Goal: Task Accomplishment & Management: Manage account settings

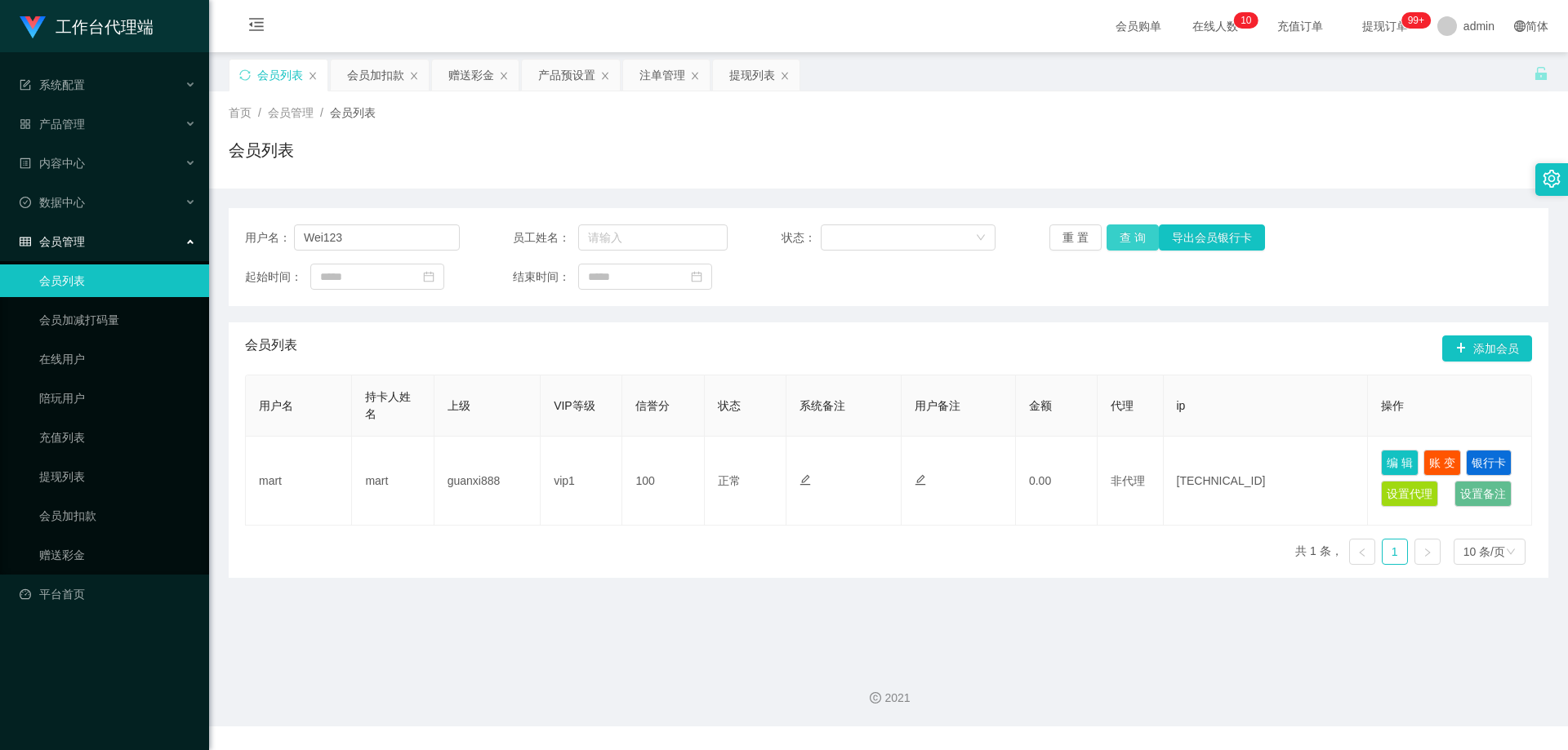
type input "Wei123"
click at [1117, 238] on button "查 询" at bounding box center [1132, 237] width 53 height 26
click at [1121, 238] on button "查 询" at bounding box center [1132, 237] width 53 height 26
click at [1121, 238] on button "查 询" at bounding box center [1141, 237] width 70 height 26
click at [1121, 236] on div "重 置 查 询 导出会员银行卡" at bounding box center [1156, 237] width 215 height 26
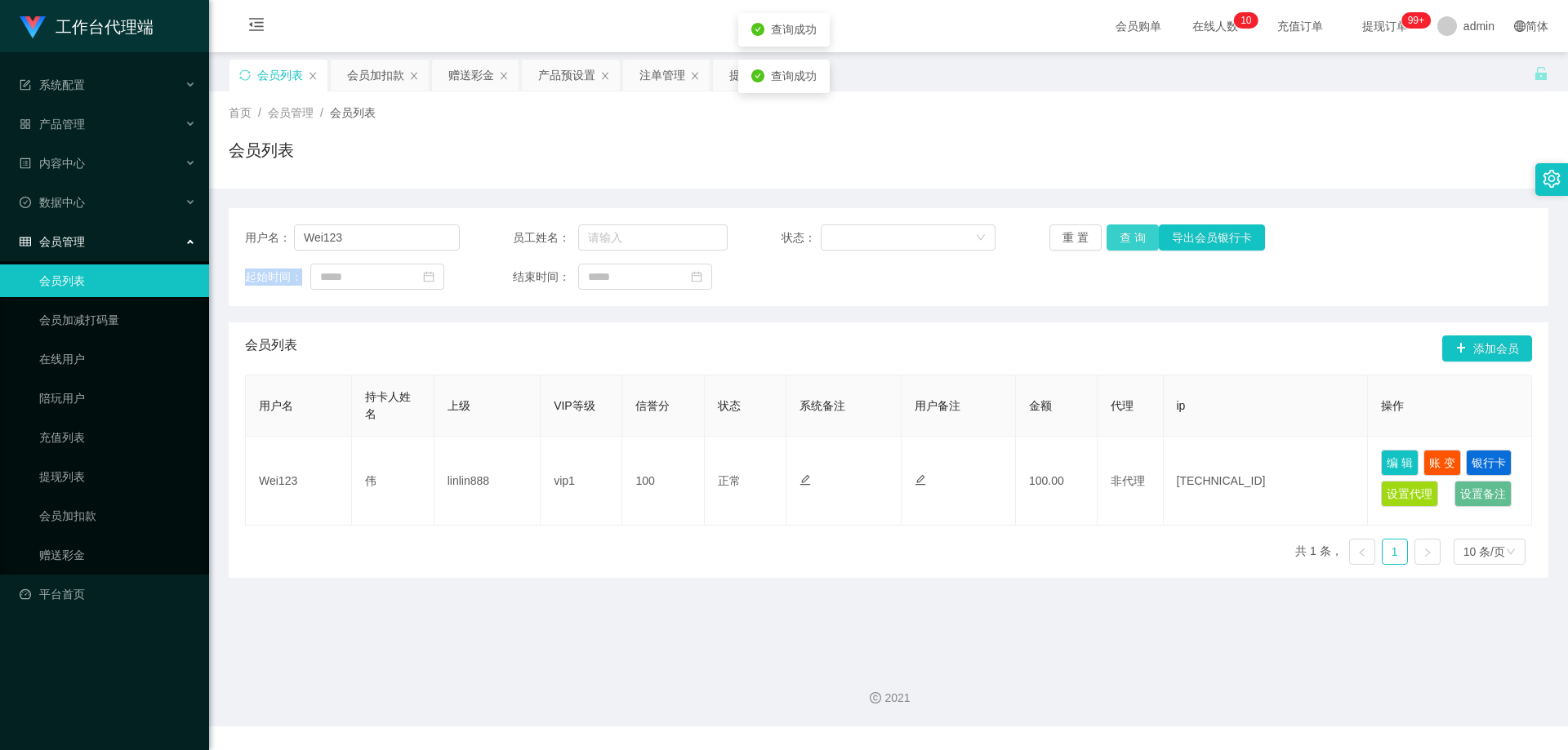
drag, startPoint x: 1121, startPoint y: 236, endPoint x: 1099, endPoint y: 232, distance: 22.4
click at [1121, 236] on button "查 询" at bounding box center [1132, 237] width 53 height 26
click at [654, 78] on div "注单管理" at bounding box center [661, 75] width 46 height 31
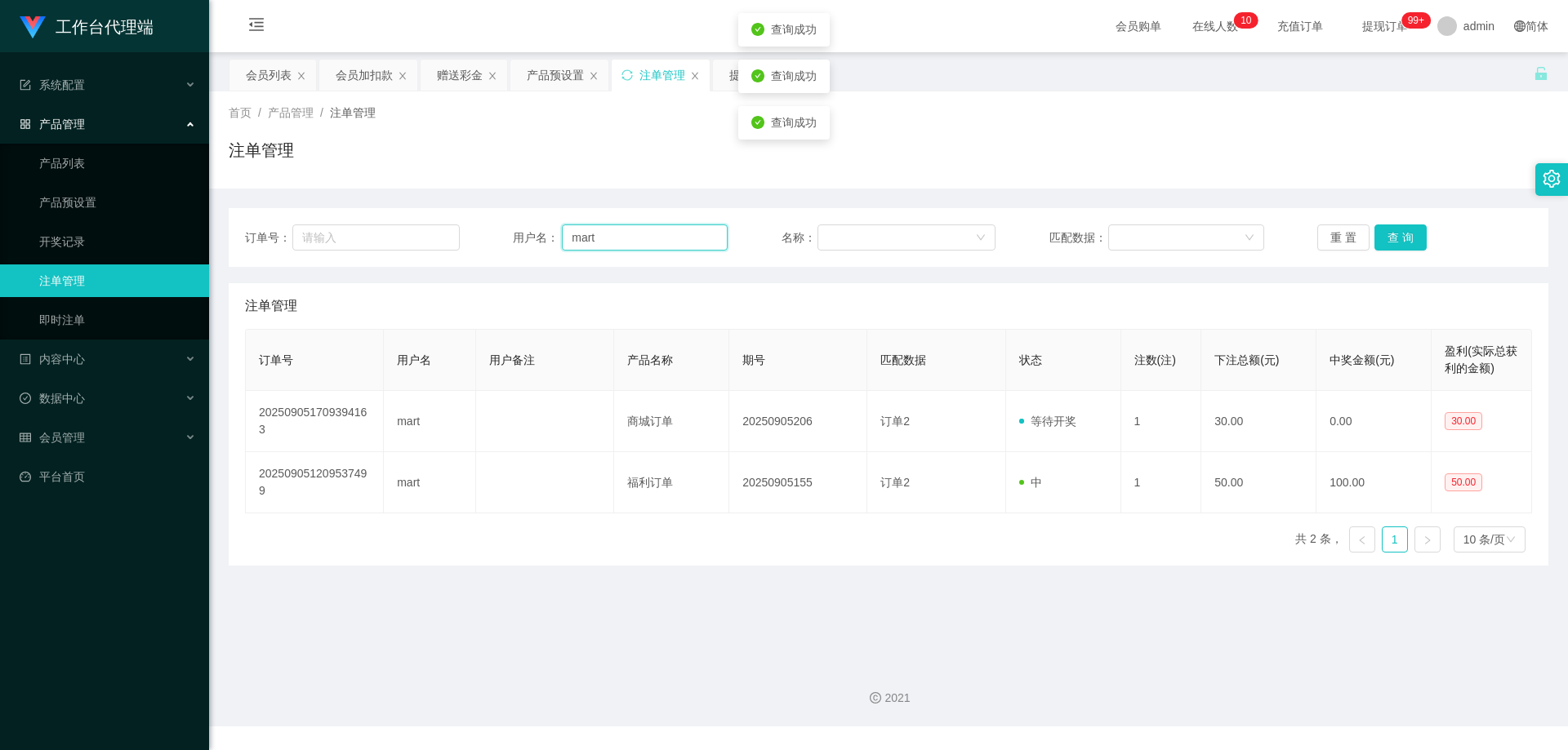
drag, startPoint x: 640, startPoint y: 236, endPoint x: 493, endPoint y: 229, distance: 147.2
click at [493, 229] on div "订单号： 用户名： mart 名称： 匹配数据： 重 置 查 询" at bounding box center [888, 237] width 1287 height 26
paste input "Wei123"
type input "Wei123"
click at [1400, 233] on button "查 询" at bounding box center [1400, 237] width 53 height 26
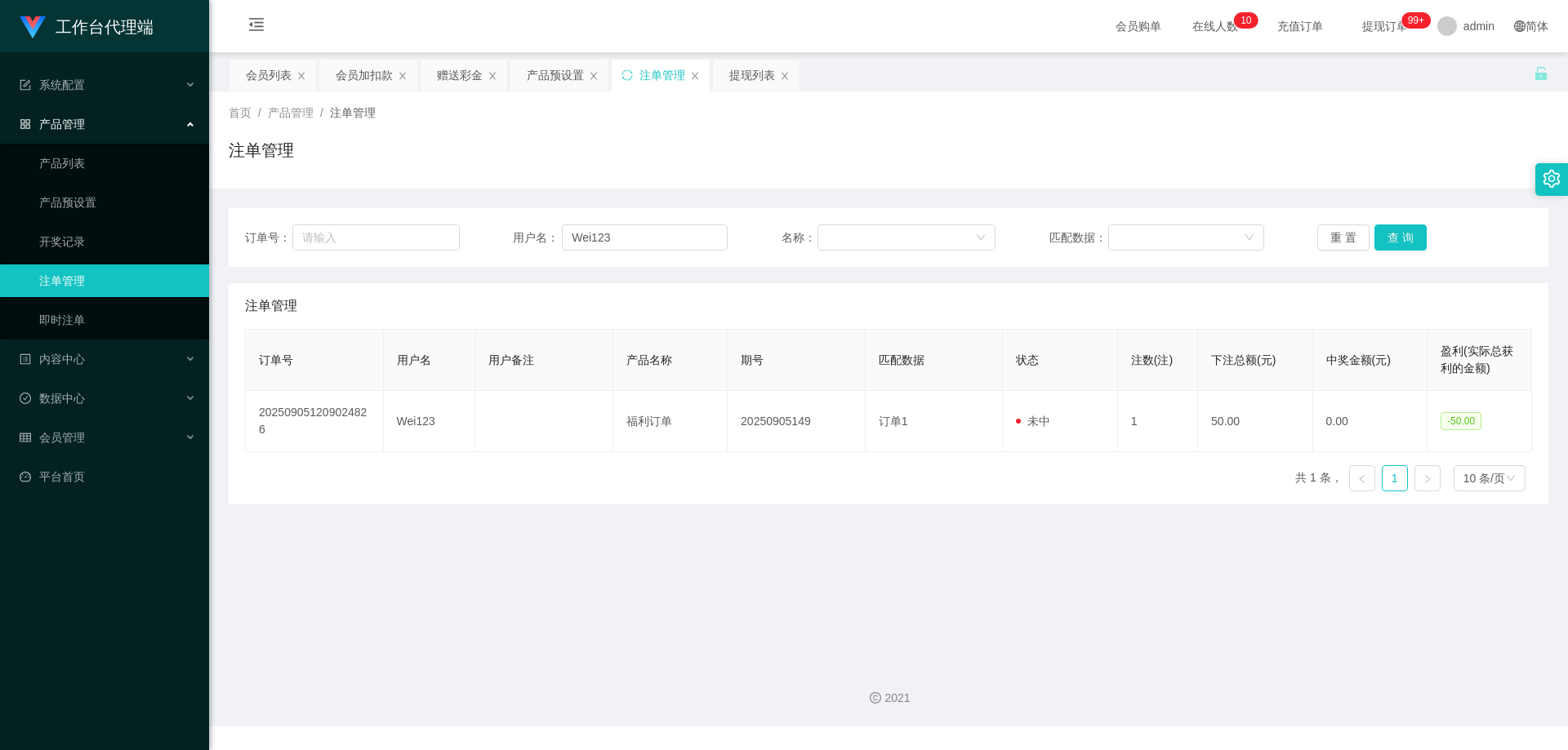
click at [1294, 178] on div "首页 / 产品管理 / 注单管理 / 注单管理" at bounding box center [888, 140] width 1359 height 98
click at [1397, 237] on button "查 询" at bounding box center [1400, 237] width 53 height 26
click at [527, 78] on div "产品预设置" at bounding box center [555, 75] width 57 height 31
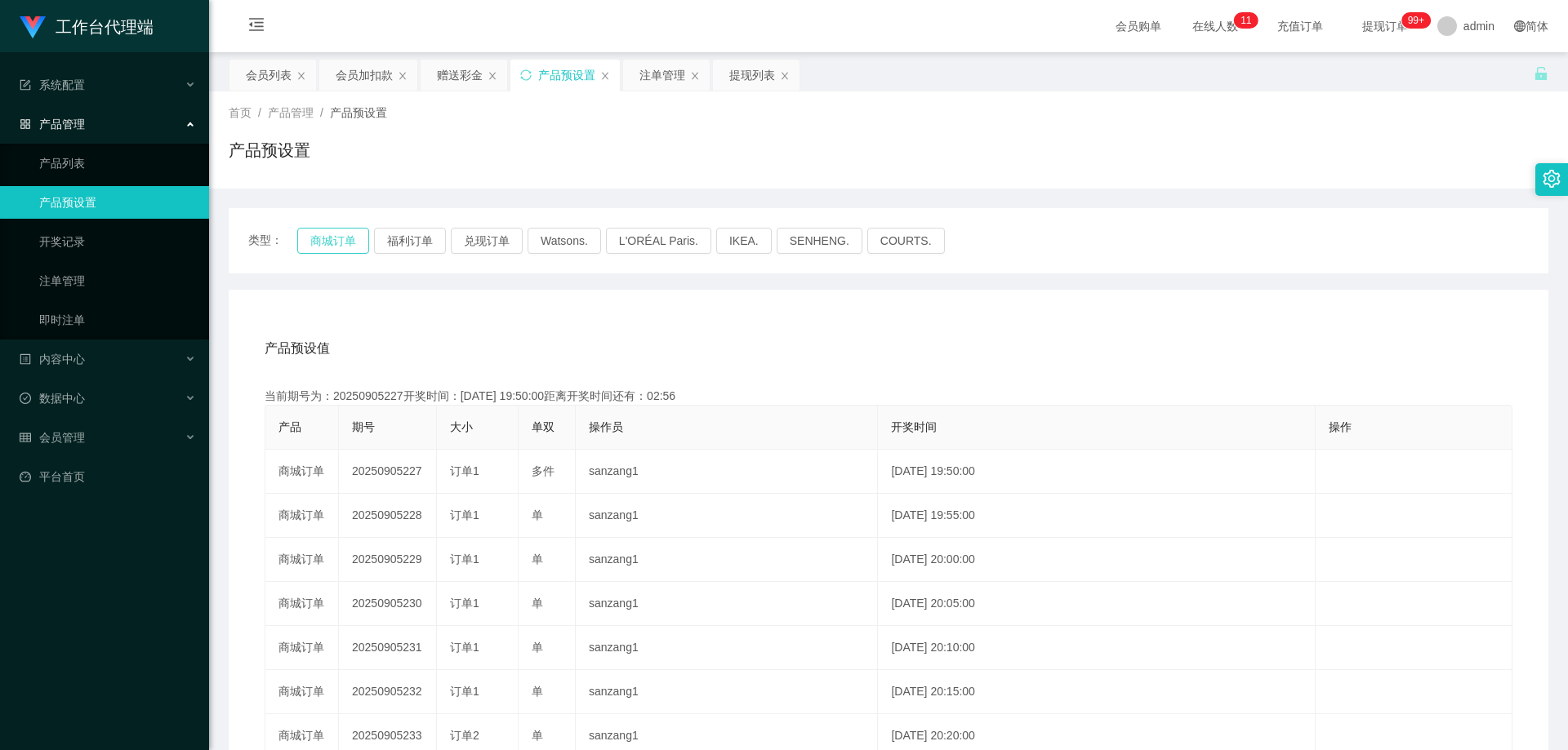
click at [341, 237] on button "商城订单" at bounding box center [332, 241] width 72 height 26
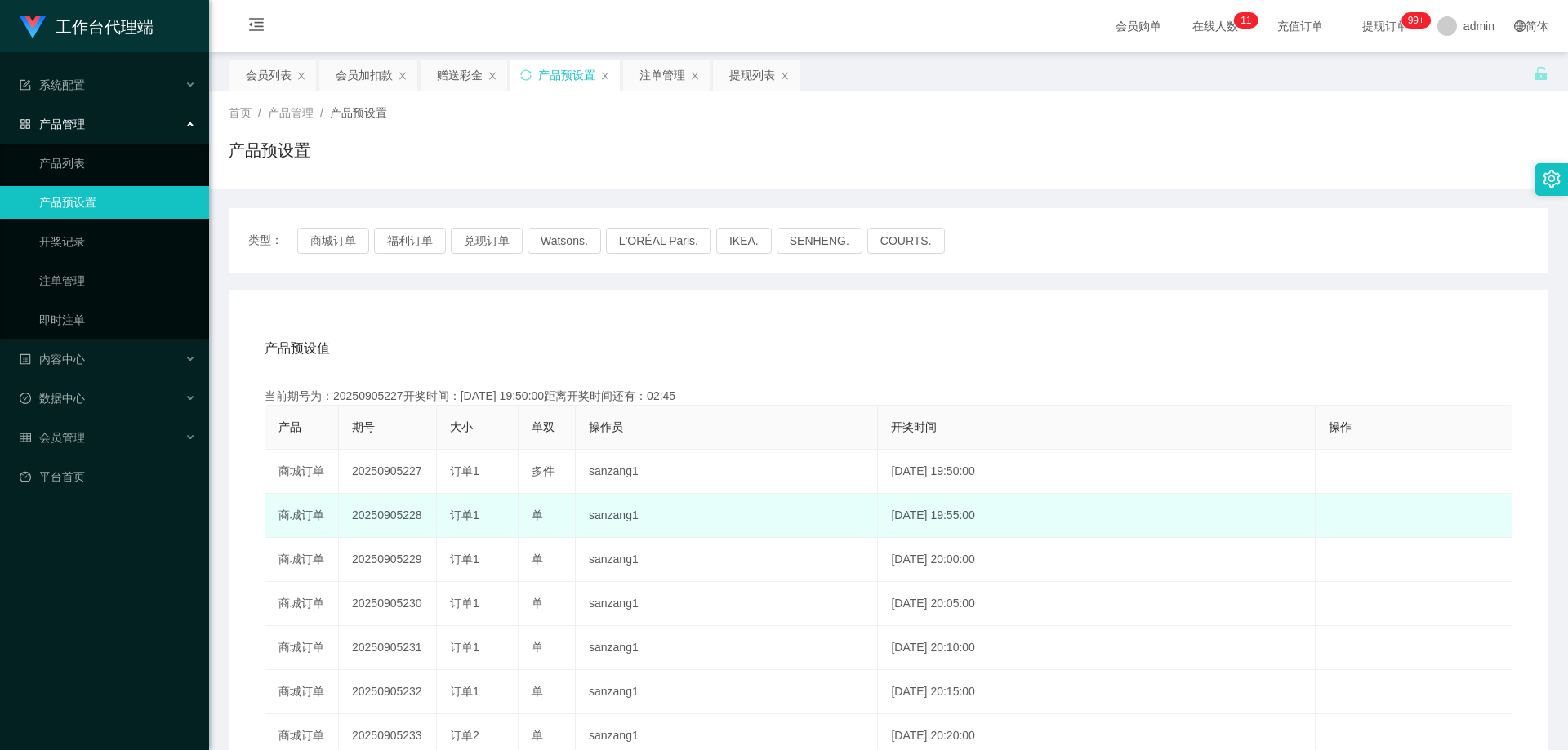
drag, startPoint x: 424, startPoint y: 518, endPoint x: 342, endPoint y: 517, distance: 82.0
click at [341, 517] on td "20250905228" at bounding box center [387, 515] width 98 height 44
copy td "20250905228"
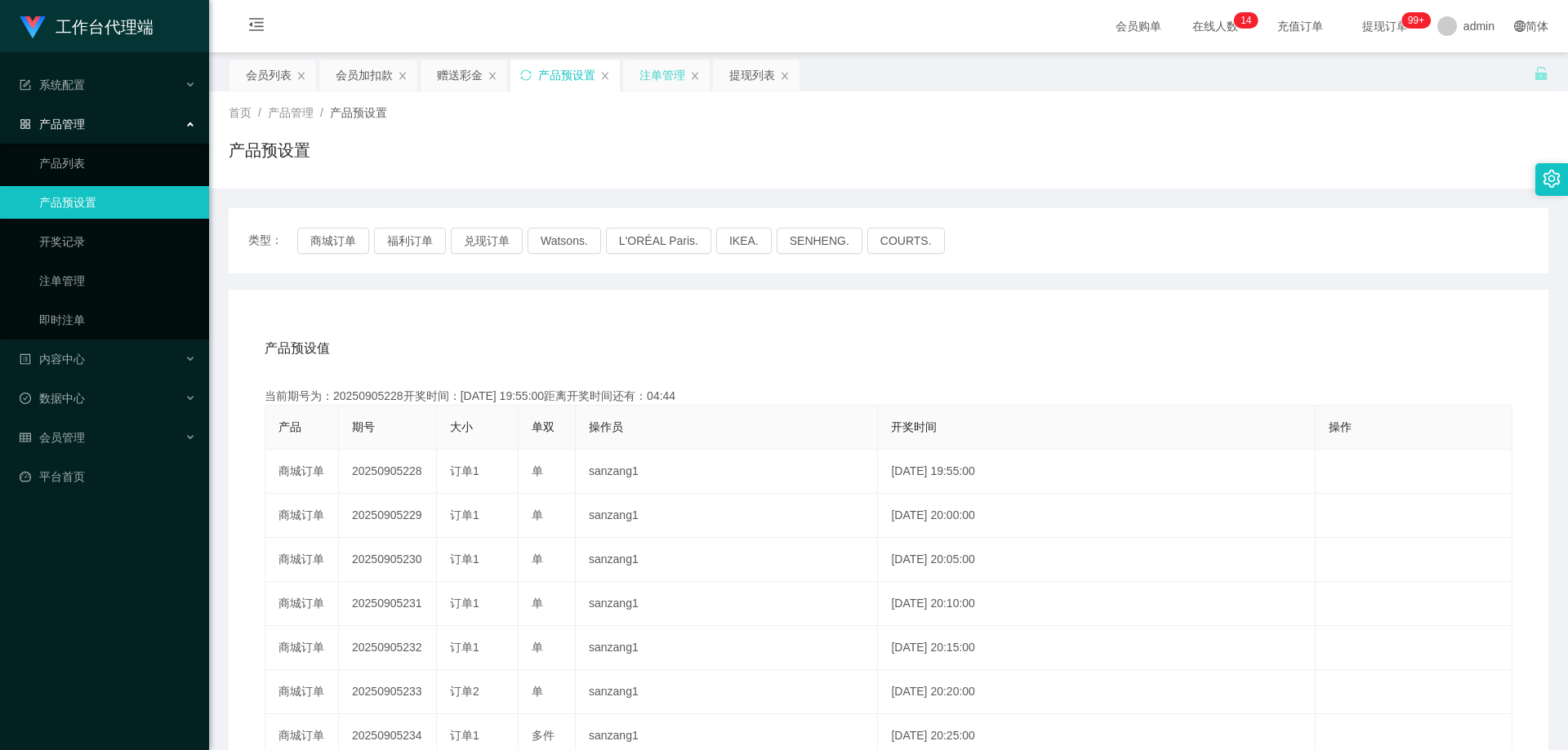
click at [676, 76] on div "注单管理" at bounding box center [661, 75] width 46 height 31
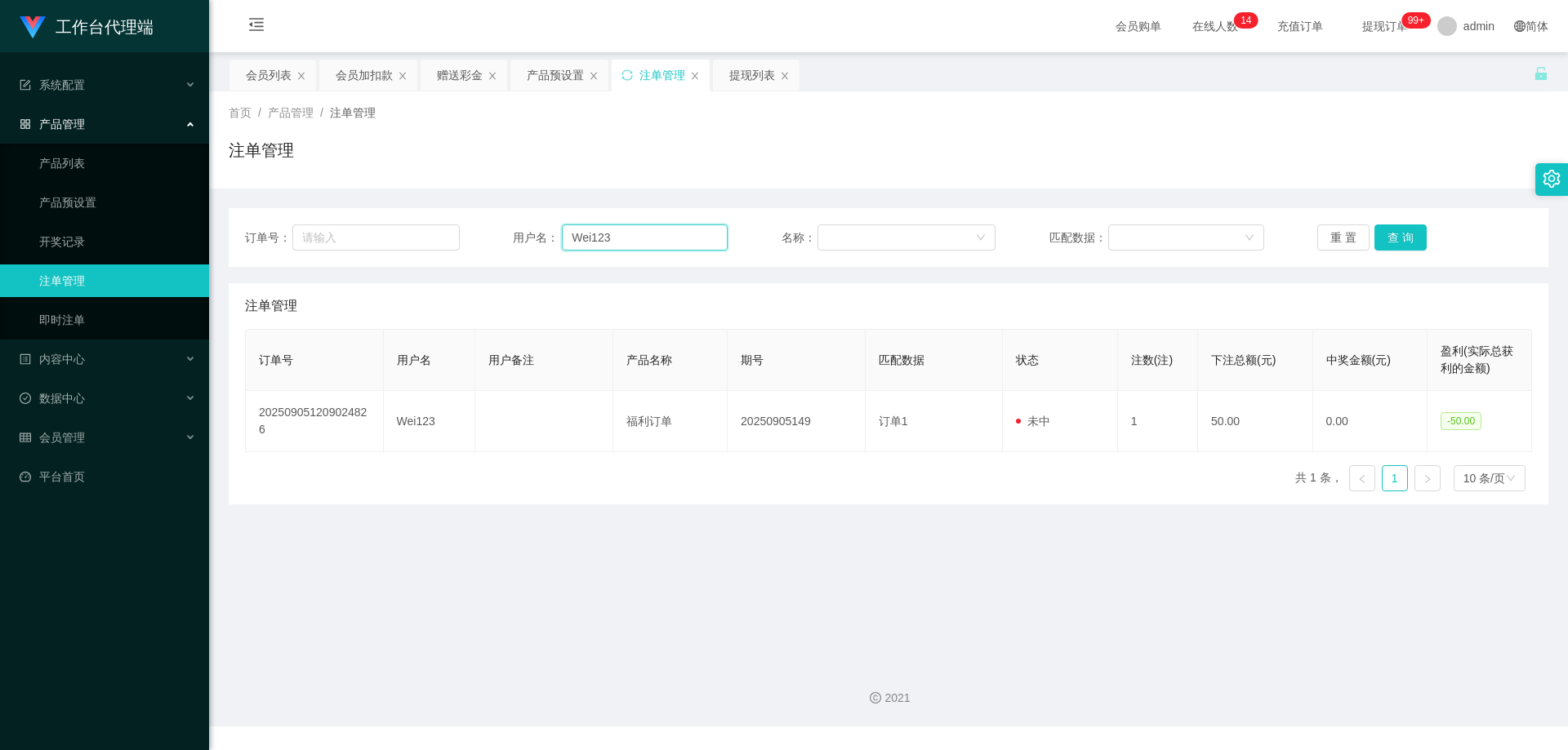
click at [531, 233] on div "用户名： Wei123" at bounding box center [620, 237] width 215 height 26
click at [1395, 234] on button "查 询" at bounding box center [1400, 237] width 53 height 26
click at [1395, 234] on div "重 置 查 询" at bounding box center [1424, 237] width 215 height 26
click at [1395, 234] on button "查 询" at bounding box center [1400, 237] width 53 height 26
click at [1395, 234] on div "重 置 查 询" at bounding box center [1424, 237] width 215 height 26
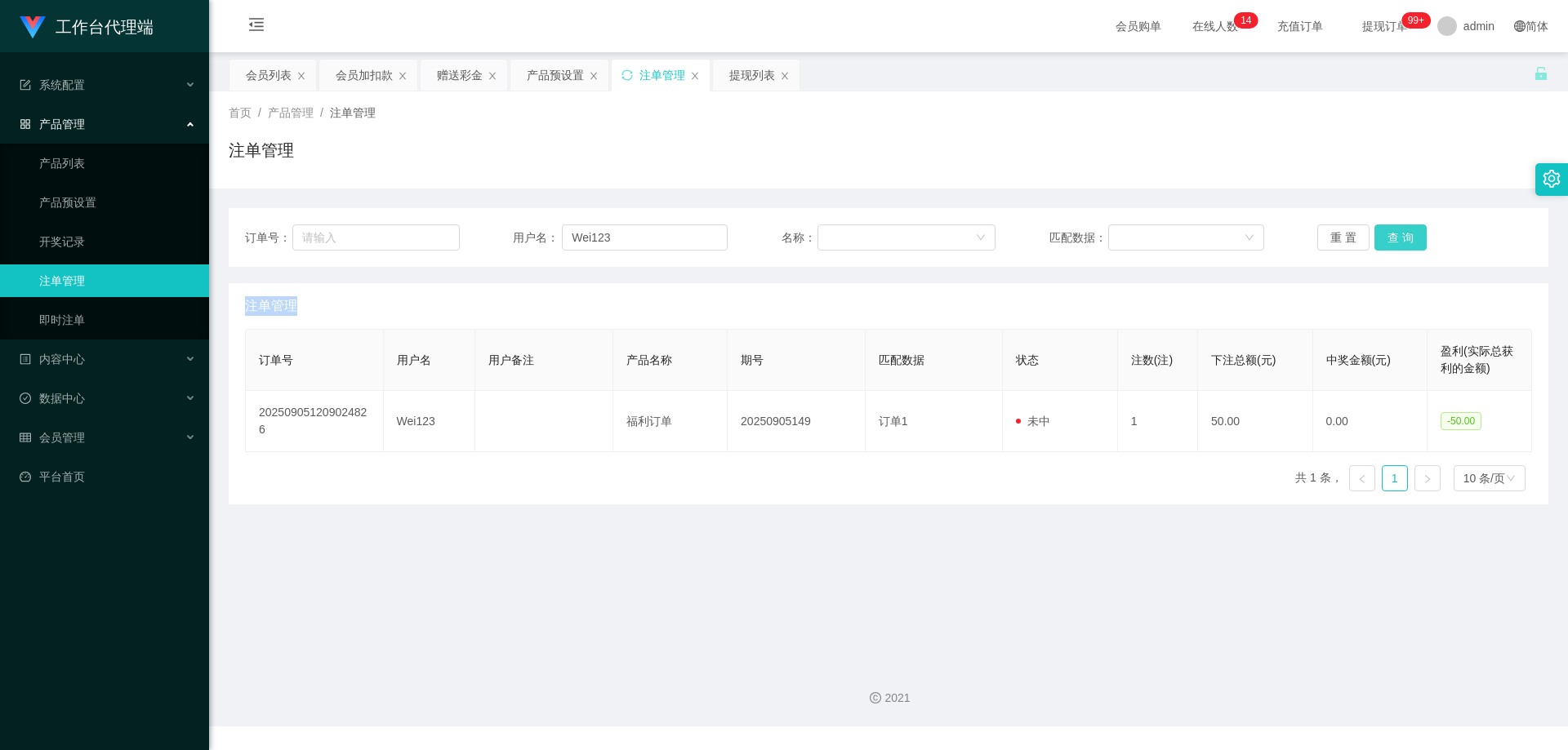
click at [1395, 234] on button "查 询" at bounding box center [1400, 237] width 53 height 26
click at [1395, 234] on button "查 询" at bounding box center [1409, 237] width 70 height 26
click at [1395, 234] on div "重 置 查 询" at bounding box center [1424, 237] width 215 height 26
click at [1395, 234] on button "查 询" at bounding box center [1400, 237] width 53 height 26
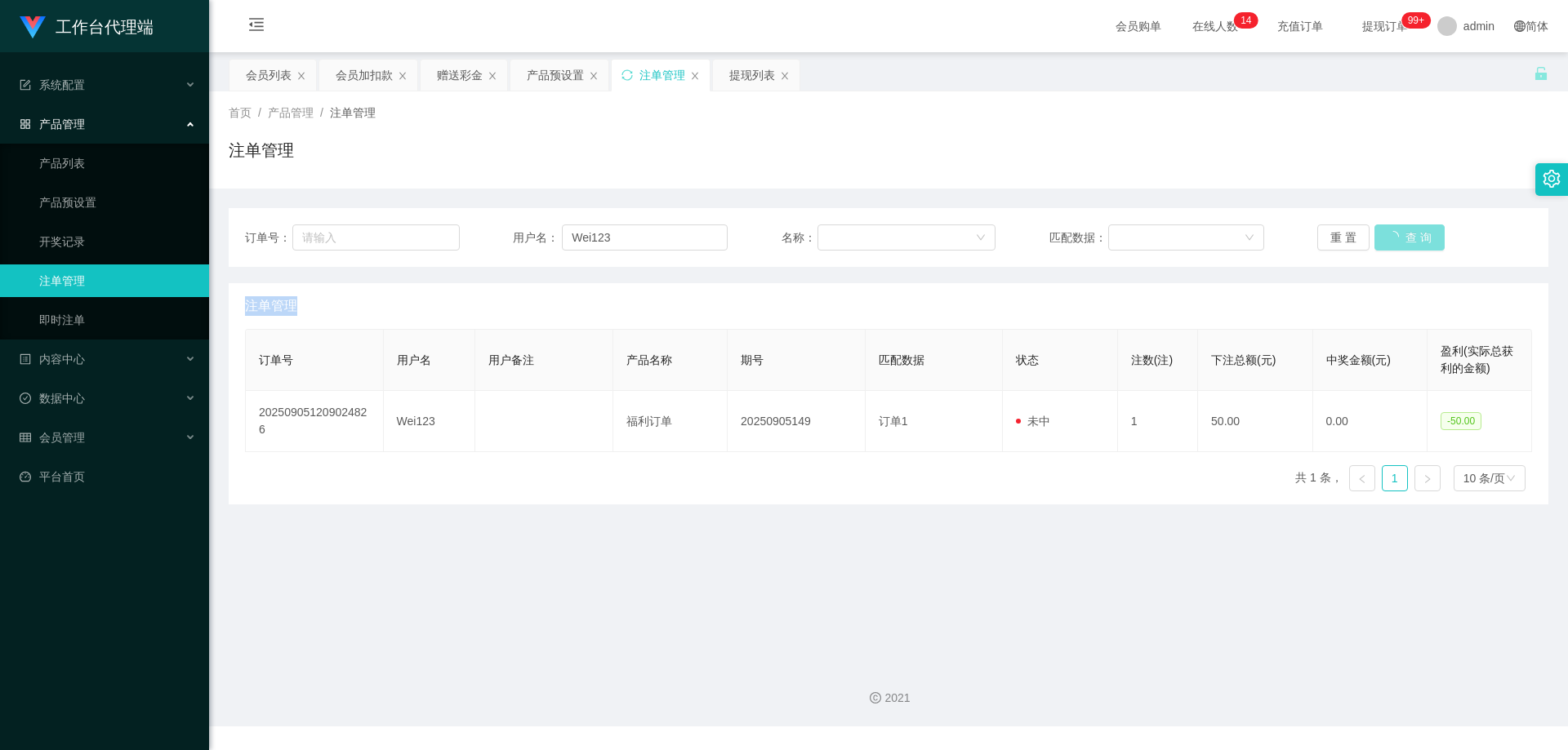
click at [1395, 234] on button "查 询" at bounding box center [1409, 237] width 70 height 26
click at [1395, 234] on div "重 置 查 询" at bounding box center [1424, 237] width 215 height 26
click at [1395, 234] on button "查 询" at bounding box center [1400, 237] width 53 height 26
click at [1395, 234] on div "重 置 查 询" at bounding box center [1424, 237] width 215 height 26
click at [1395, 234] on button "查 询" at bounding box center [1400, 237] width 53 height 26
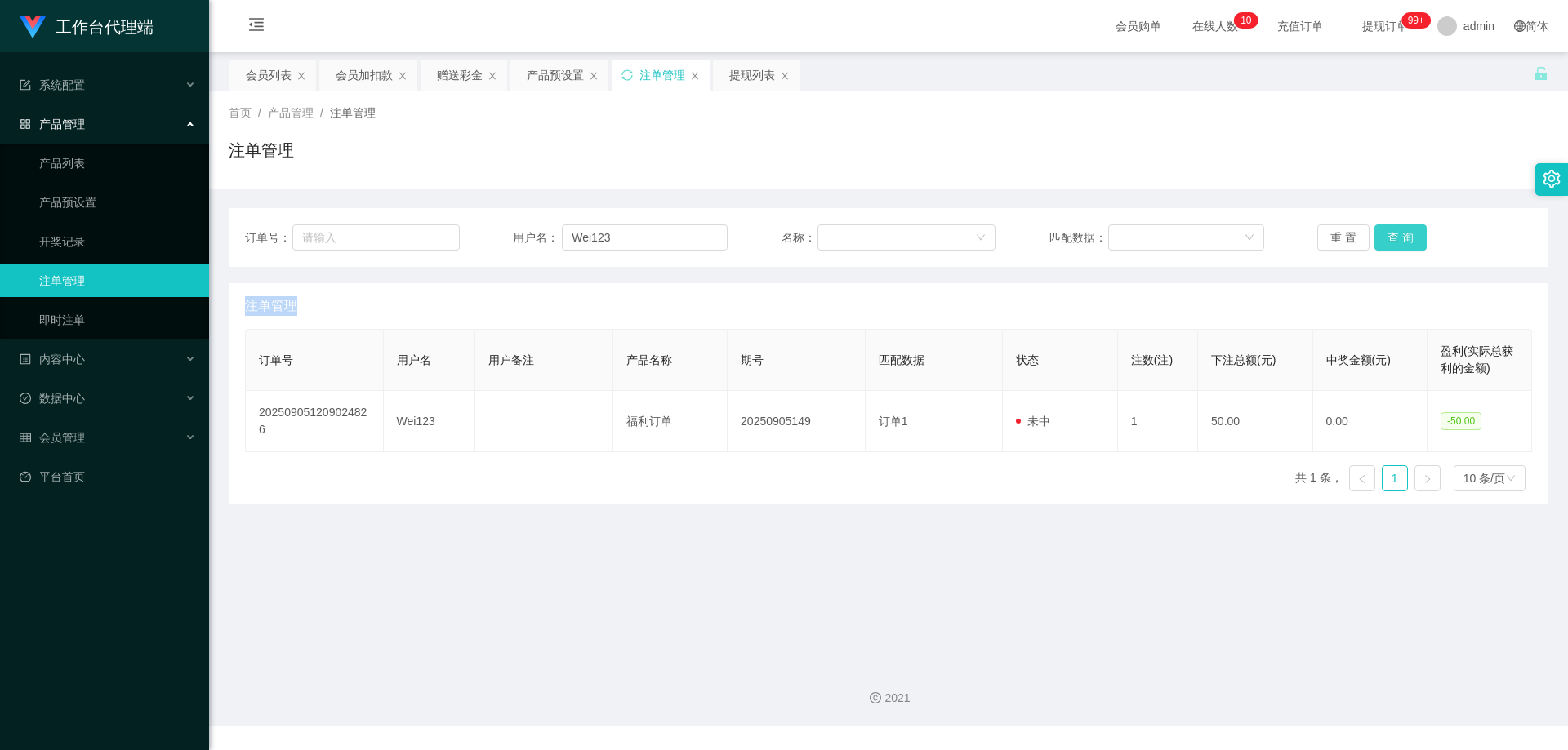
click at [1407, 237] on button "查 询" at bounding box center [1400, 237] width 53 height 26
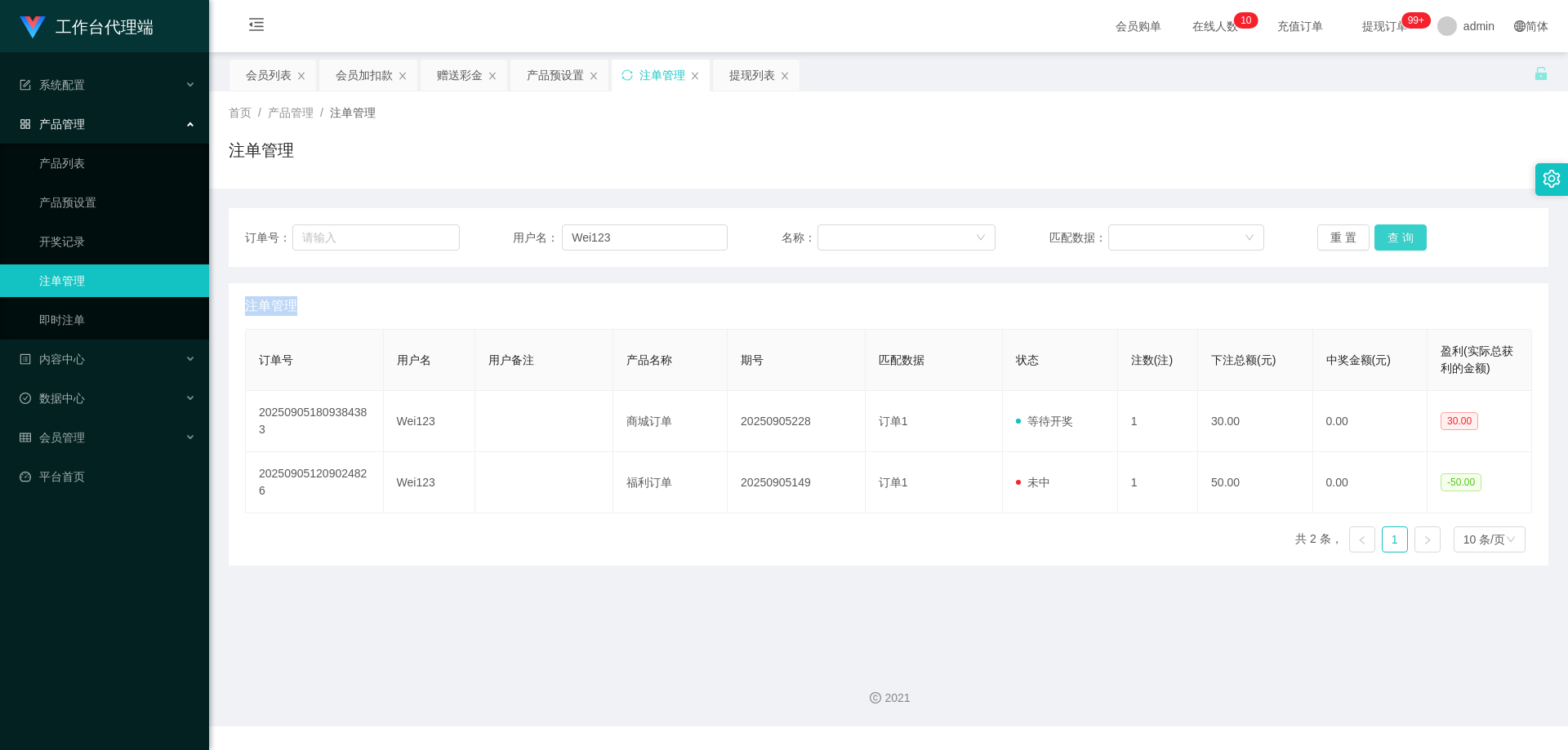
click at [1407, 237] on button "查 询" at bounding box center [1400, 237] width 53 height 26
drag, startPoint x: 645, startPoint y: 230, endPoint x: 668, endPoint y: 233, distance: 23.2
click at [503, 229] on div "订单号： 用户名： Wei123 名称： 匹配数据： 重 置 查 询" at bounding box center [888, 237] width 1287 height 26
click at [1400, 233] on button "查 询" at bounding box center [1400, 237] width 53 height 26
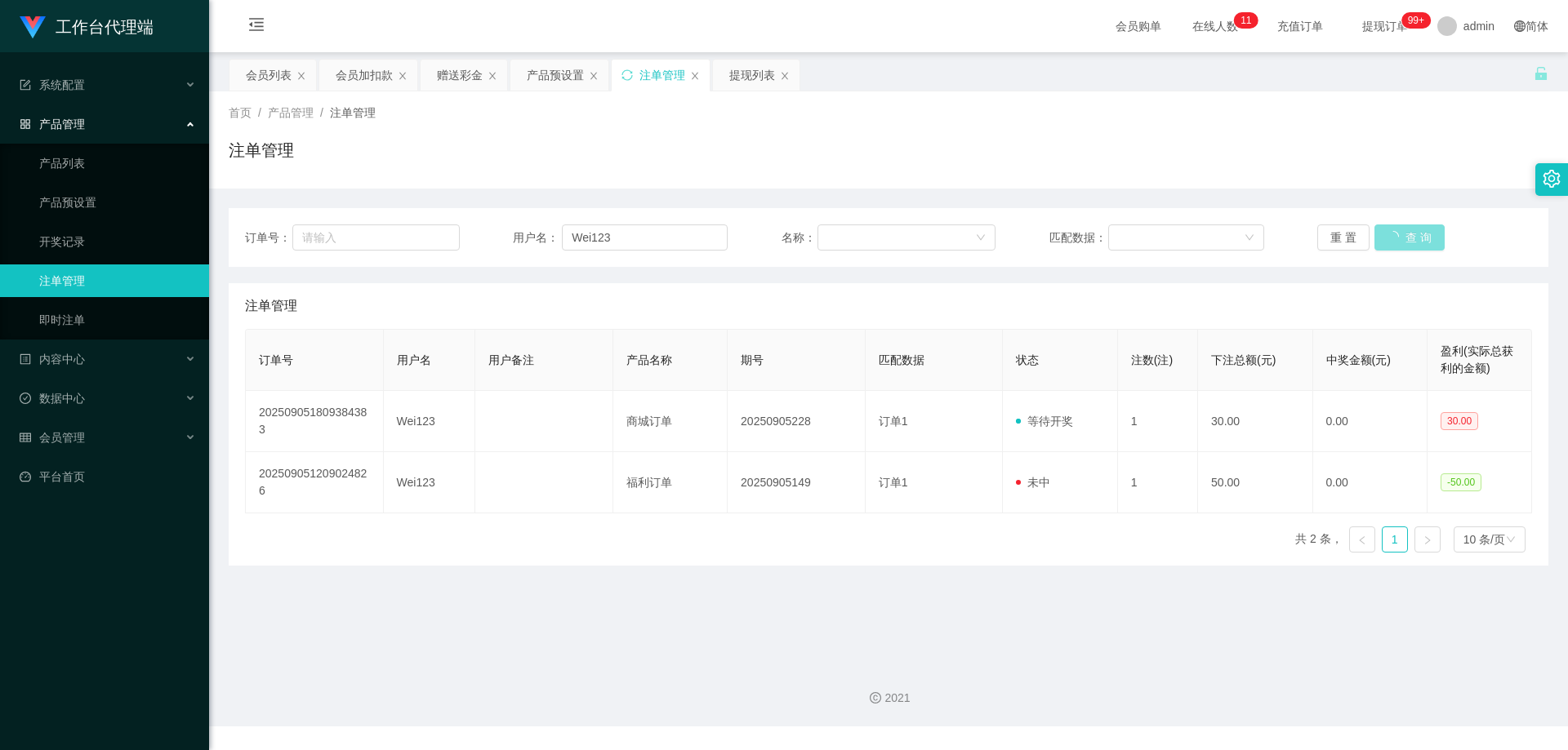
click at [1400, 233] on button "查 询" at bounding box center [1409, 237] width 70 height 26
click at [1400, 233] on div "重 置 查 询" at bounding box center [1424, 237] width 215 height 26
click at [262, 76] on div "会员列表" at bounding box center [269, 75] width 46 height 31
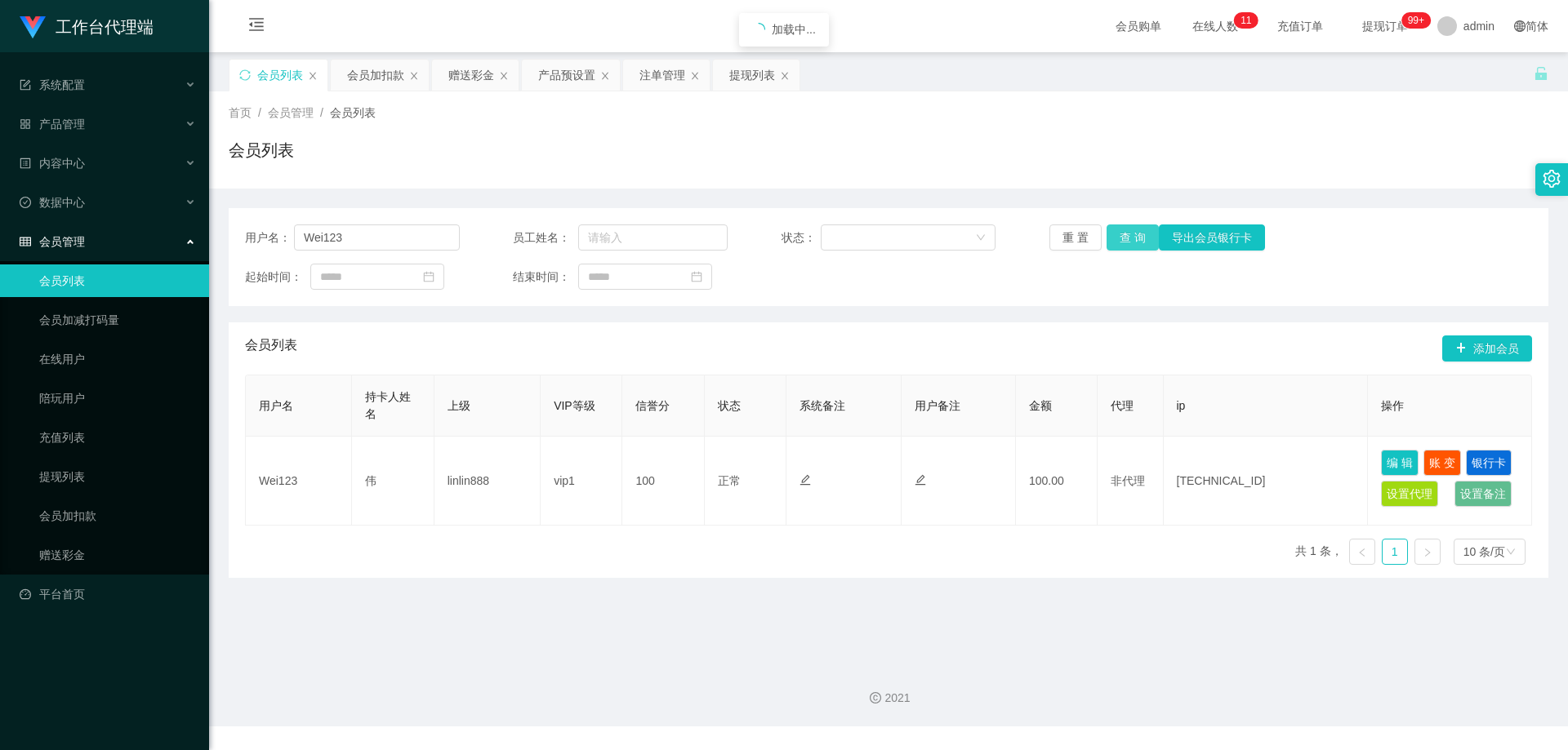
click at [1129, 243] on button "查 询" at bounding box center [1132, 237] width 53 height 26
click at [1129, 243] on button "查 询" at bounding box center [1141, 237] width 70 height 26
click at [1129, 243] on button "查 询" at bounding box center [1132, 237] width 53 height 26
click at [1129, 243] on div "重 置 查 询 导出会员银行卡" at bounding box center [1156, 237] width 215 height 26
click at [1129, 243] on button "查 询" at bounding box center [1132, 237] width 53 height 26
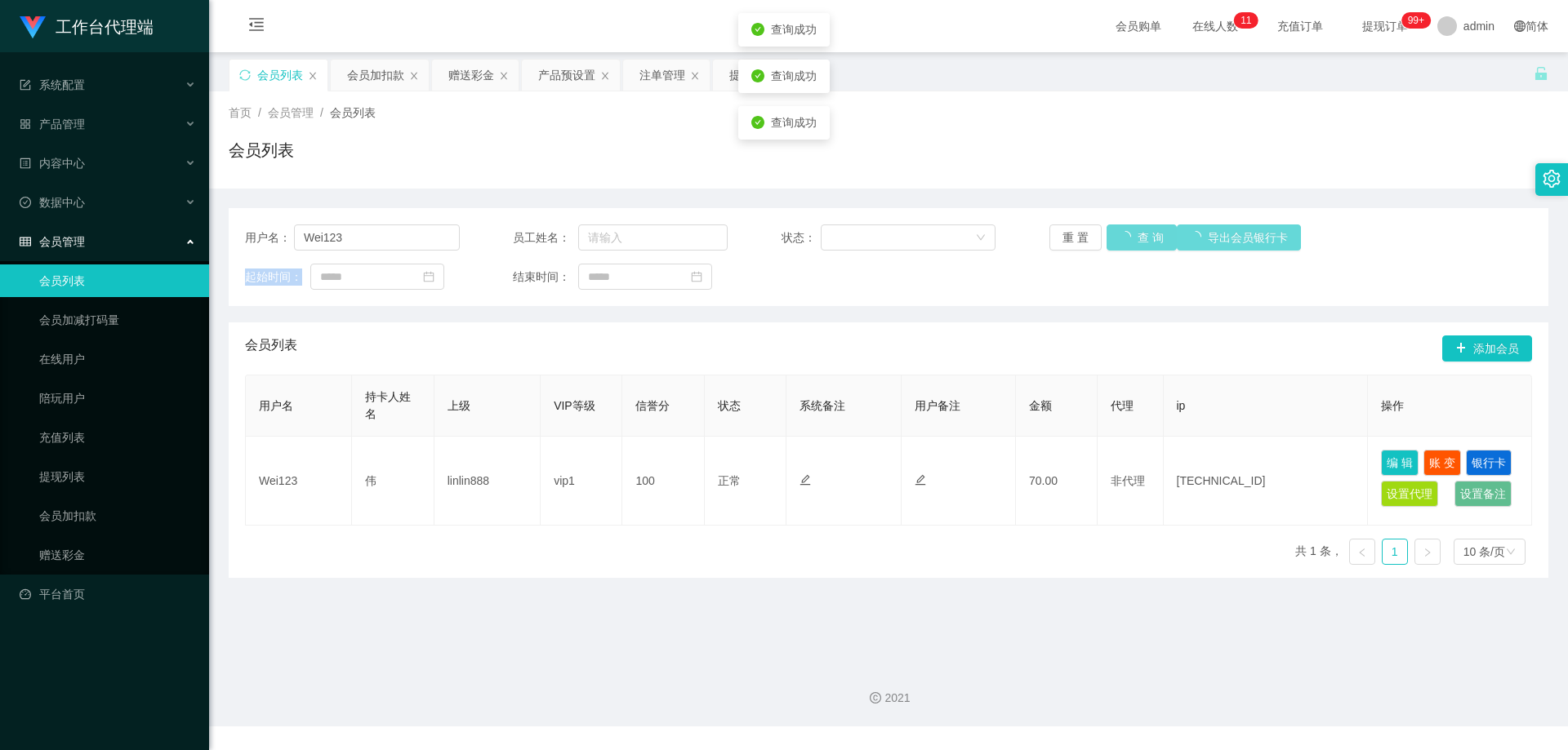
click at [1129, 243] on div "重 置 查 询 导出会员银行卡" at bounding box center [1156, 237] width 215 height 26
click at [1129, 243] on button "查 询" at bounding box center [1132, 237] width 53 height 26
click at [1130, 239] on button "查 询" at bounding box center [1132, 237] width 53 height 26
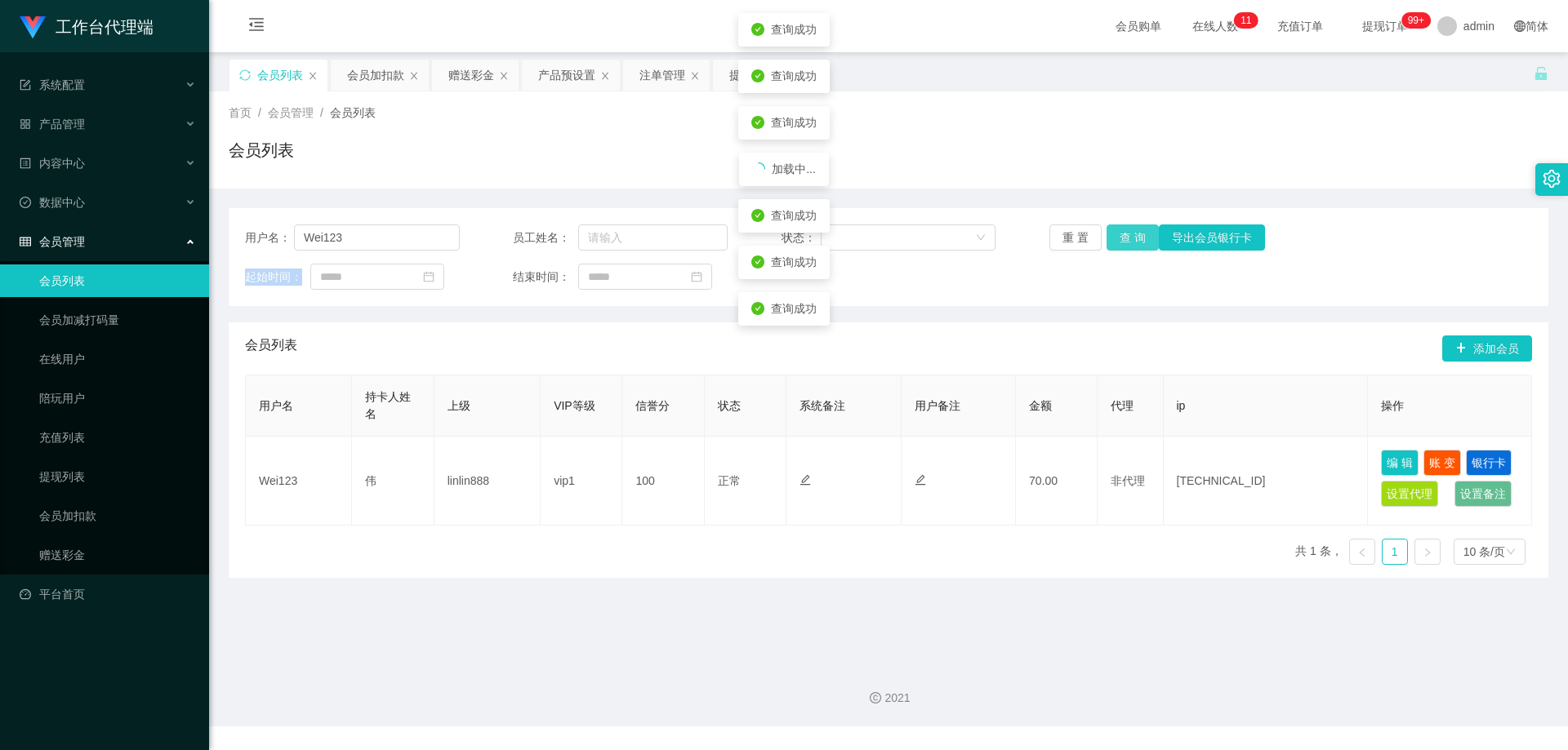
click at [1130, 239] on button "查 询" at bounding box center [1132, 237] width 53 height 26
click at [1130, 239] on div "重 置 查 询 导出会员银行卡" at bounding box center [1156, 237] width 215 height 26
click at [1130, 239] on button "查 询" at bounding box center [1132, 237] width 53 height 26
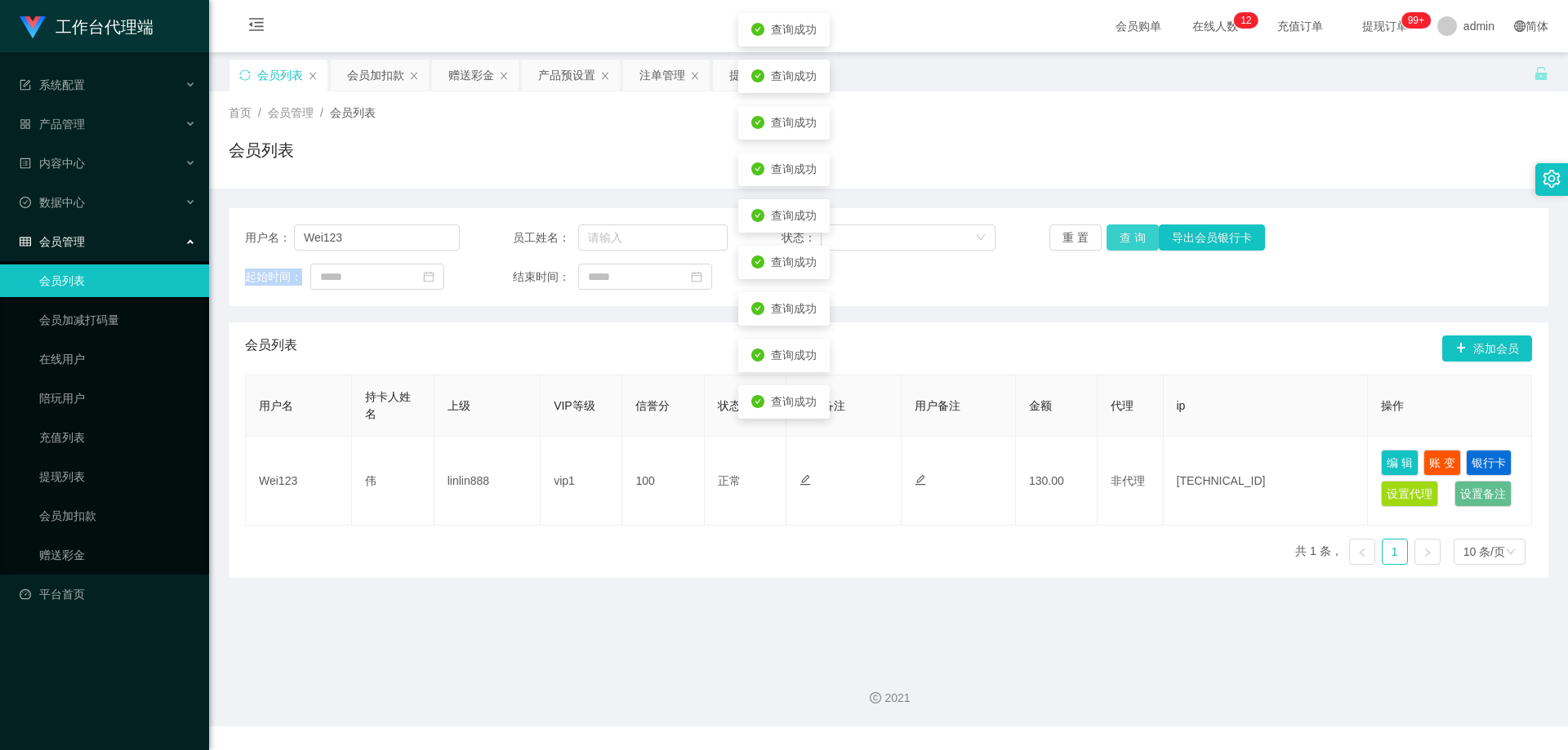
click at [1130, 239] on button "查 询" at bounding box center [1132, 237] width 53 height 26
click at [1130, 239] on div "重 置 查 询 导出会员银行卡" at bounding box center [1156, 237] width 215 height 26
click at [1130, 239] on button "查 询" at bounding box center [1132, 237] width 53 height 26
click at [1130, 239] on div "重 置 查 询 导出会员银行卡" at bounding box center [1156, 237] width 215 height 26
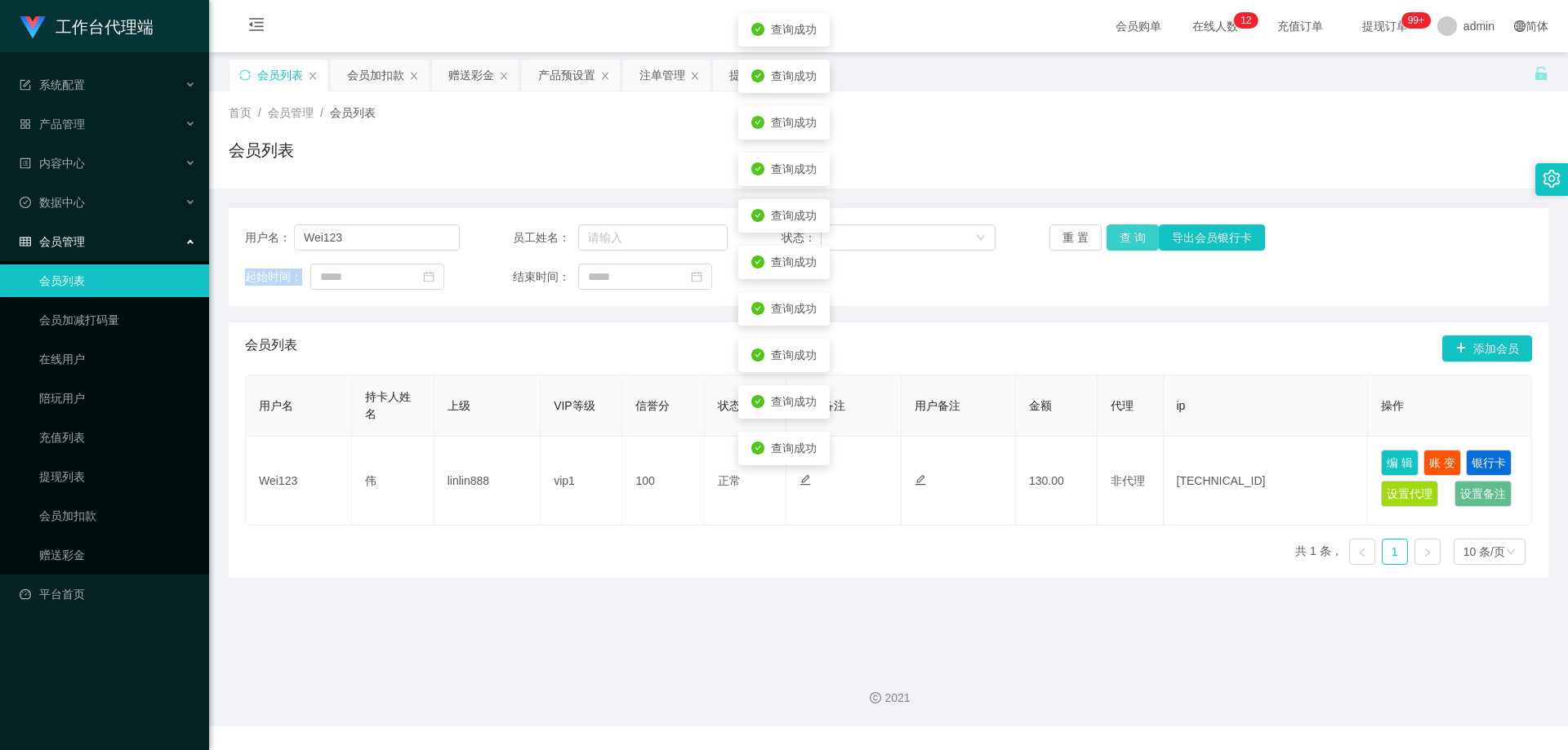
click at [1130, 239] on button "查 询" at bounding box center [1132, 237] width 53 height 26
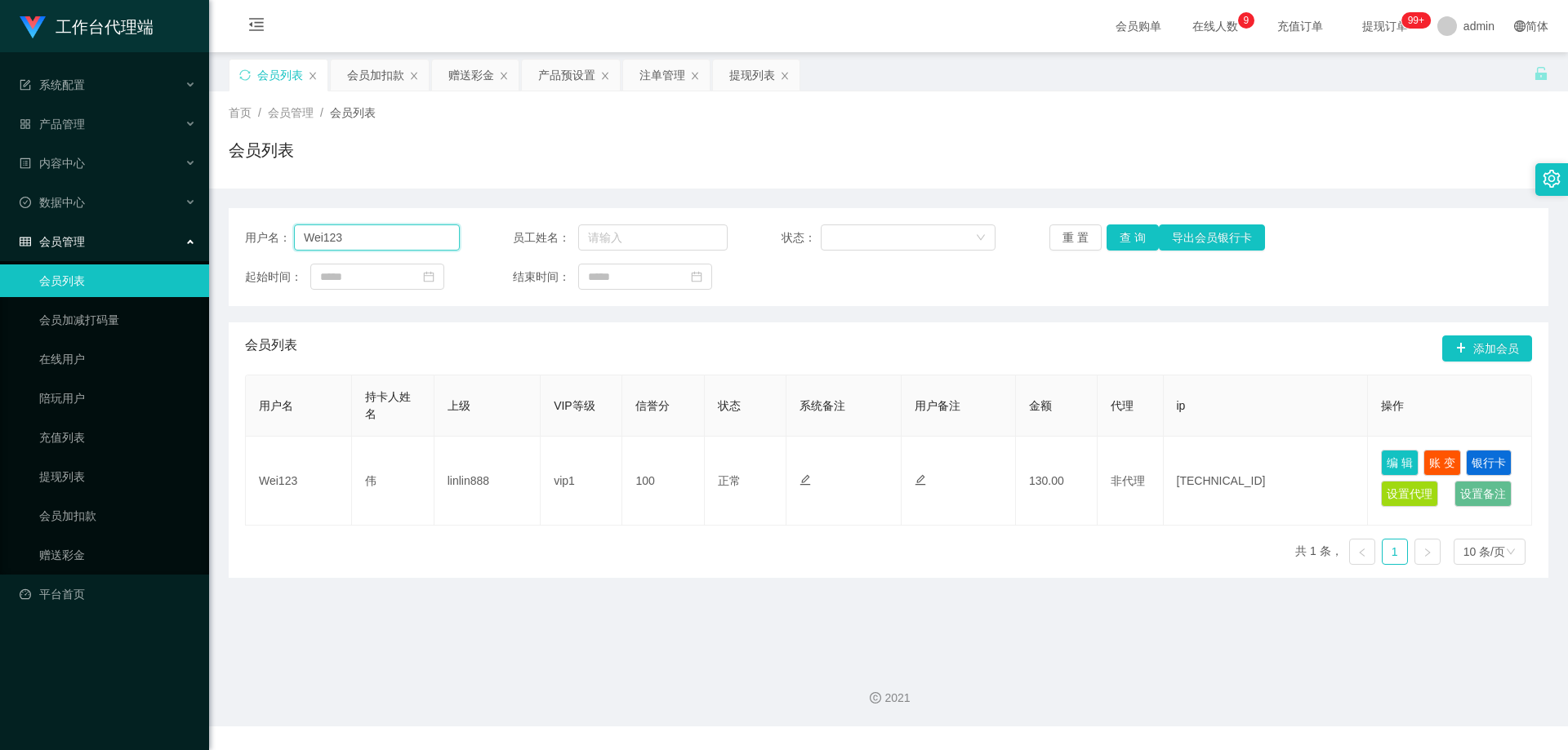
drag, startPoint x: 338, startPoint y: 230, endPoint x: 606, endPoint y: 218, distance: 268.3
click at [259, 226] on div "用户名： Wei123" at bounding box center [352, 237] width 215 height 26
click at [373, 223] on div "用户名： Wei123 员工姓名： 状态： 重 置 查 询 导出会员银行卡 起始时间： 结束时间：" at bounding box center [888, 256] width 1319 height 98
drag, startPoint x: 414, startPoint y: 184, endPoint x: 400, endPoint y: 180, distance: 14.6
click at [414, 183] on div "首页 / 会员管理 / 会员列表 / 会员列表" at bounding box center [888, 140] width 1359 height 98
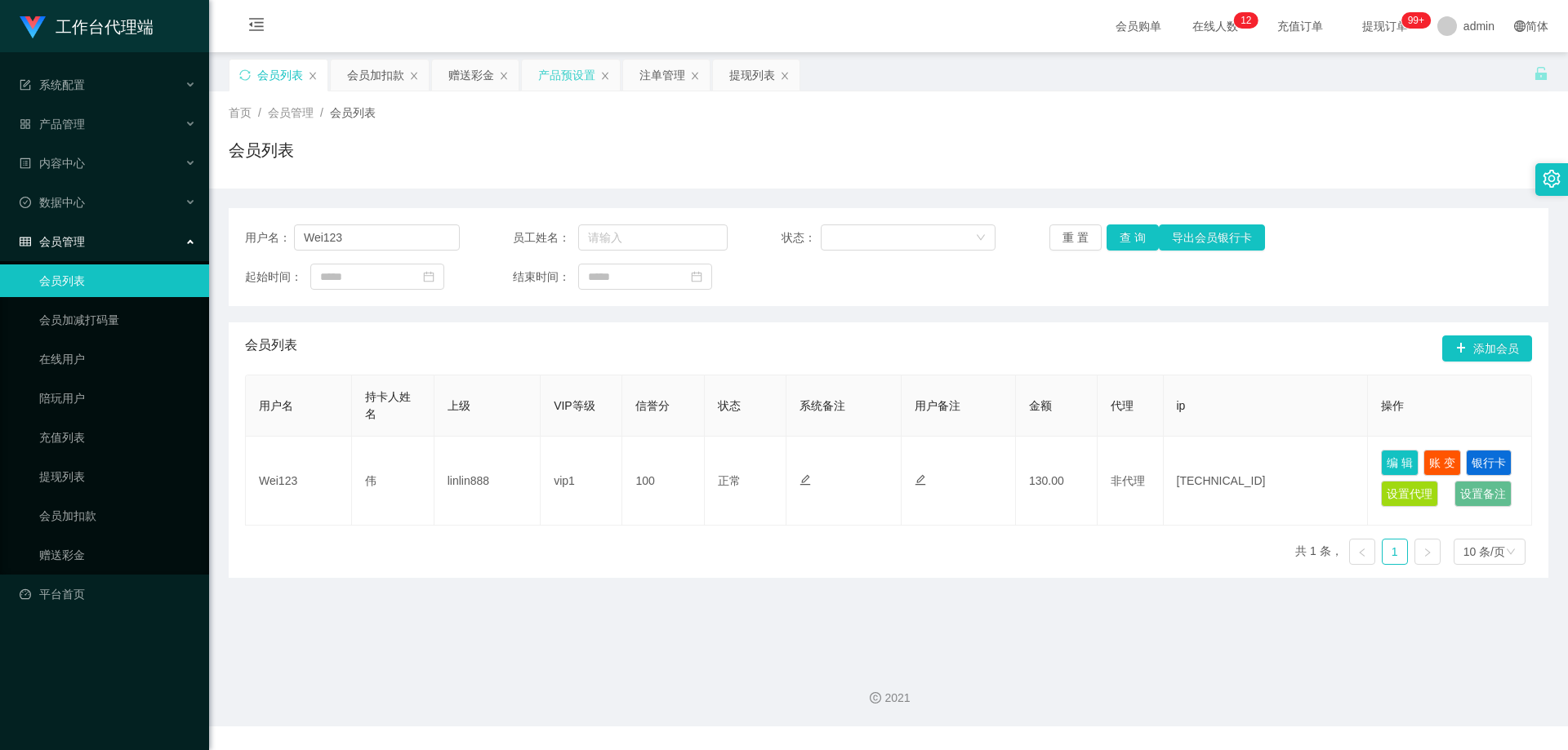
click at [554, 67] on div "产品预设置" at bounding box center [566, 75] width 57 height 31
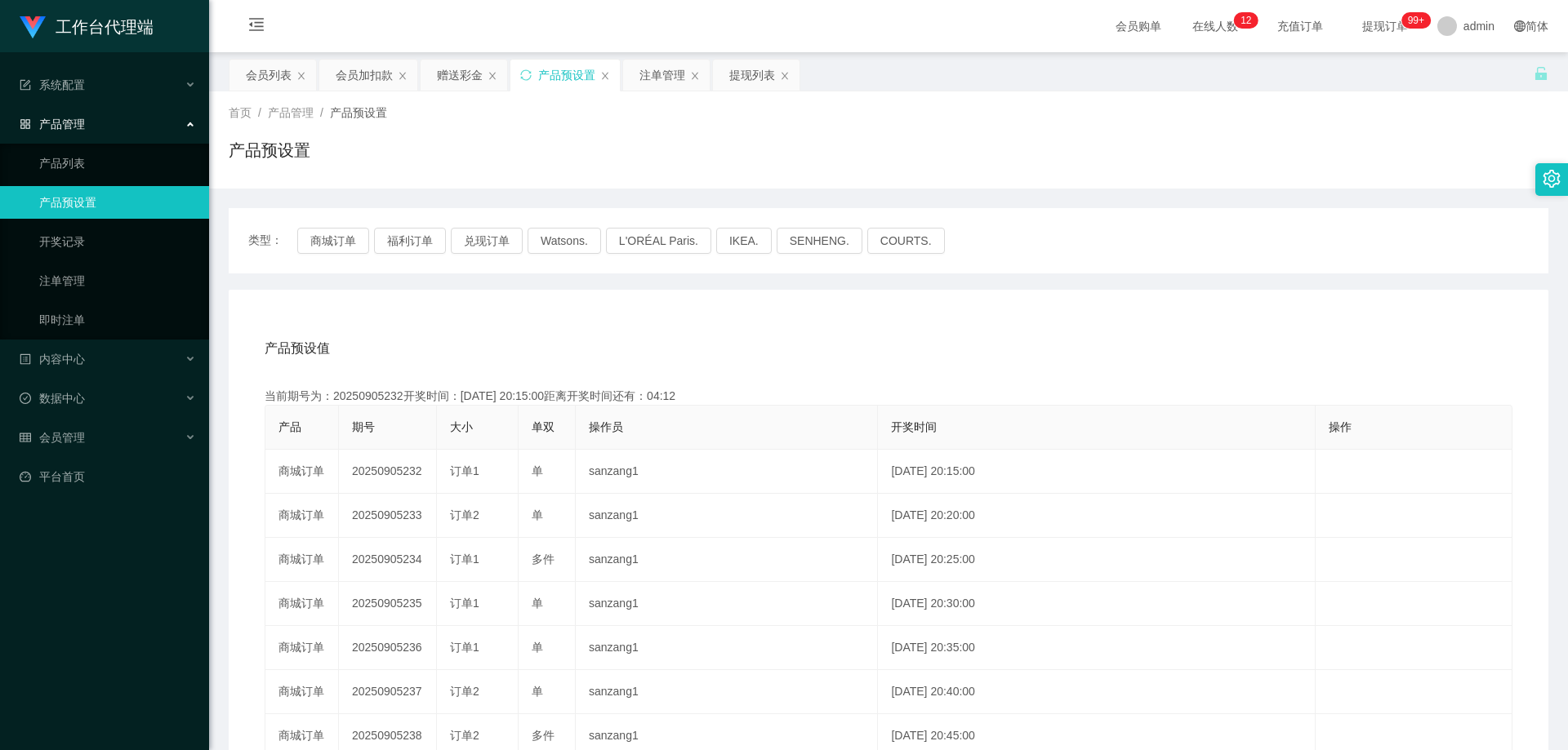
click at [556, 72] on div "产品预设置" at bounding box center [566, 75] width 57 height 31
click at [522, 71] on icon "图标: sync" at bounding box center [525, 74] width 10 height 10
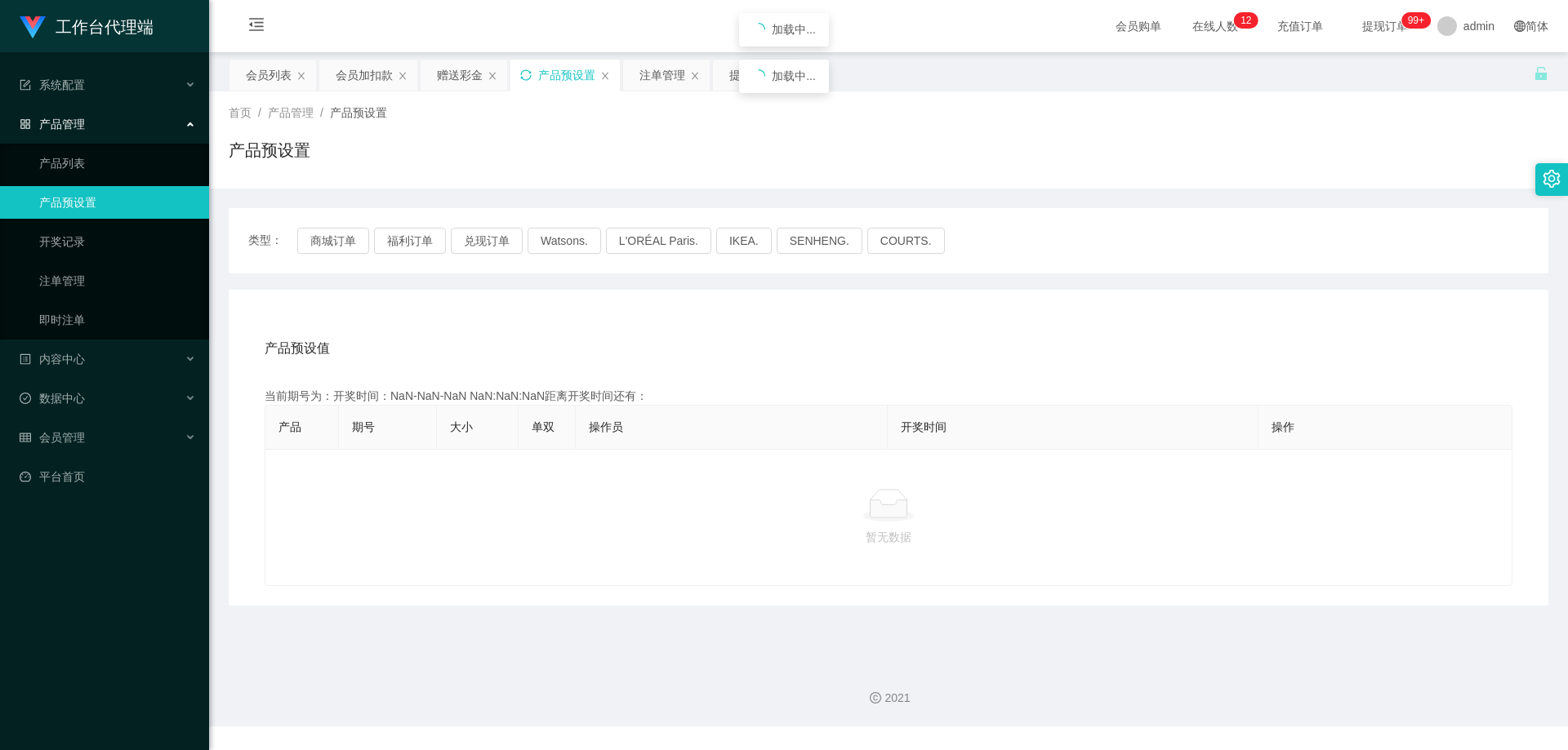
click at [522, 71] on icon "图标: sync" at bounding box center [525, 74] width 10 height 10
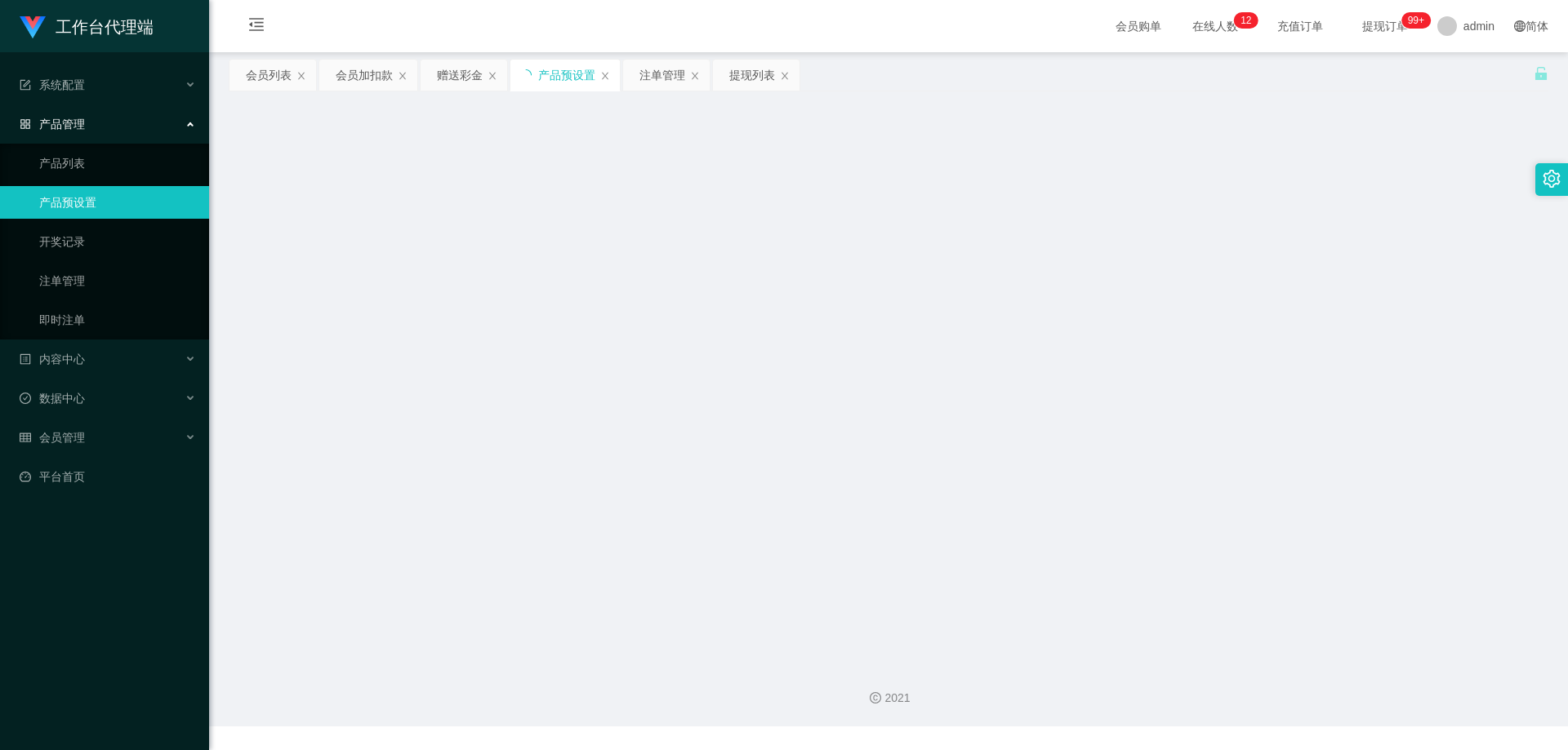
click at [522, 71] on icon "图标: loading" at bounding box center [525, 74] width 11 height 11
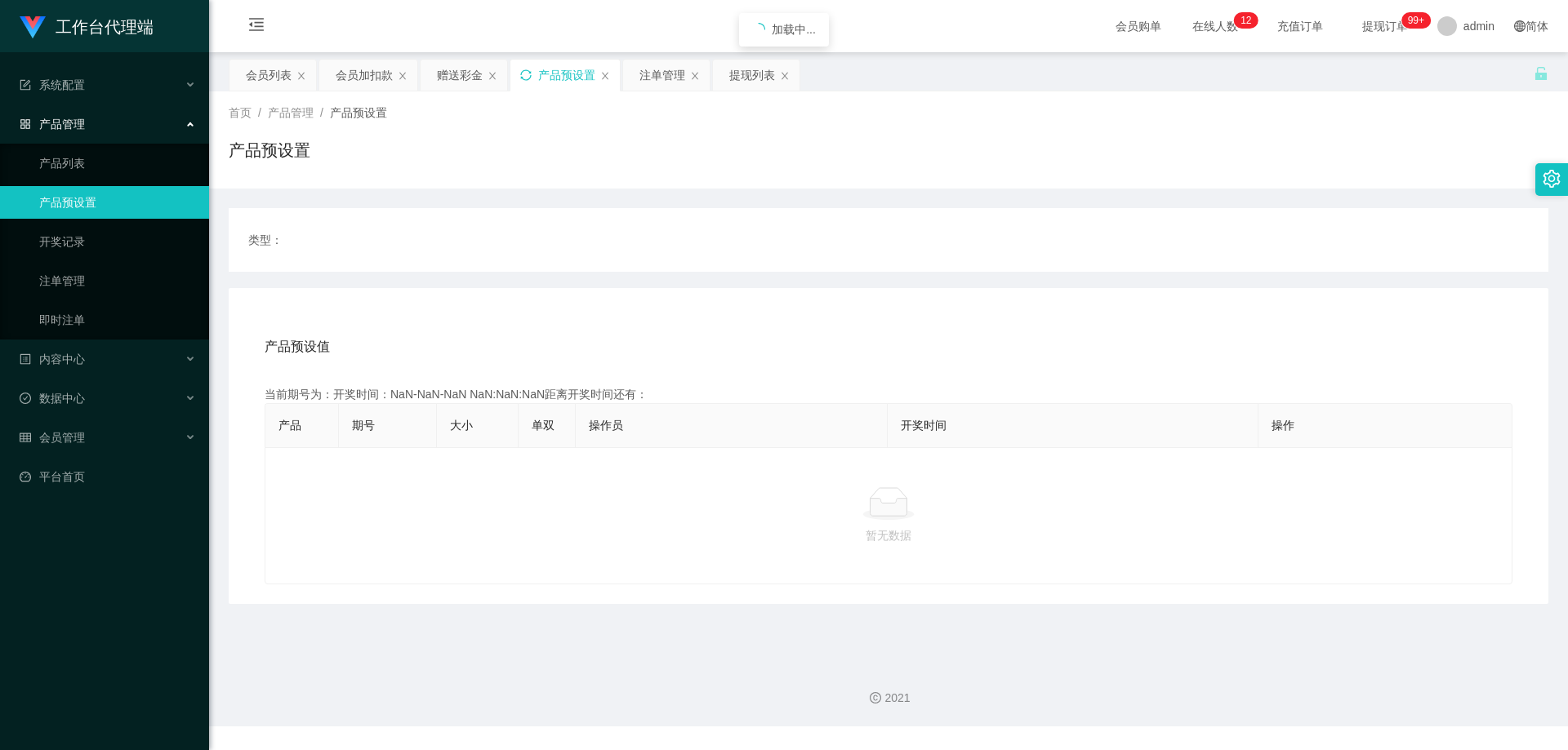
click at [522, 71] on icon "图标: sync" at bounding box center [525, 74] width 10 height 10
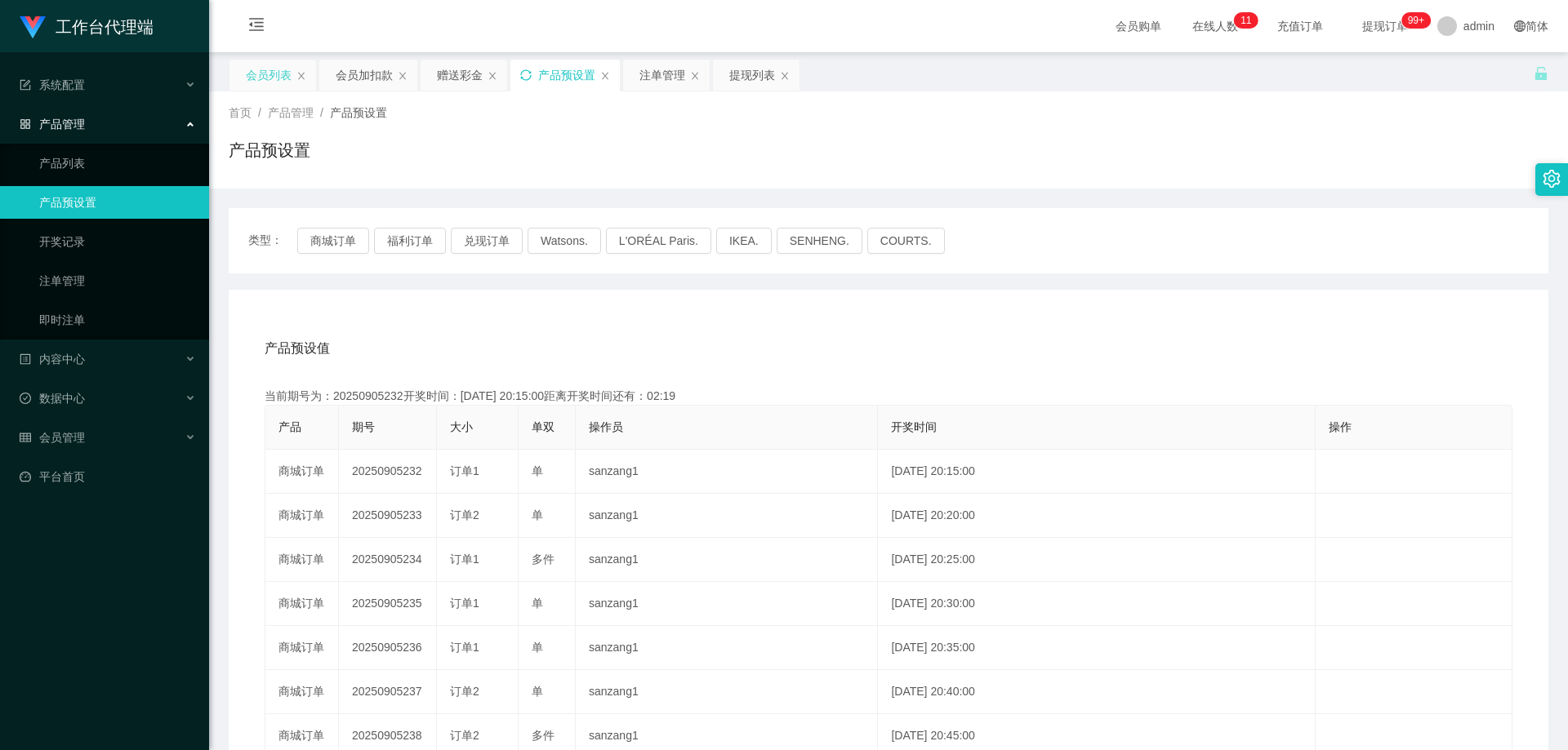
click at [288, 70] on div "会员列表" at bounding box center [269, 75] width 46 height 31
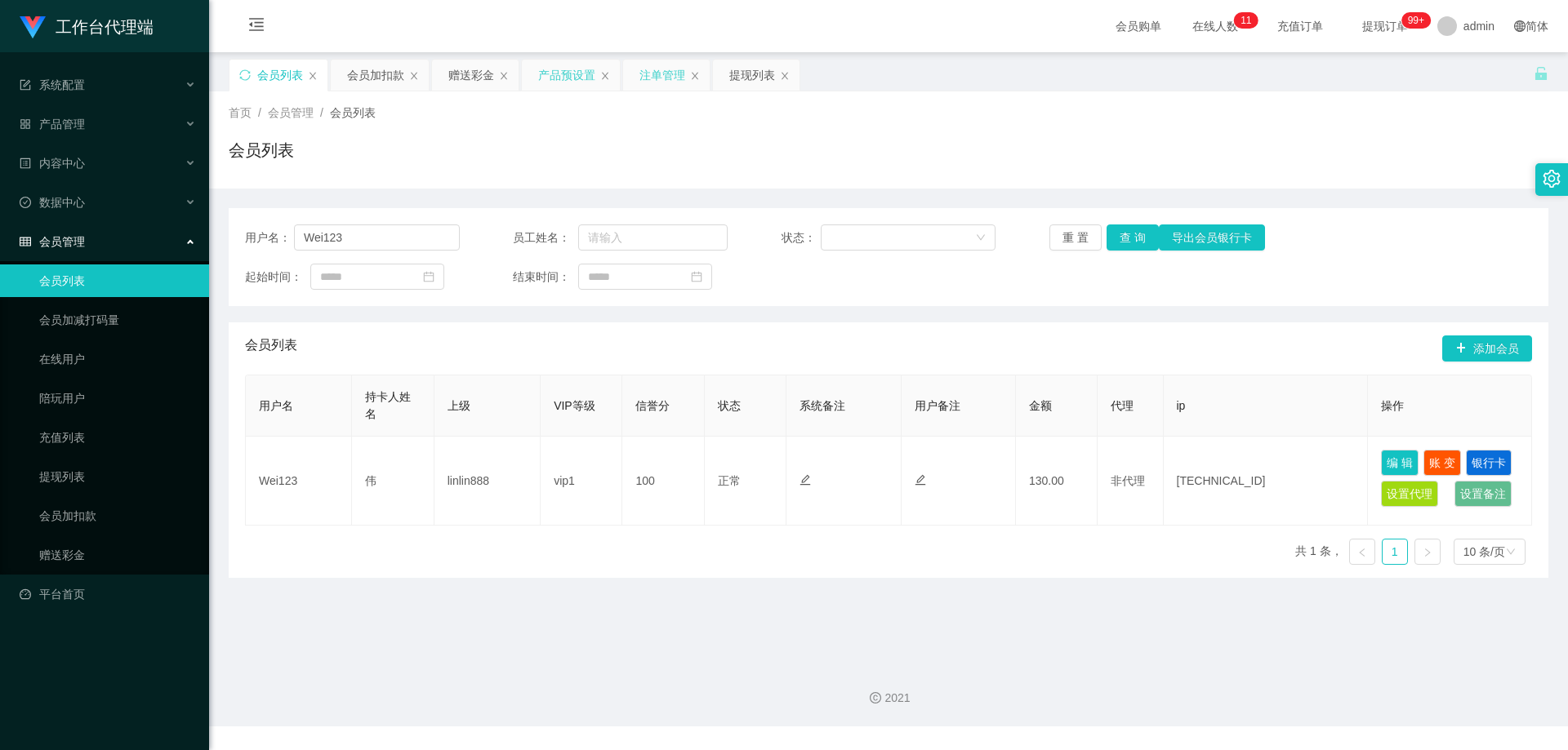
click at [660, 74] on div "注单管理" at bounding box center [661, 75] width 46 height 31
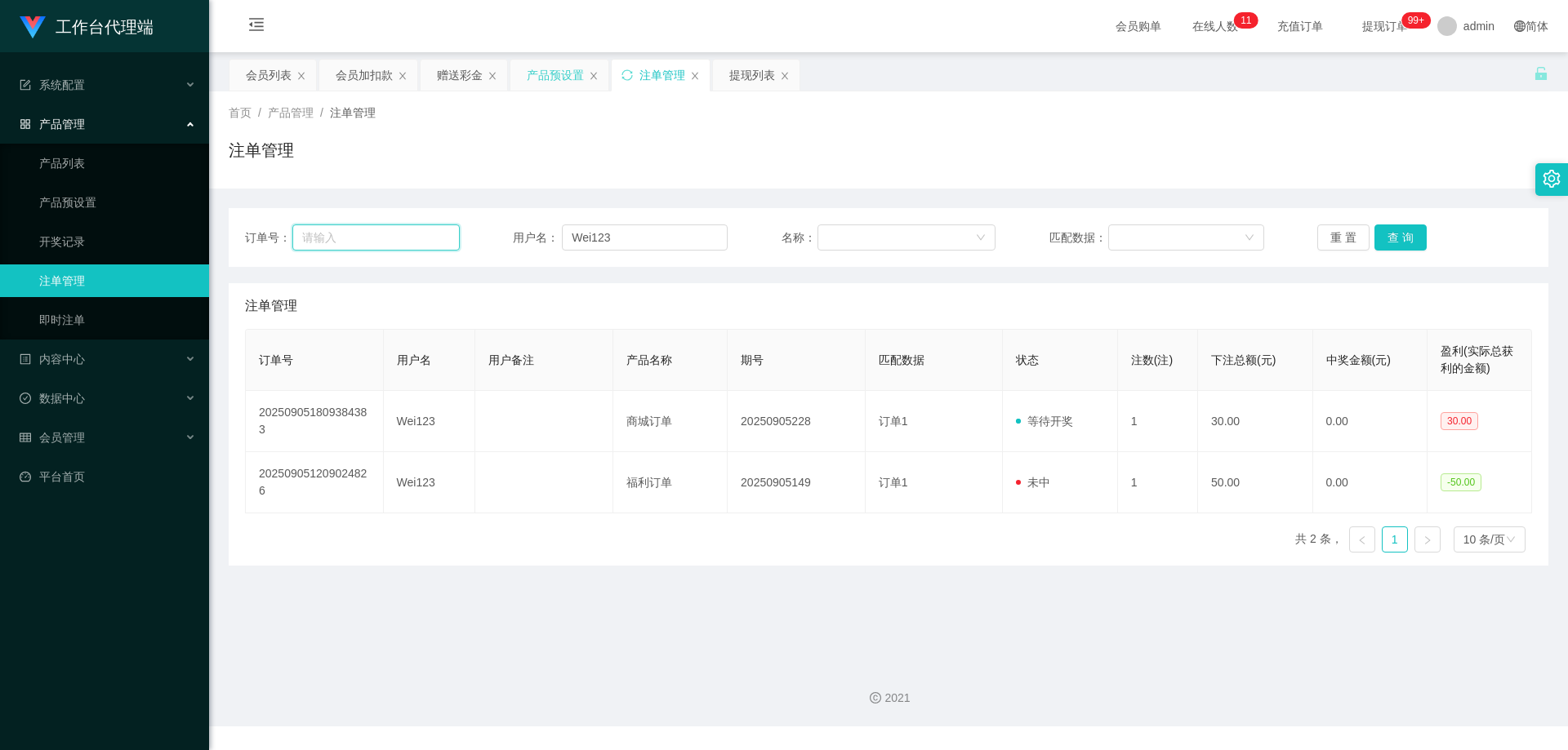
drag, startPoint x: 364, startPoint y: 240, endPoint x: 343, endPoint y: 238, distance: 21.1
click at [320, 238] on input "text" at bounding box center [376, 237] width 167 height 26
drag, startPoint x: 651, startPoint y: 238, endPoint x: 479, endPoint y: 239, distance: 172.0
click at [479, 239] on div "订单号： 用户名： Wei123 名称： 匹配数据： 重 置 查 询" at bounding box center [888, 237] width 1287 height 26
paste input "9852803"
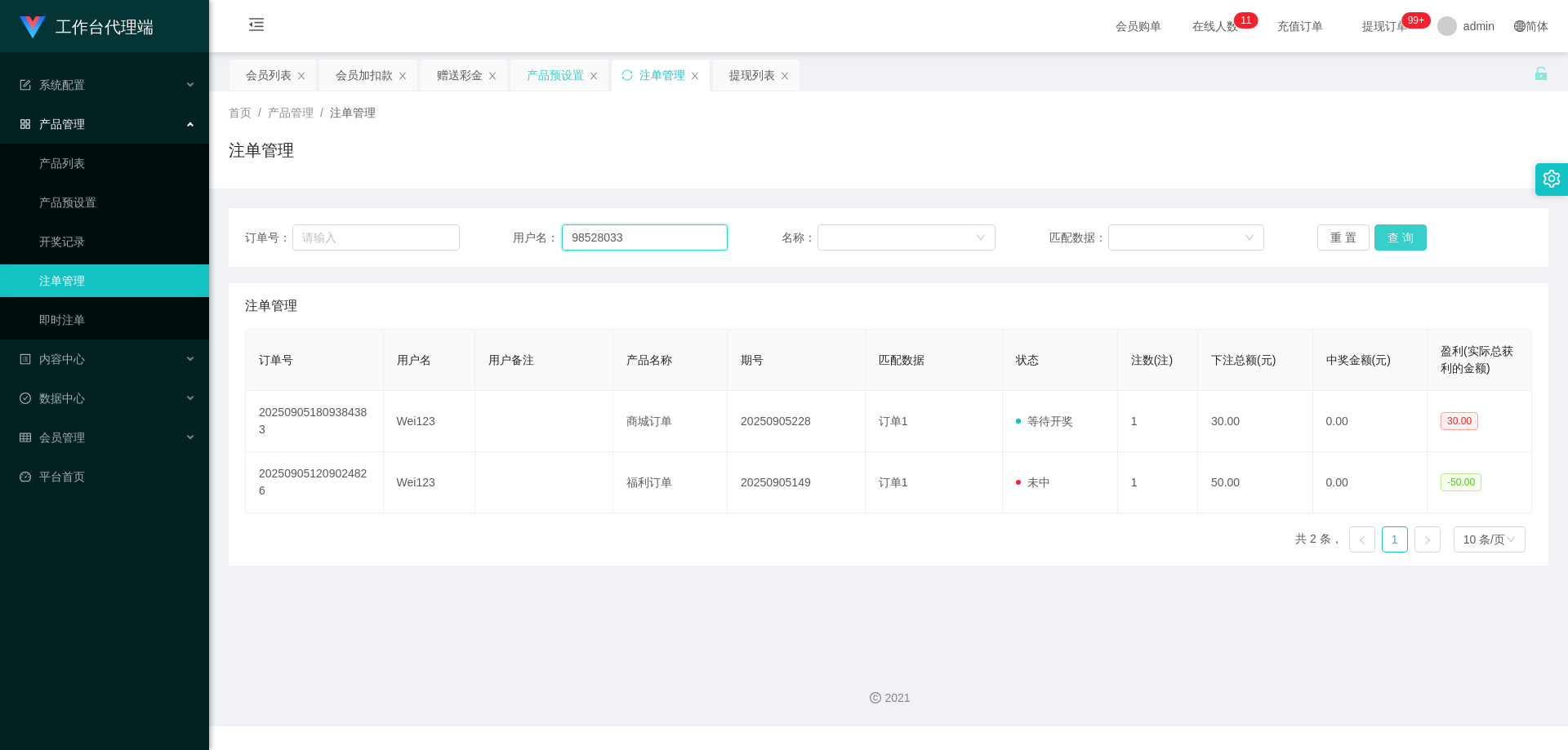
type input "98528033"
click at [1414, 236] on button "查 询" at bounding box center [1400, 237] width 53 height 26
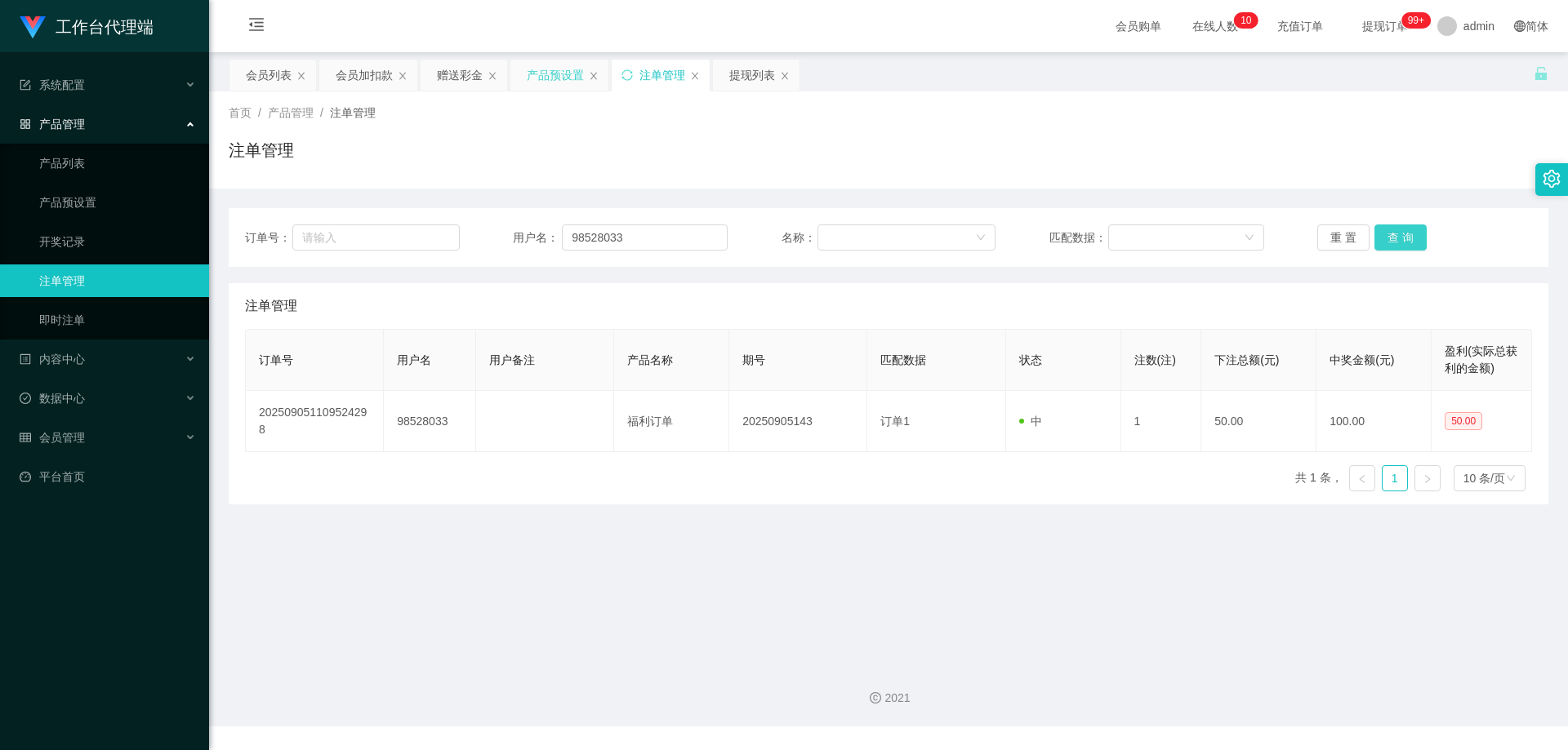
click at [1411, 237] on button "查 询" at bounding box center [1400, 237] width 53 height 26
click at [1411, 237] on button "查 询" at bounding box center [1409, 237] width 70 height 26
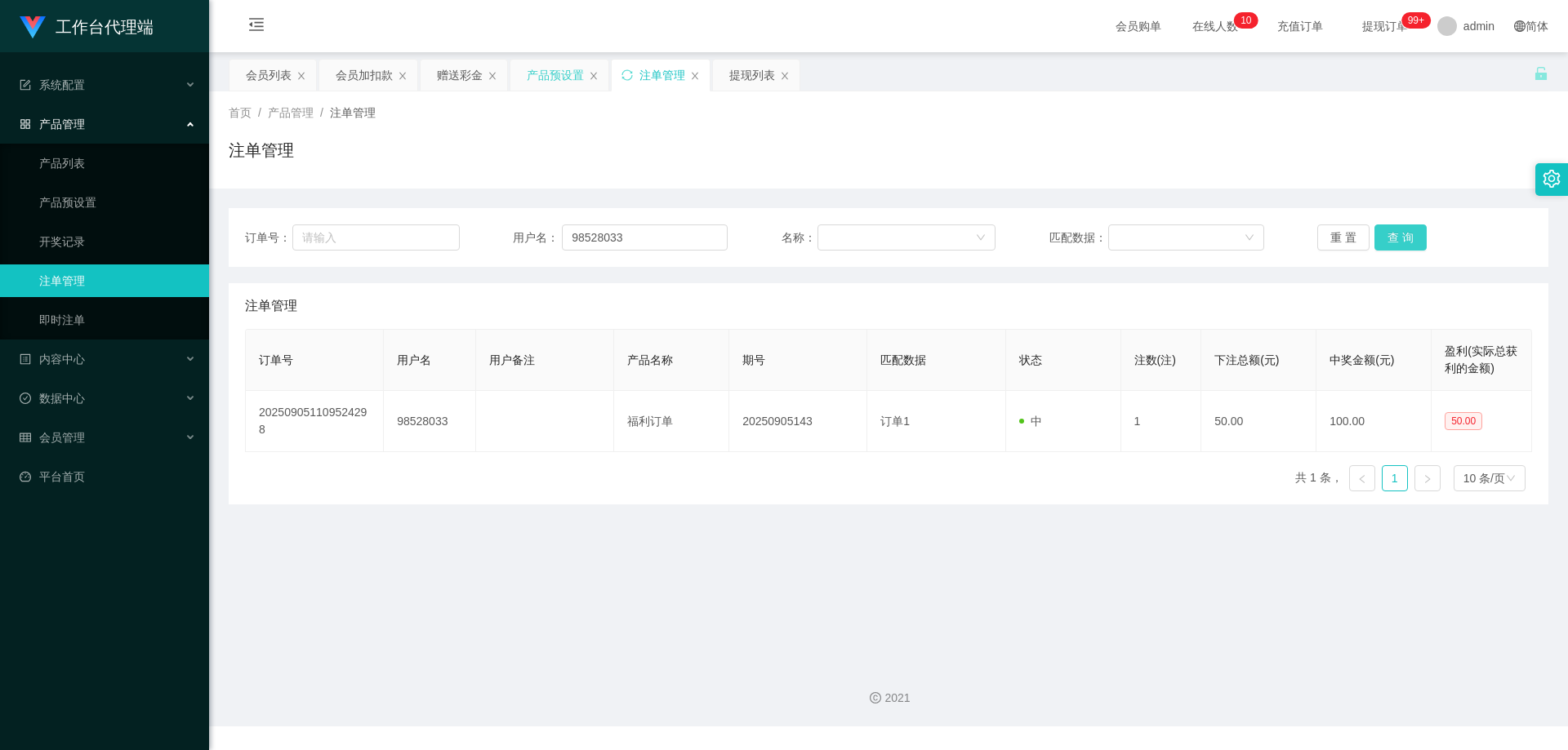
click at [1411, 237] on button "查 询" at bounding box center [1400, 237] width 53 height 26
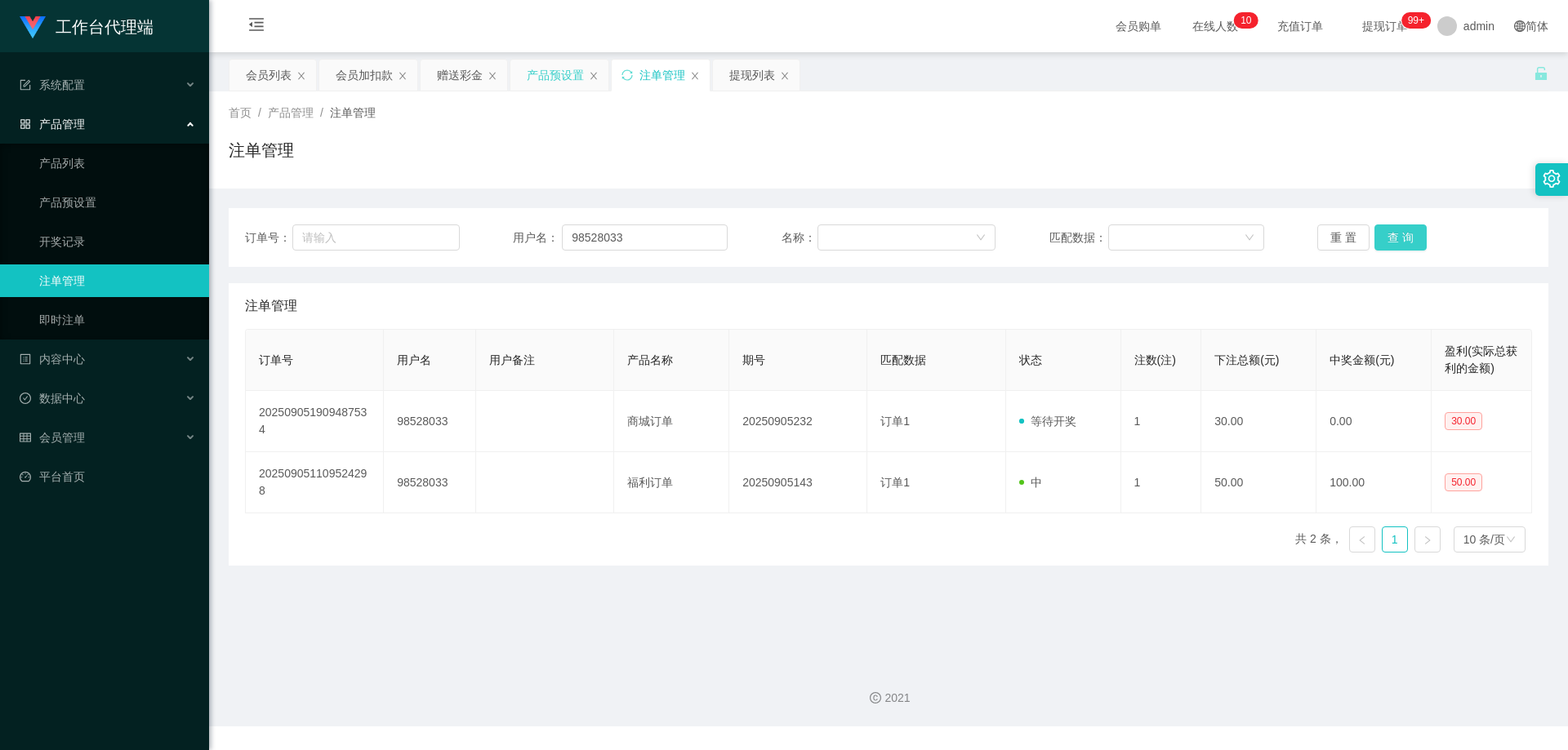
click at [1411, 237] on button "查 询" at bounding box center [1400, 237] width 53 height 26
click at [1381, 233] on button "查 询" at bounding box center [1400, 237] width 53 height 26
click at [1383, 230] on button "查 询" at bounding box center [1409, 237] width 70 height 26
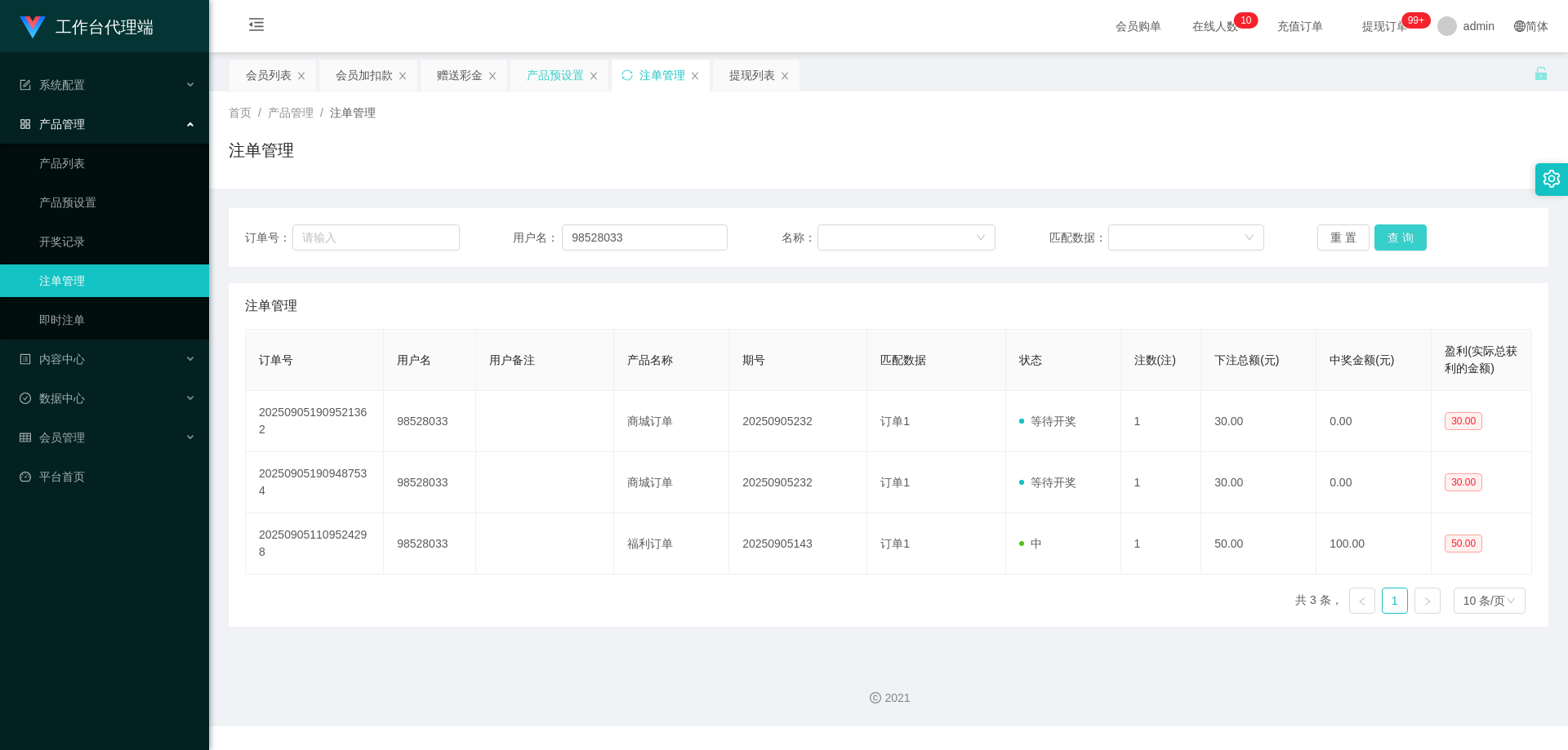
click at [1384, 230] on button "查 询" at bounding box center [1400, 237] width 53 height 26
click at [1384, 230] on button "查 询" at bounding box center [1409, 237] width 70 height 26
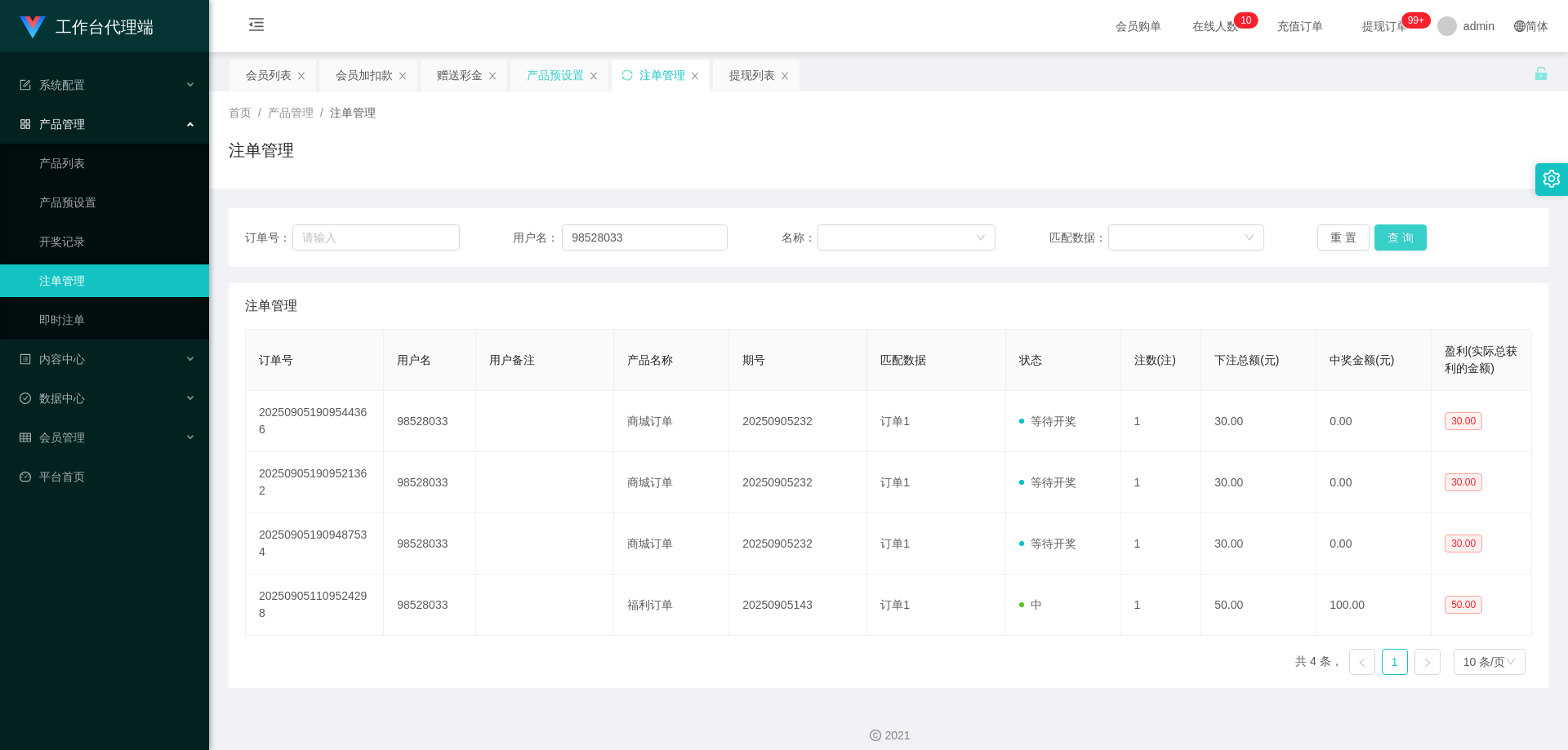
click at [1384, 230] on button "查 询" at bounding box center [1400, 237] width 53 height 26
click at [1384, 230] on button "查 询" at bounding box center [1409, 237] width 70 height 26
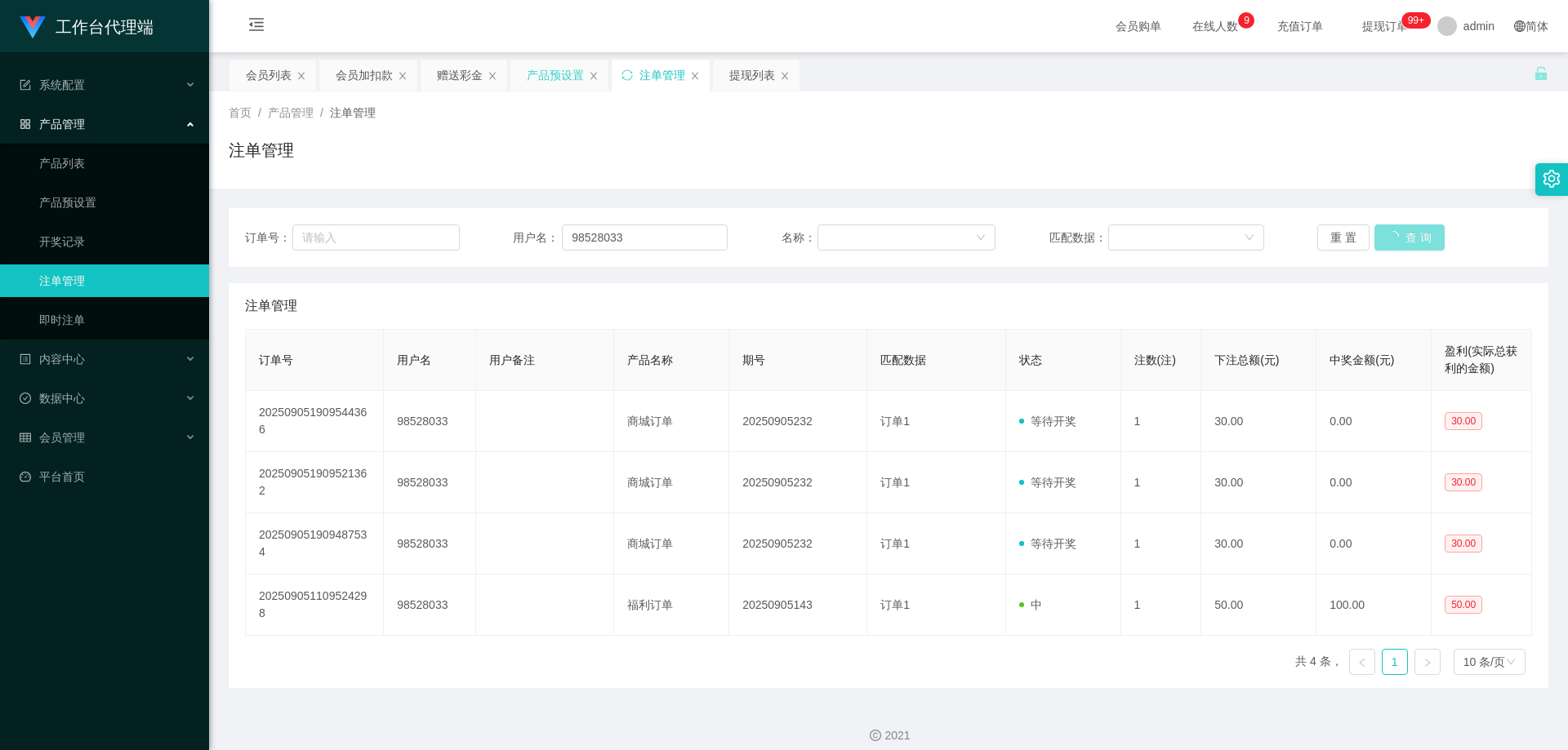
click at [1384, 230] on button "查 询" at bounding box center [1409, 237] width 70 height 26
click at [1384, 230] on button "查 询" at bounding box center [1400, 237] width 53 height 26
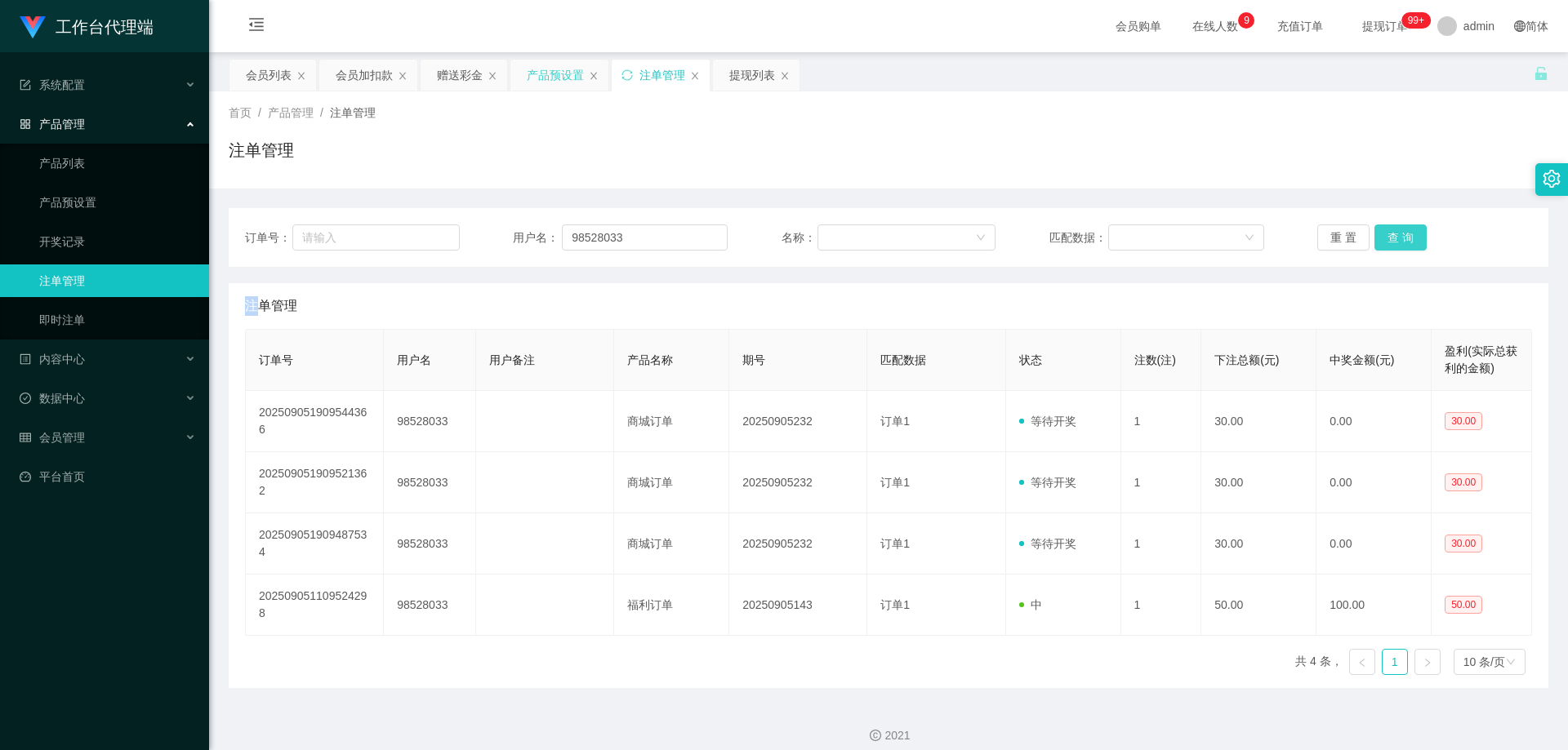
click at [1384, 230] on div "重 置 查 询" at bounding box center [1424, 237] width 215 height 26
click at [1384, 230] on button "查 询" at bounding box center [1400, 237] width 53 height 26
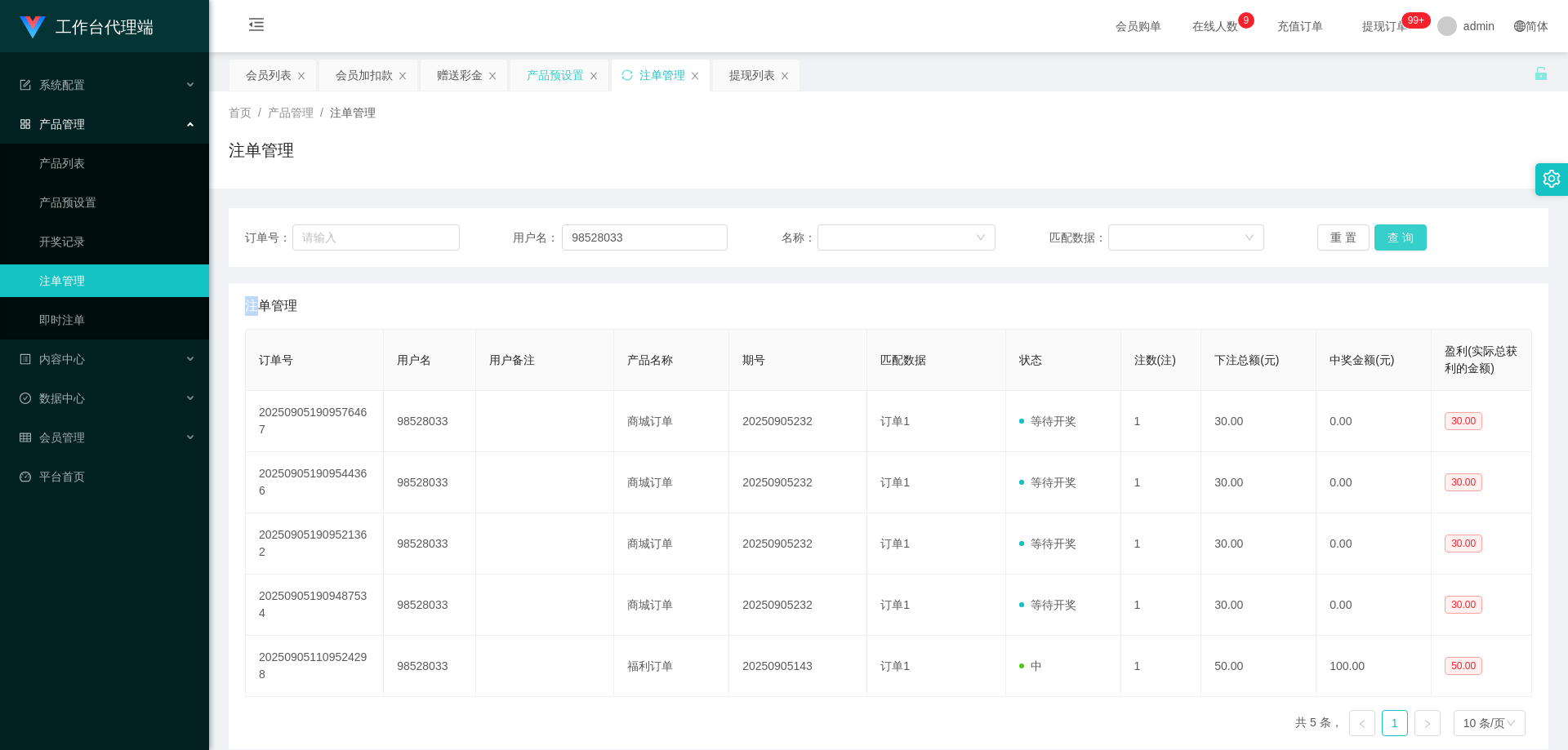
click at [1407, 249] on button "查 询" at bounding box center [1400, 237] width 53 height 26
click at [1407, 244] on button "查 询" at bounding box center [1400, 237] width 53 height 26
click at [1407, 238] on button "查 询" at bounding box center [1400, 237] width 53 height 26
click at [1407, 236] on div "重 置 查 询" at bounding box center [1424, 237] width 215 height 26
click at [1407, 236] on button "查 询" at bounding box center [1400, 237] width 53 height 26
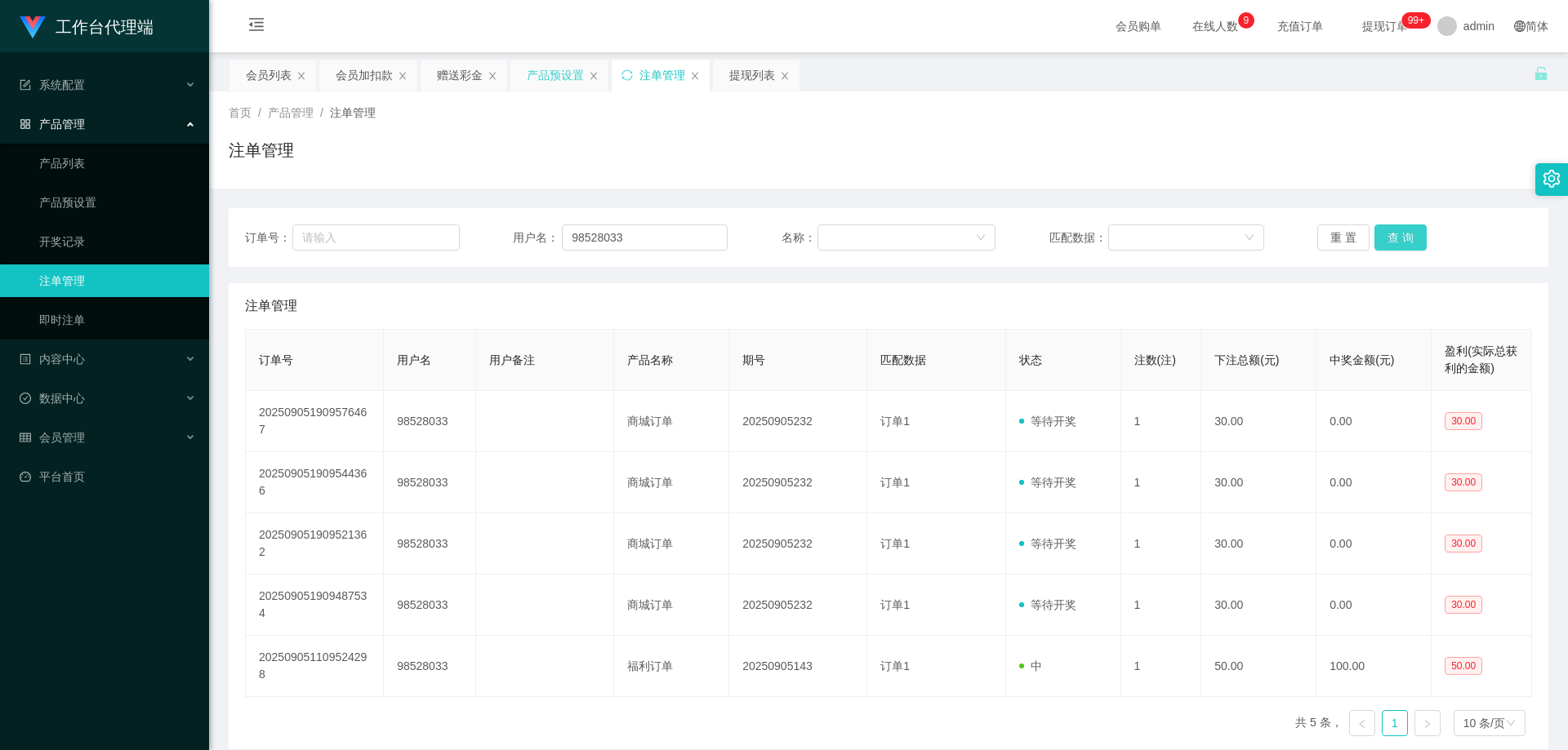
click at [1389, 243] on button "查 询" at bounding box center [1400, 237] width 53 height 26
click at [1389, 243] on button "查 询" at bounding box center [1409, 237] width 70 height 26
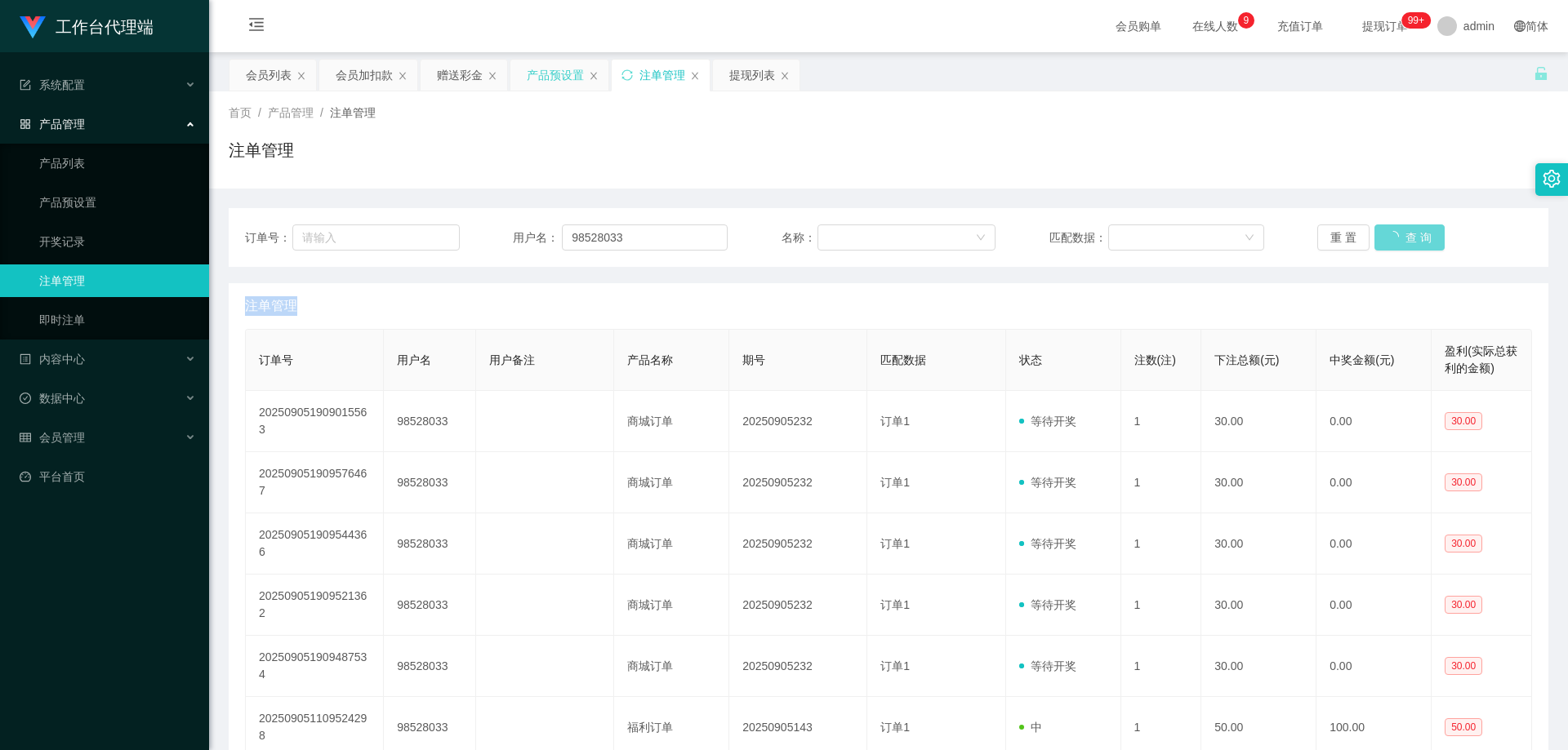
click at [1389, 243] on div "重 置 查 询" at bounding box center [1424, 237] width 215 height 26
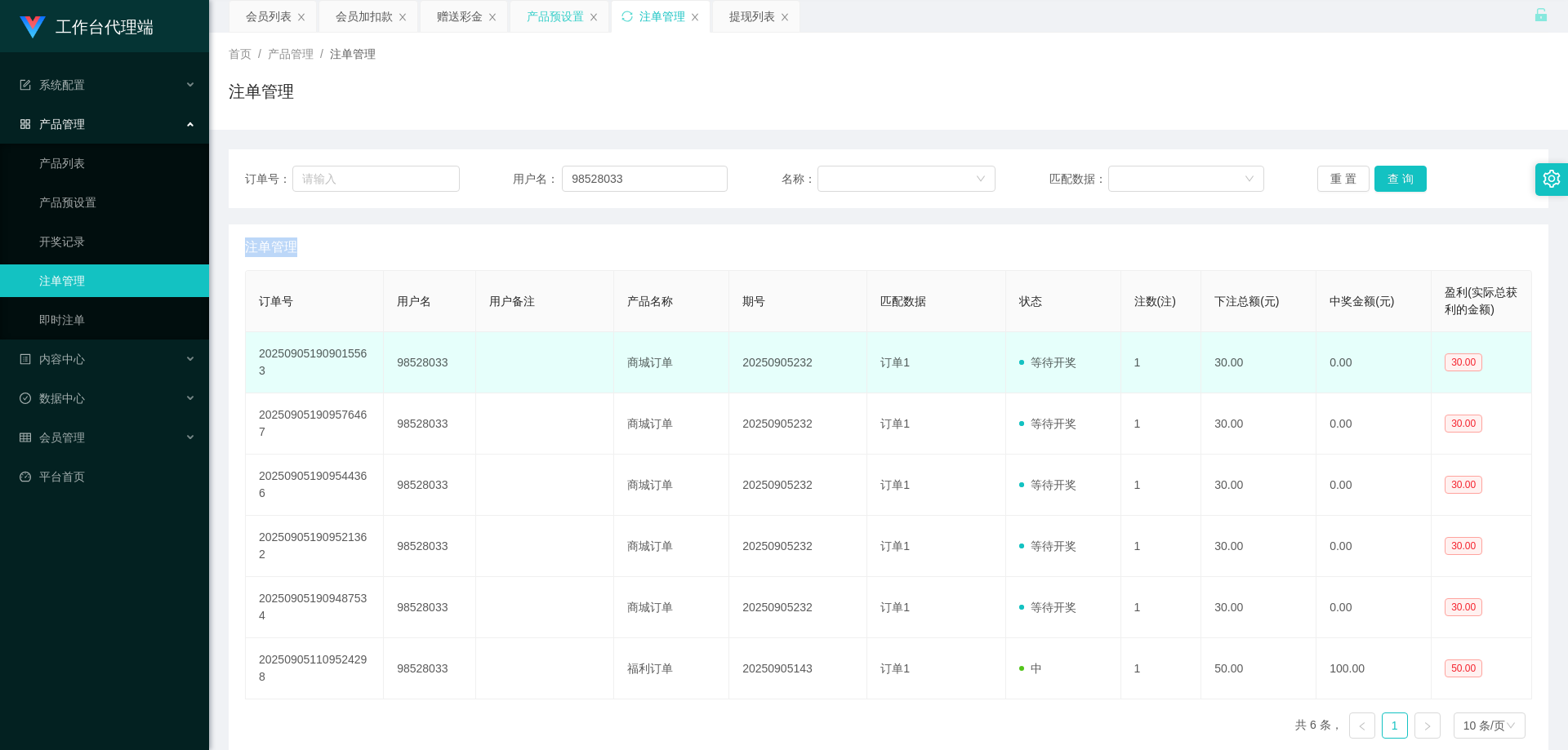
scroll to position [136, 0]
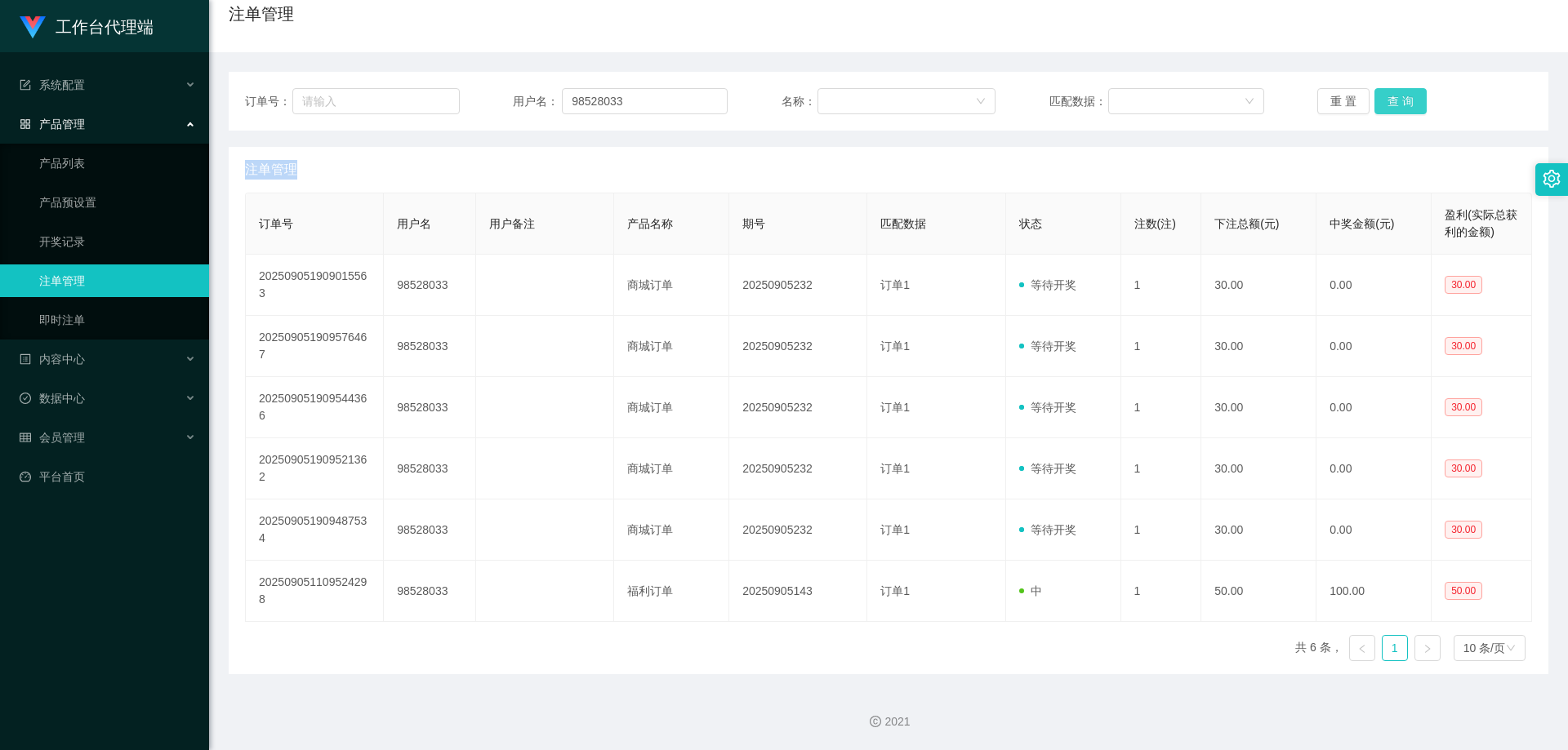
click at [1397, 99] on button "查 询" at bounding box center [1400, 101] width 53 height 26
click at [1397, 99] on div "重 置 查 询" at bounding box center [1424, 101] width 215 height 26
click at [1397, 99] on button "查 询" at bounding box center [1400, 101] width 53 height 26
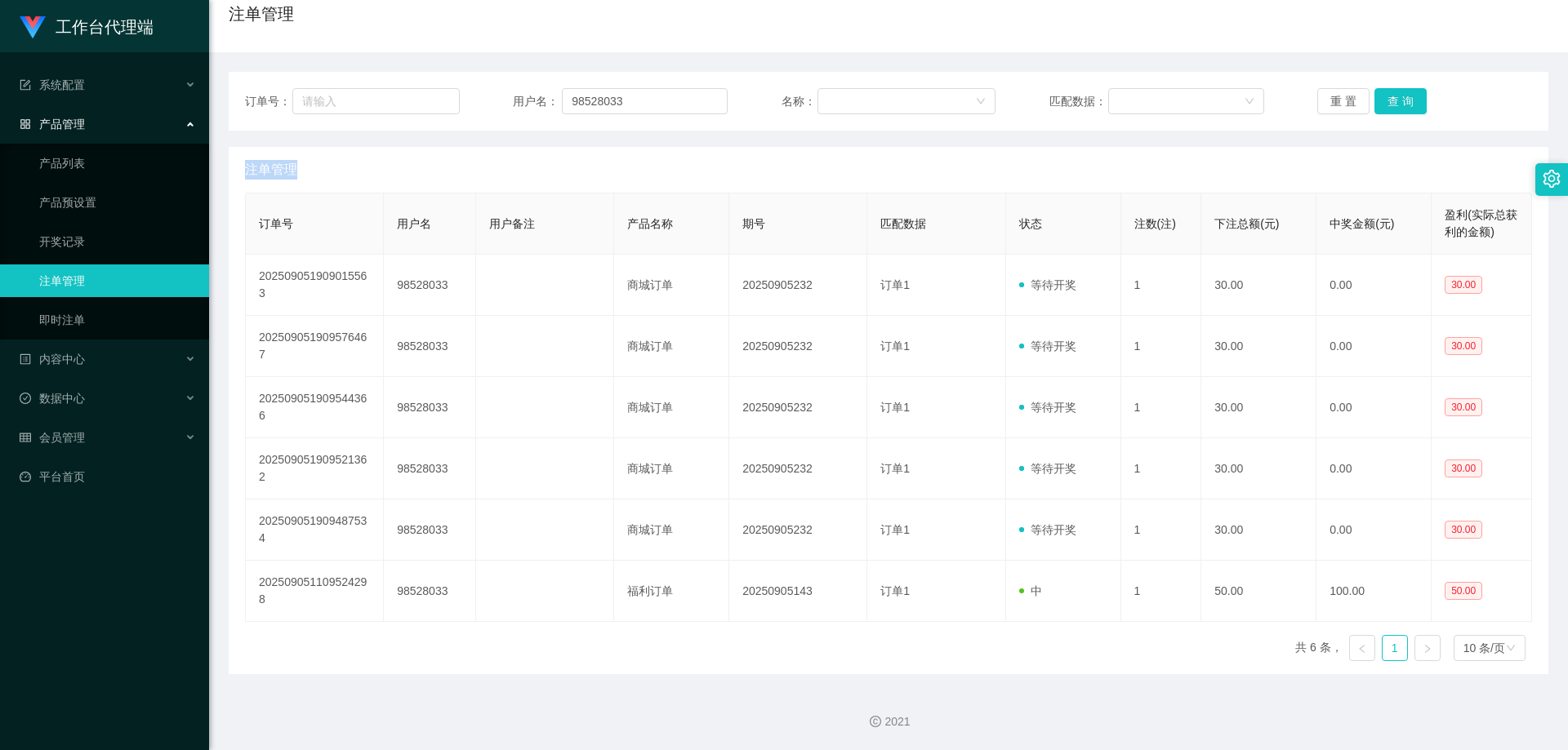
click at [1397, 99] on div "重 置 查 询" at bounding box center [1424, 101] width 215 height 26
click at [1397, 99] on button "查 询" at bounding box center [1400, 101] width 53 height 26
click at [1397, 99] on div "重 置 查 询" at bounding box center [1424, 101] width 215 height 26
click at [1398, 106] on button "查 询" at bounding box center [1400, 101] width 53 height 26
click at [1398, 106] on button "查 询" at bounding box center [1409, 101] width 70 height 26
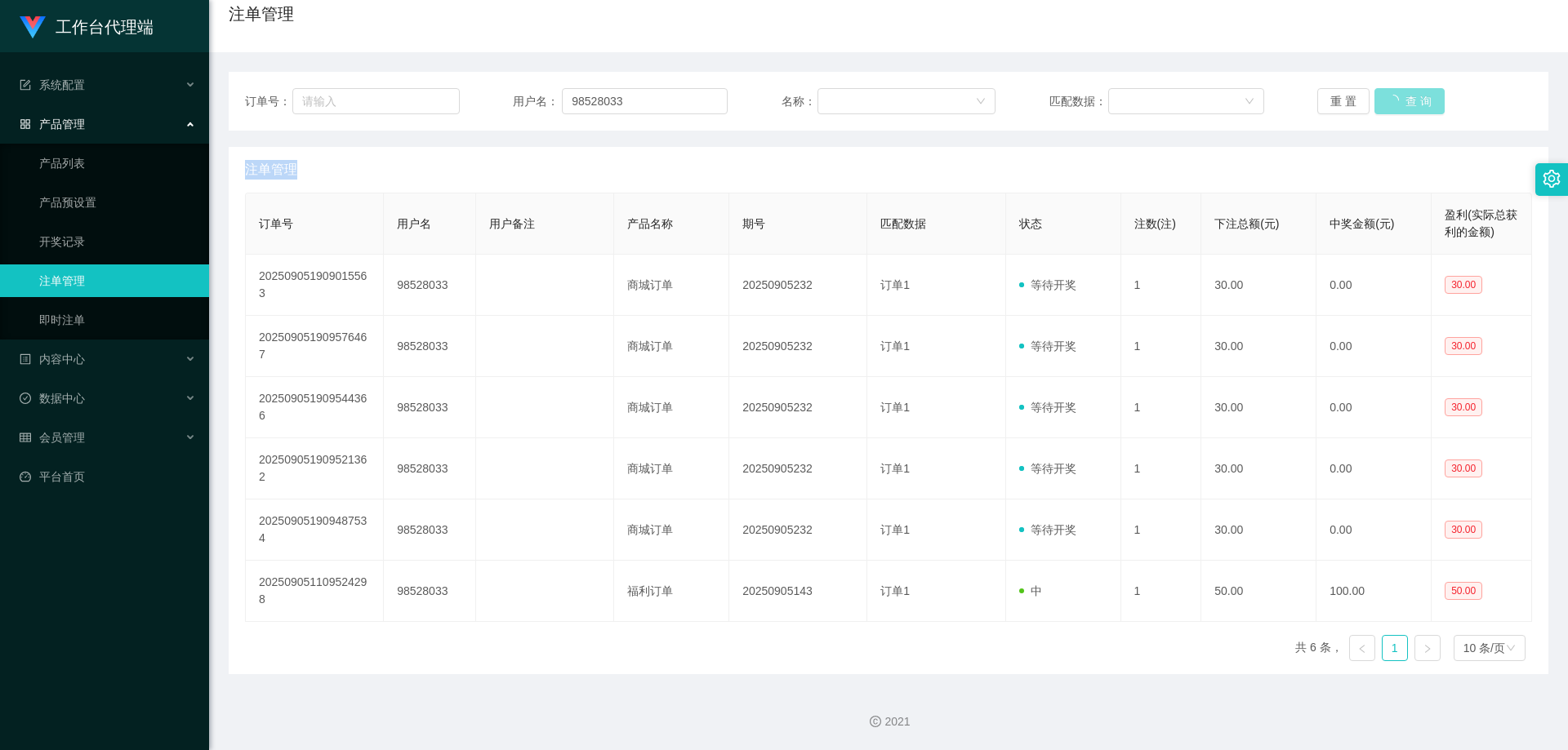
click at [1398, 106] on div "重 置 查 询" at bounding box center [1424, 101] width 215 height 26
click at [1398, 106] on button "查 询" at bounding box center [1400, 101] width 53 height 26
click at [1398, 106] on div "重 置 查 询" at bounding box center [1424, 101] width 215 height 26
click at [1398, 106] on button "查 询" at bounding box center [1400, 101] width 53 height 26
click at [1398, 106] on div "重 置 查 询" at bounding box center [1424, 101] width 215 height 26
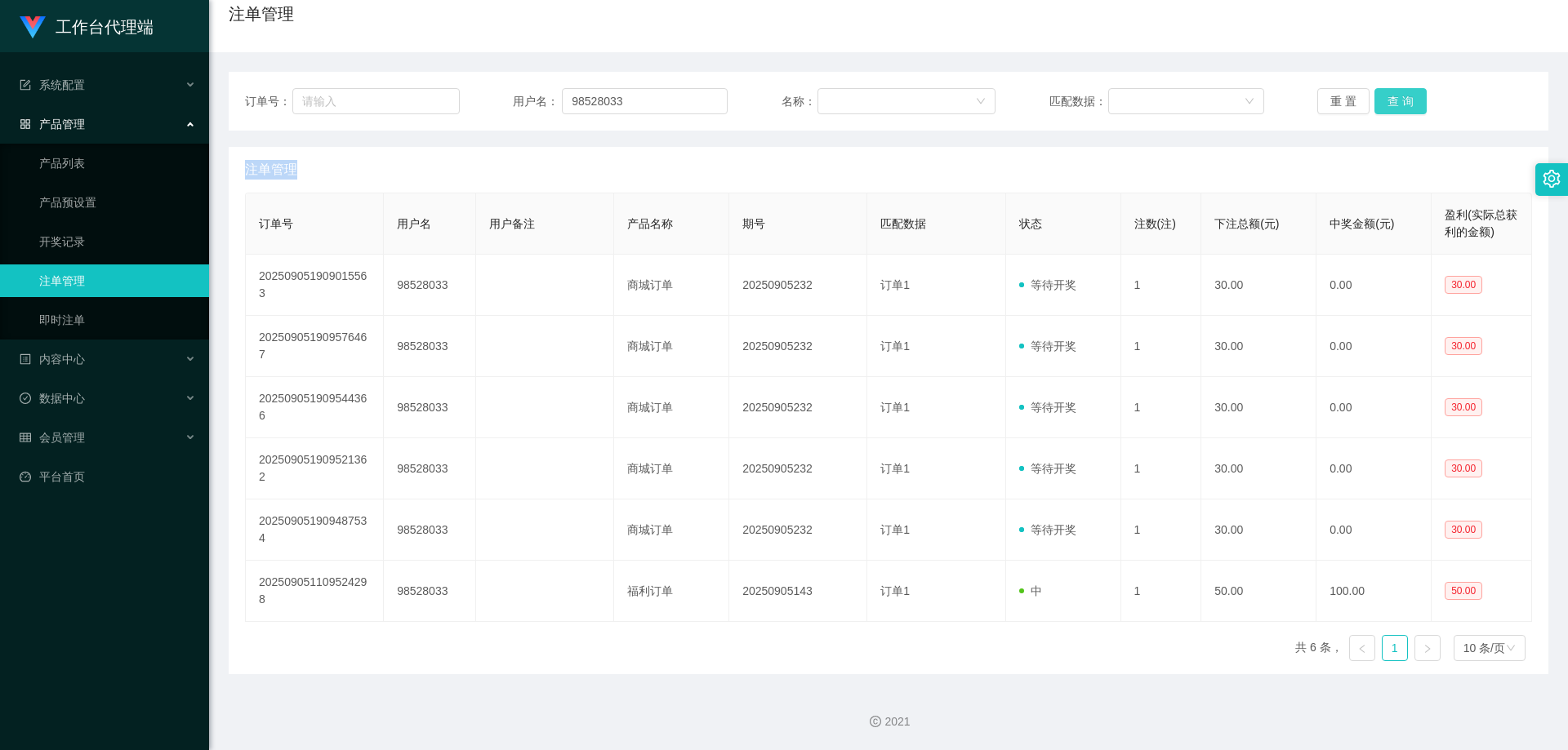
click at [1398, 106] on button "查 询" at bounding box center [1400, 101] width 53 height 26
click at [1398, 106] on div "重 置 查 询" at bounding box center [1424, 101] width 215 height 26
click at [1398, 106] on button "查 询" at bounding box center [1400, 101] width 53 height 26
click at [1398, 106] on div "重 置 查 询" at bounding box center [1424, 101] width 215 height 26
click at [1398, 106] on button "查 询" at bounding box center [1400, 101] width 53 height 26
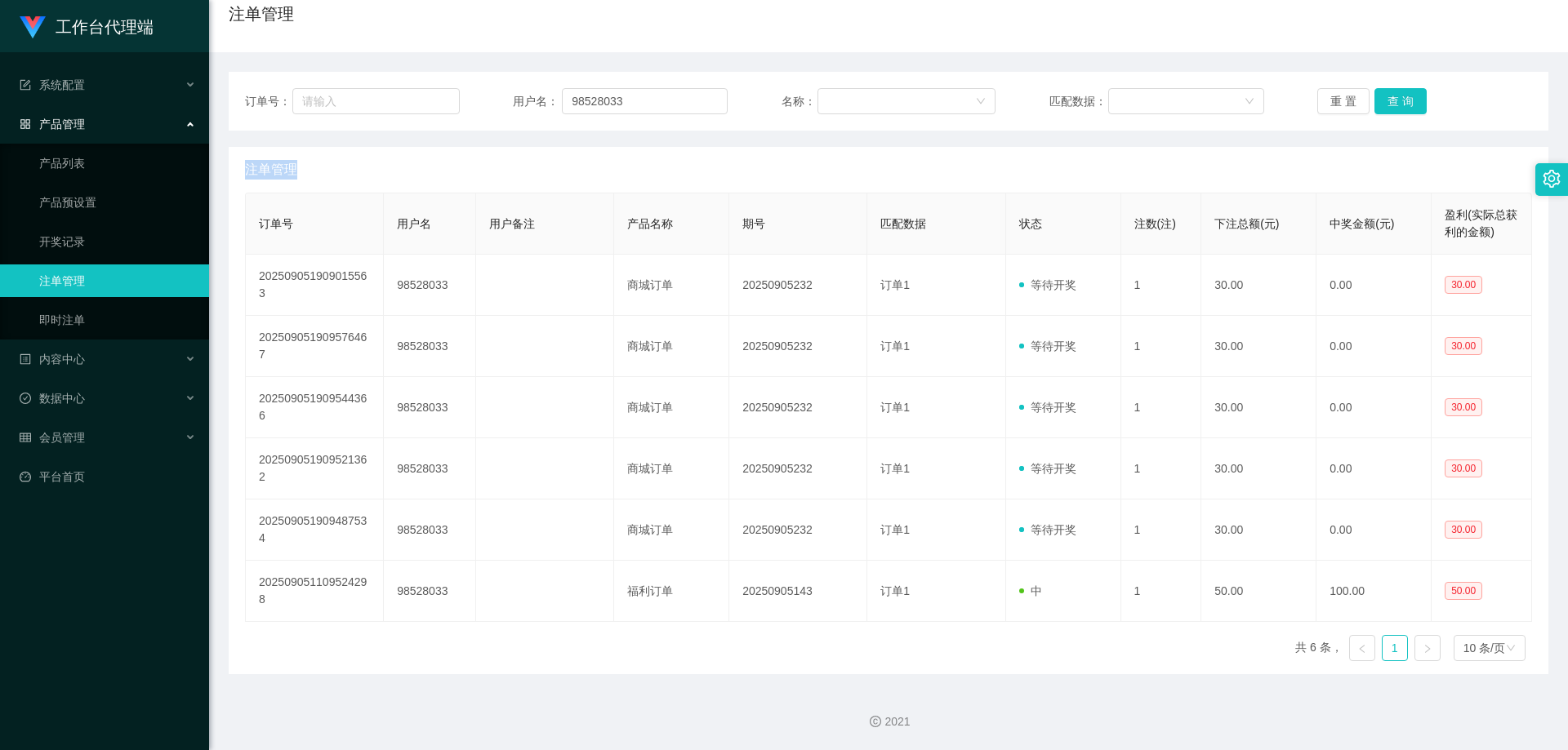
click at [1398, 106] on div "重 置 查 询" at bounding box center [1424, 101] width 215 height 26
click at [1398, 106] on button "查 询" at bounding box center [1400, 101] width 53 height 26
click at [1398, 106] on div "重 置 查 询" at bounding box center [1424, 101] width 215 height 26
click at [1398, 106] on button "查 询" at bounding box center [1400, 101] width 53 height 26
click at [1398, 106] on div "重 置 查 询" at bounding box center [1424, 101] width 215 height 26
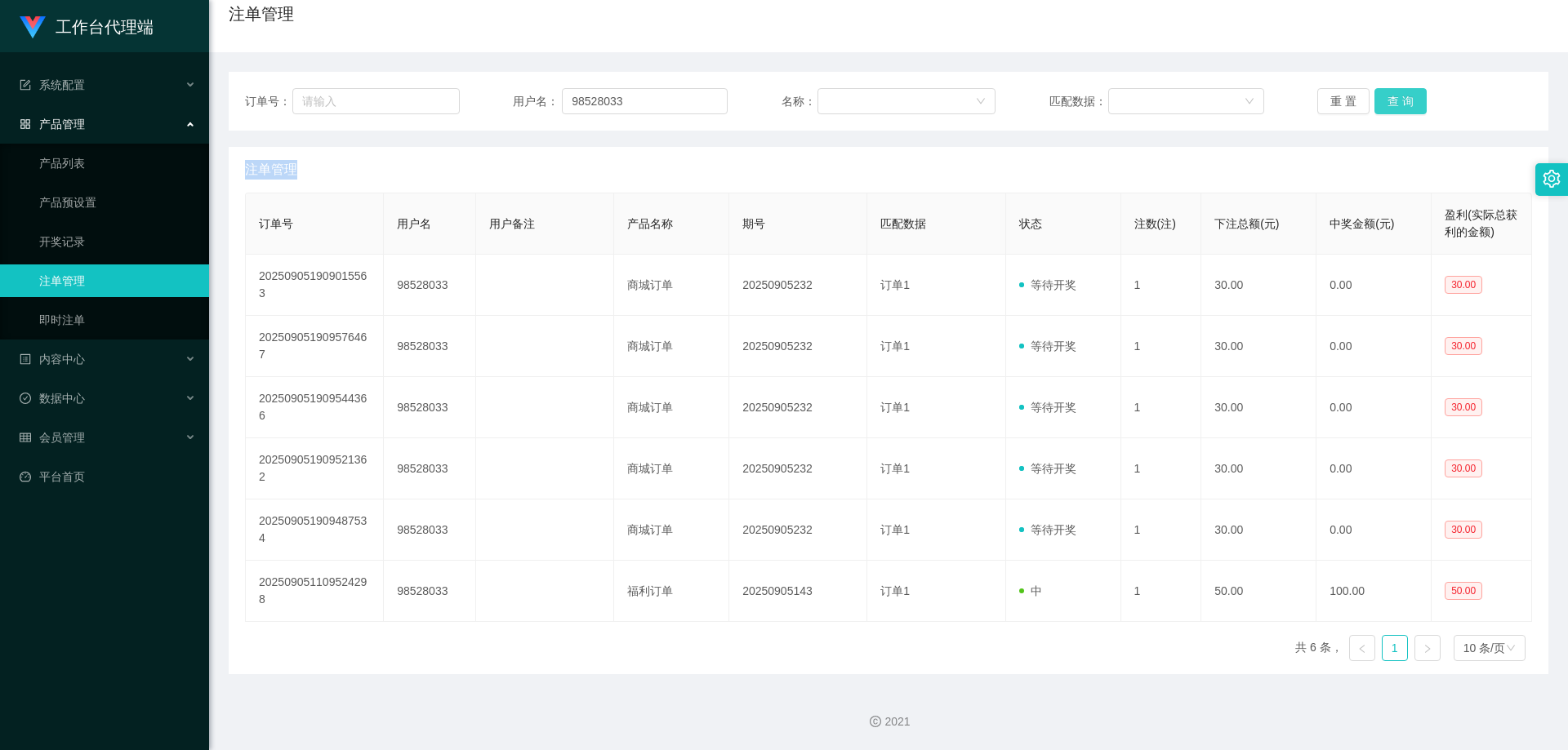
click at [1398, 106] on button "查 询" at bounding box center [1400, 101] width 53 height 26
click at [1398, 106] on button "查 询" at bounding box center [1409, 101] width 70 height 26
click at [1398, 106] on div "重 置 查 询" at bounding box center [1424, 101] width 215 height 26
click at [1398, 106] on button "查 询" at bounding box center [1400, 101] width 53 height 26
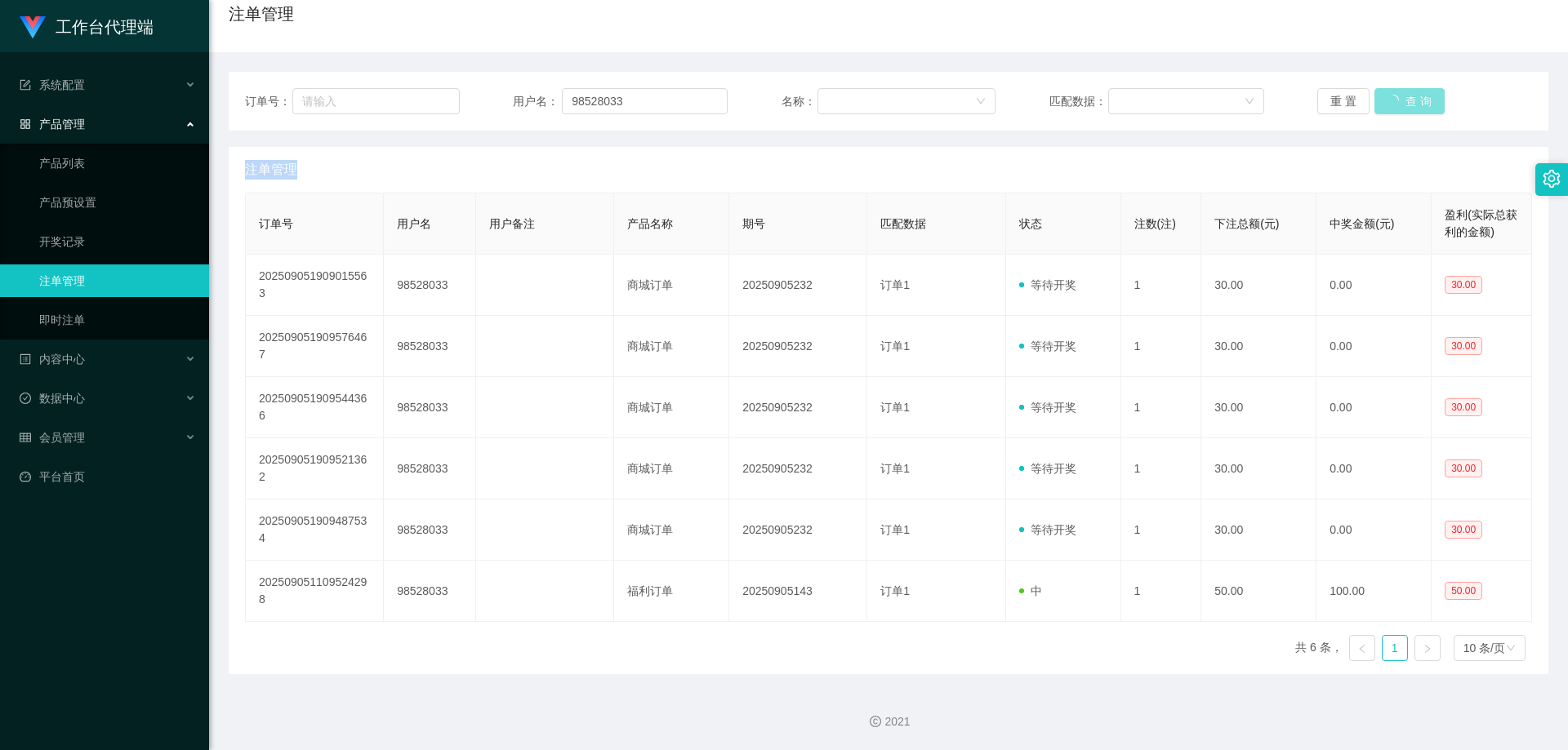
click at [1398, 106] on div "重 置 查 询" at bounding box center [1424, 101] width 215 height 26
click at [1398, 106] on button "查 询" at bounding box center [1400, 101] width 53 height 26
click at [1398, 106] on div "重 置 查 询" at bounding box center [1424, 101] width 215 height 26
click at [1398, 106] on button "查 询" at bounding box center [1400, 101] width 53 height 26
click at [1398, 106] on div "重 置 查 询" at bounding box center [1424, 101] width 215 height 26
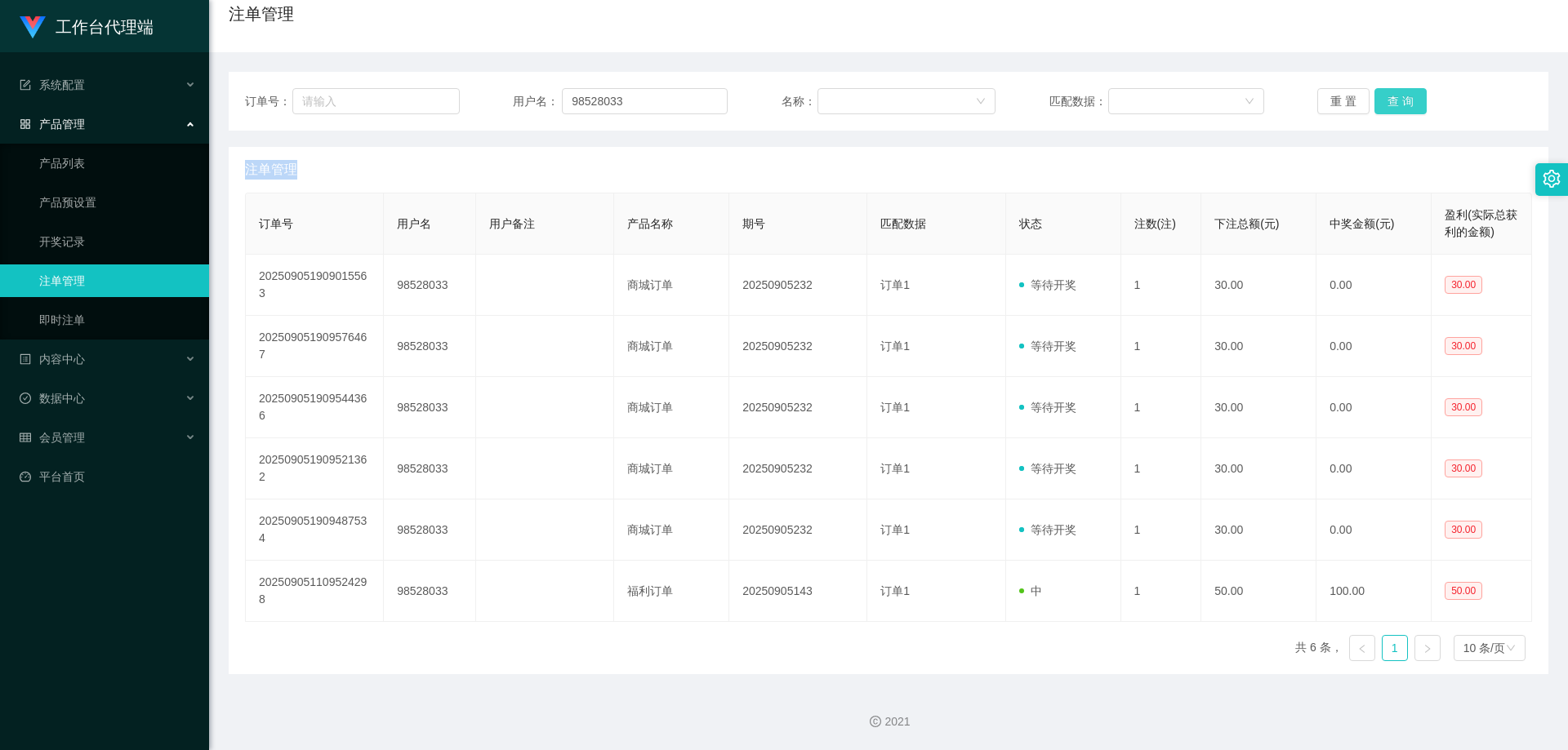
click at [1398, 106] on button "查 询" at bounding box center [1400, 101] width 53 height 26
click at [1398, 106] on div "重 置 查 询" at bounding box center [1424, 101] width 215 height 26
click at [1398, 106] on button "查 询" at bounding box center [1400, 101] width 53 height 26
click at [1398, 106] on div "重 置 查 询" at bounding box center [1424, 101] width 215 height 26
click at [1398, 106] on button "查 询" at bounding box center [1400, 101] width 53 height 26
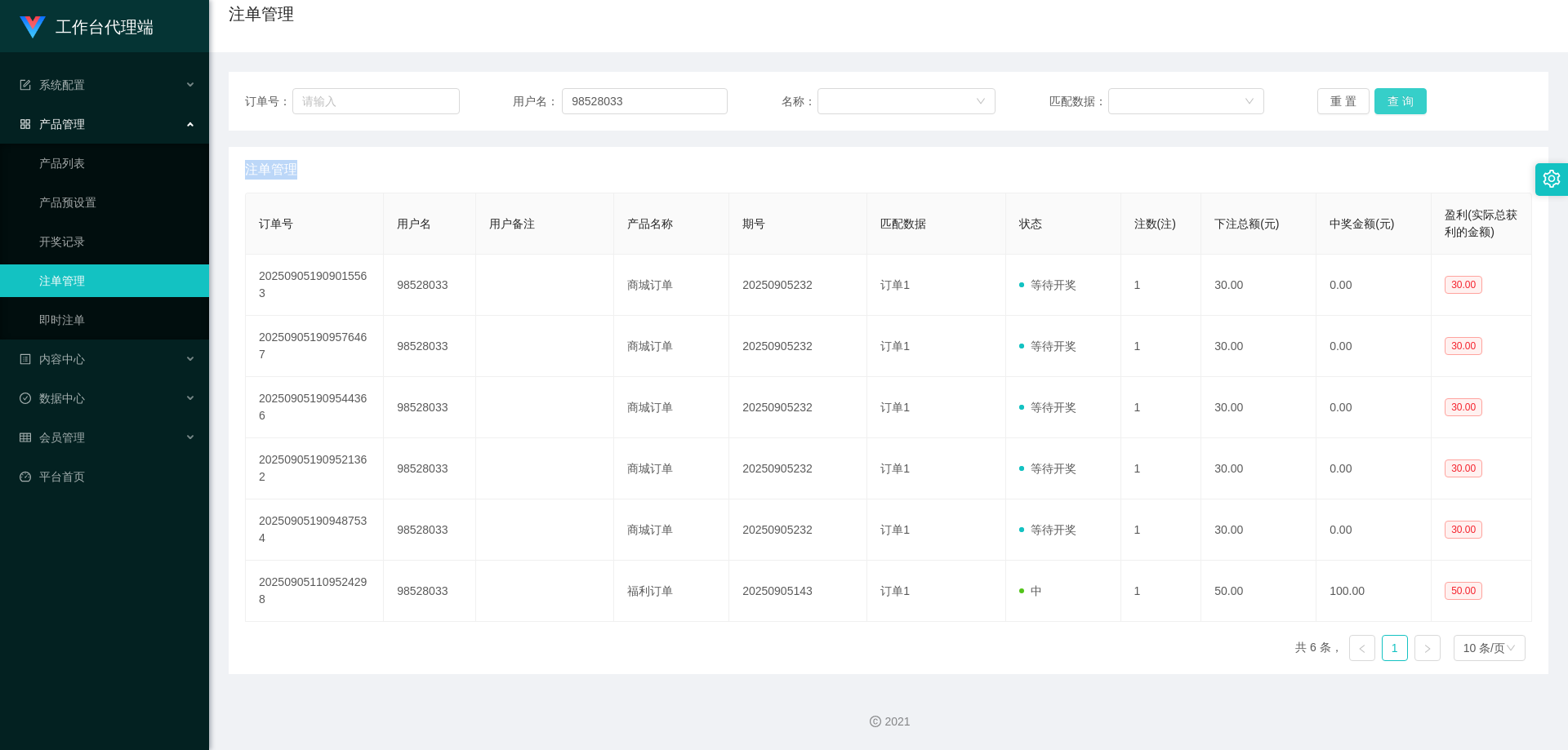
click at [1398, 106] on div "重 置 查 询" at bounding box center [1424, 101] width 215 height 26
click at [1398, 106] on button "查 询" at bounding box center [1400, 101] width 53 height 26
click at [1398, 106] on div "重 置 查 询" at bounding box center [1424, 101] width 215 height 26
click at [1398, 106] on button "查 询" at bounding box center [1400, 101] width 53 height 26
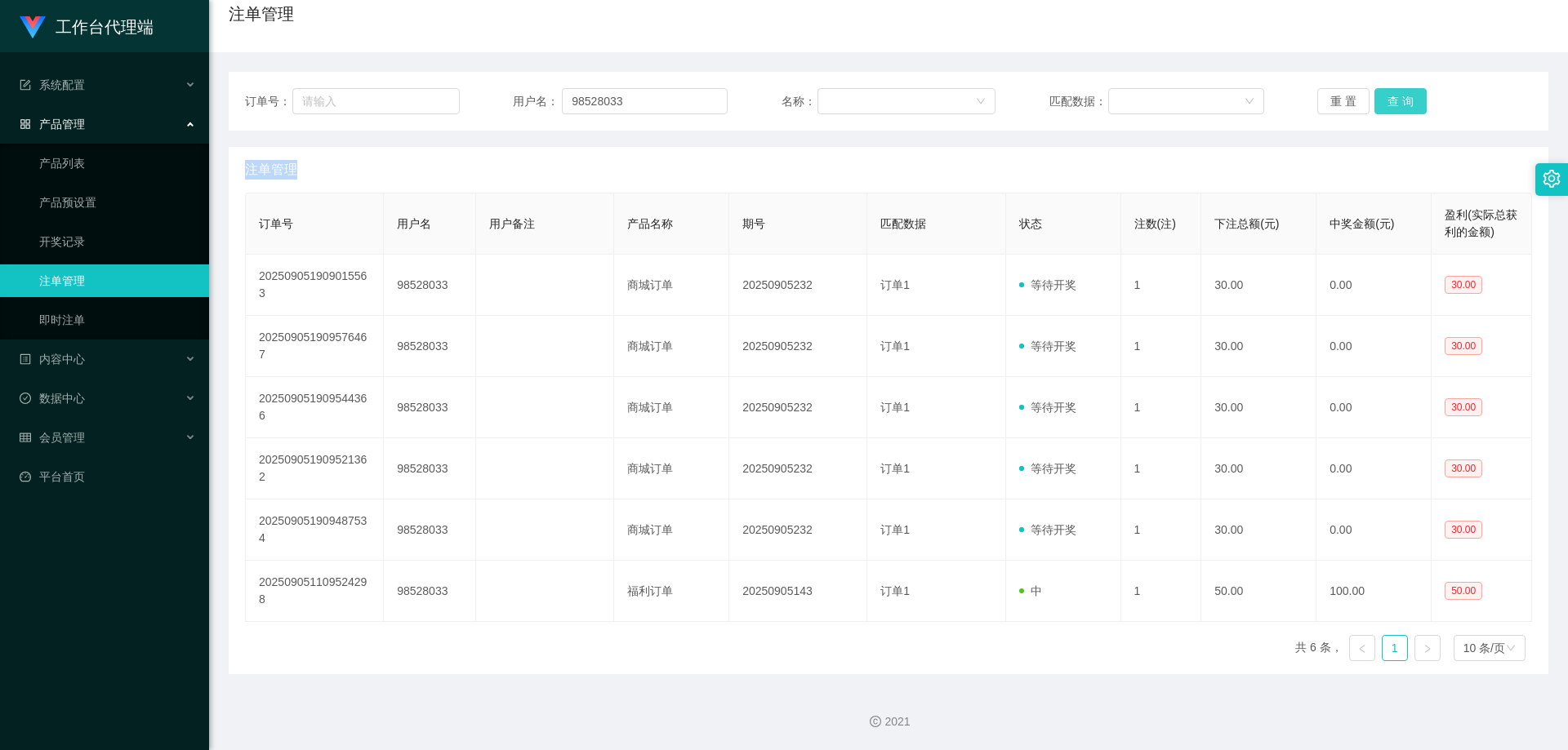
click at [1398, 106] on div "重 置 查 询" at bounding box center [1424, 101] width 215 height 26
click at [1398, 106] on button "查 询" at bounding box center [1400, 101] width 53 height 26
click at [1398, 106] on button "查 询" at bounding box center [1409, 101] width 70 height 26
click at [1398, 106] on button "查 询" at bounding box center [1400, 101] width 53 height 26
click at [1398, 106] on div "重 置 查 询" at bounding box center [1424, 101] width 215 height 26
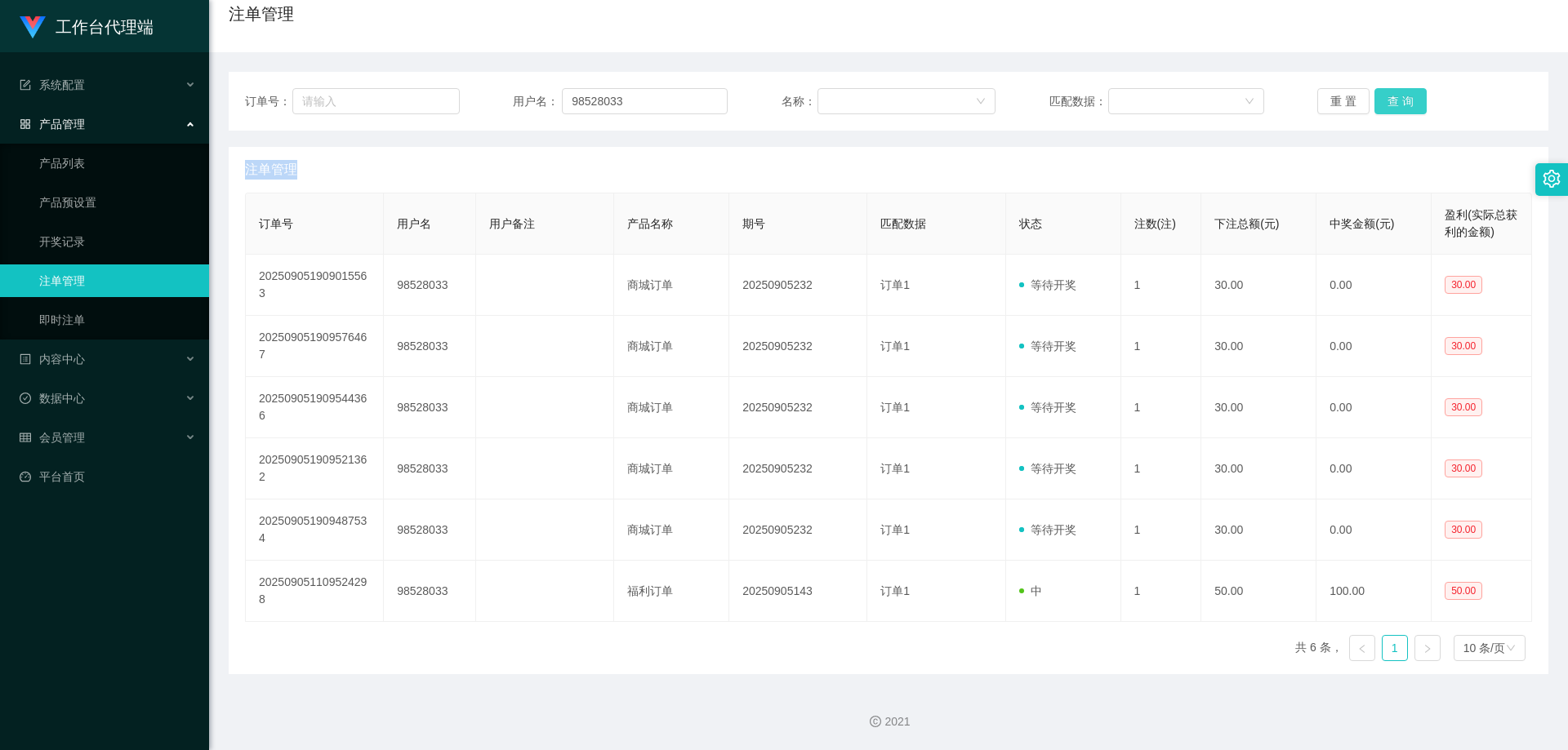
click at [1398, 106] on button "查 询" at bounding box center [1400, 101] width 53 height 26
click at [1398, 106] on div "重 置 查 询" at bounding box center [1424, 101] width 215 height 26
click at [1398, 106] on button "查 询" at bounding box center [1400, 101] width 53 height 26
click at [1398, 106] on div "重 置 查 询" at bounding box center [1424, 101] width 215 height 26
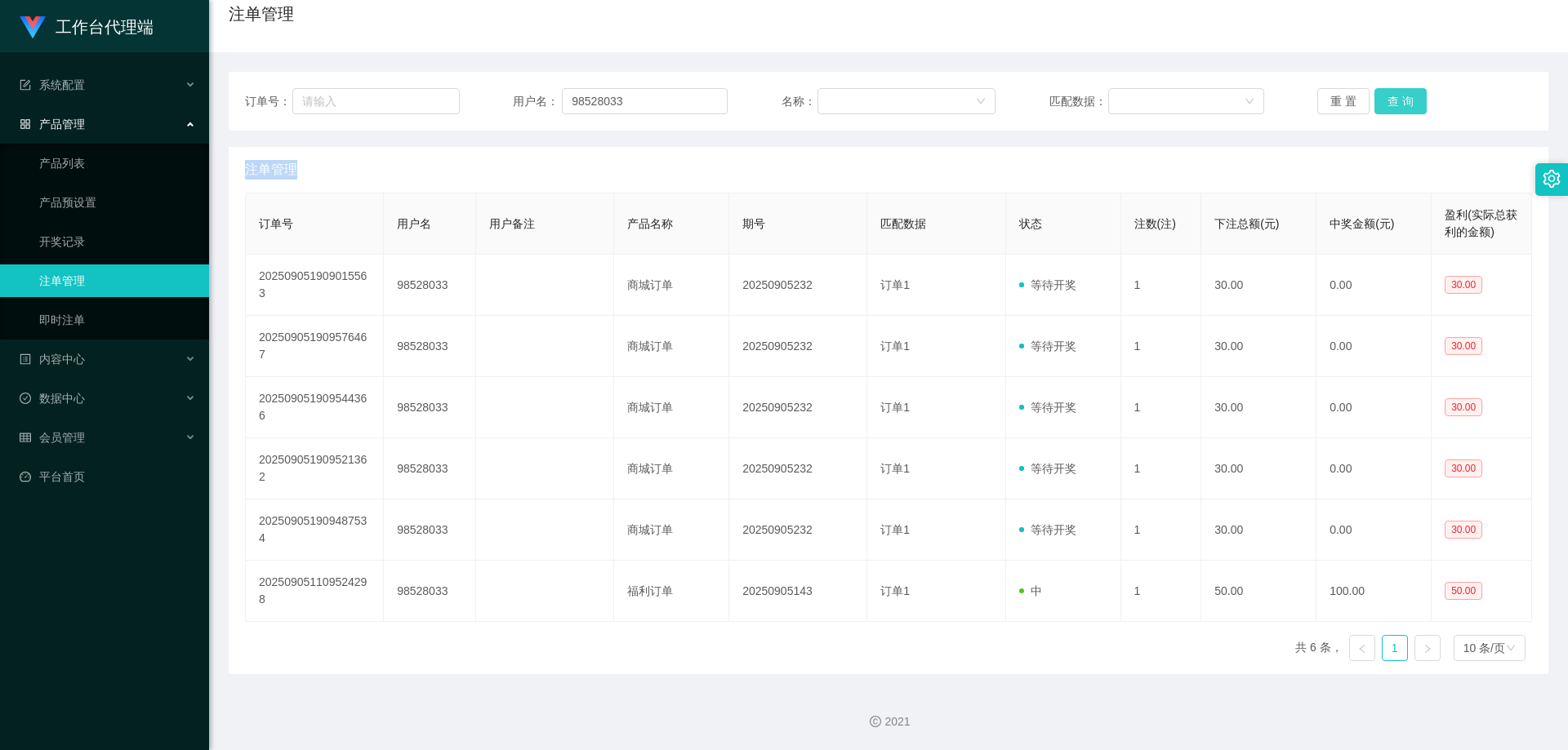
click at [1398, 106] on button "查 询" at bounding box center [1400, 101] width 53 height 26
click at [1398, 106] on div "重 置 查 询" at bounding box center [1424, 101] width 215 height 26
click at [1398, 106] on button "查 询" at bounding box center [1400, 101] width 53 height 26
click at [1398, 106] on div "重 置 查 询" at bounding box center [1424, 101] width 215 height 26
click at [1398, 106] on button "查 询" at bounding box center [1400, 101] width 53 height 26
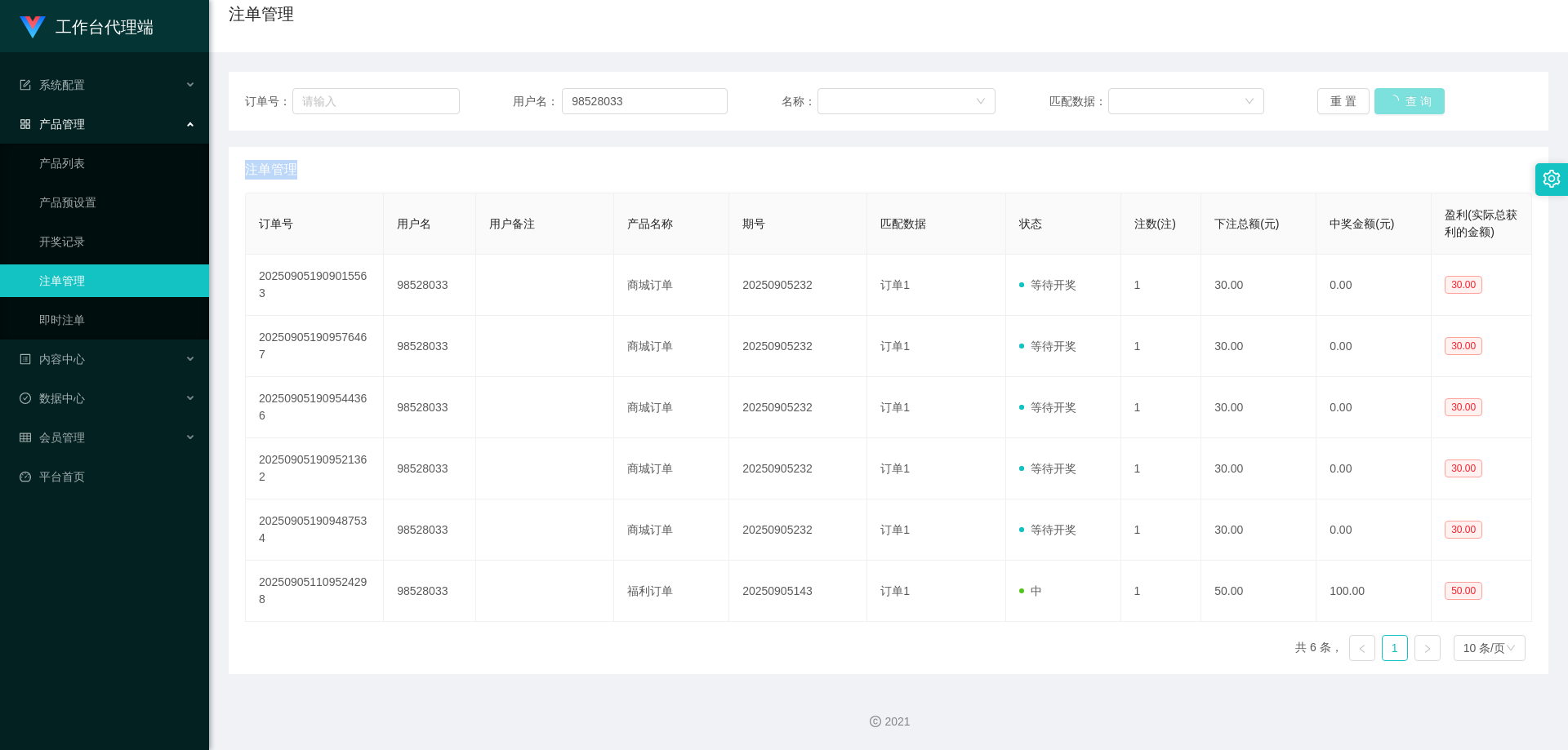
click at [1398, 106] on div "重 置 查 询" at bounding box center [1424, 101] width 215 height 26
click at [1398, 106] on button "查 询" at bounding box center [1400, 101] width 53 height 26
click at [1398, 106] on div "重 置 查 询" at bounding box center [1424, 101] width 215 height 26
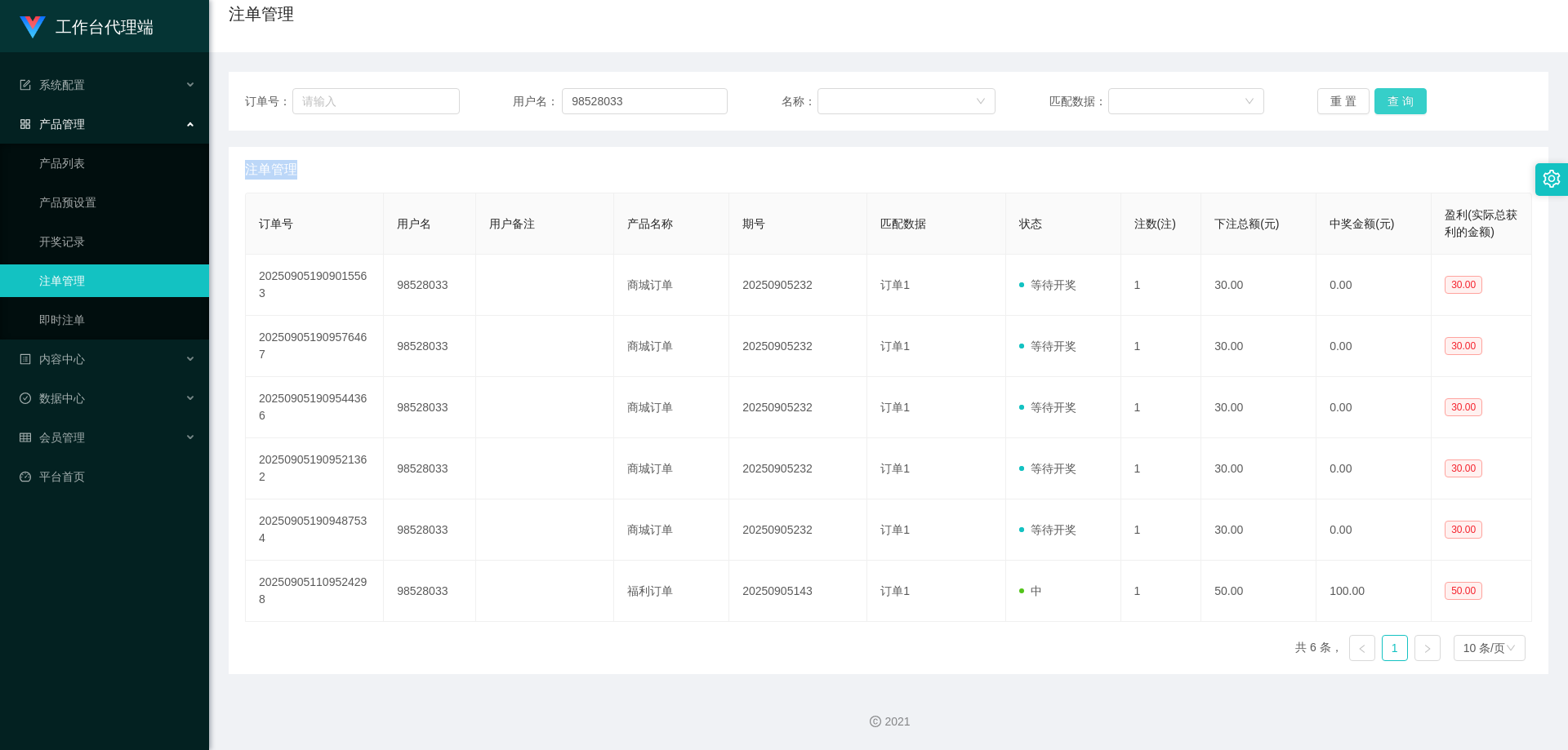
click at [1398, 106] on button "查 询" at bounding box center [1400, 101] width 53 height 26
click at [1398, 106] on div "重 置 查 询" at bounding box center [1424, 101] width 215 height 26
click at [1398, 106] on button "查 询" at bounding box center [1400, 101] width 53 height 26
click at [1398, 106] on div "重 置 查 询" at bounding box center [1424, 101] width 215 height 26
click at [1398, 106] on button "查 询" at bounding box center [1400, 101] width 53 height 26
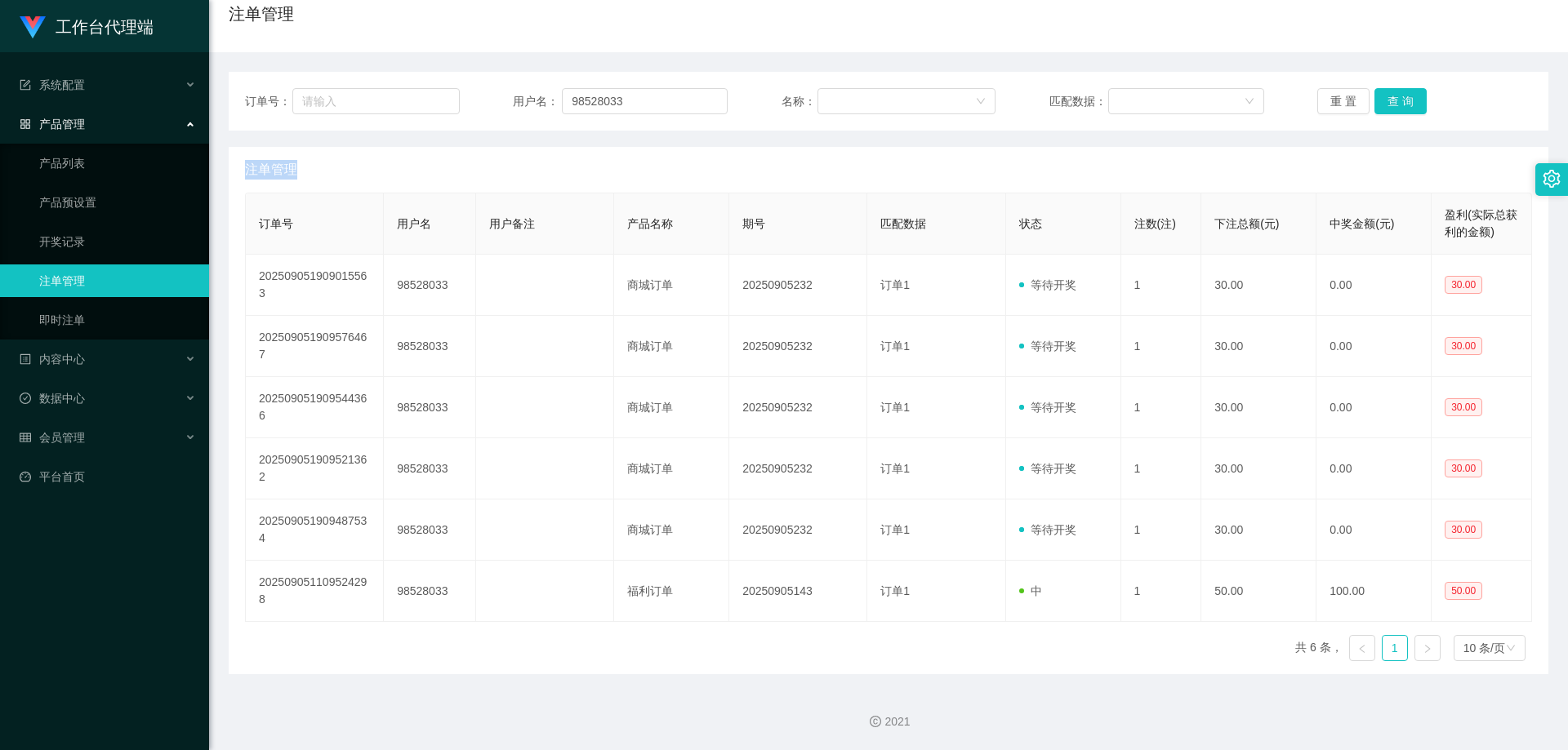
click at [1398, 106] on div "重 置 查 询" at bounding box center [1424, 101] width 215 height 26
click at [1398, 106] on button "查 询" at bounding box center [1400, 101] width 53 height 26
click at [1398, 106] on div "重 置 查 询" at bounding box center [1424, 101] width 215 height 26
click at [1398, 106] on button "查 询" at bounding box center [1400, 101] width 53 height 26
click at [1398, 106] on div "重 置 查 询" at bounding box center [1424, 101] width 215 height 26
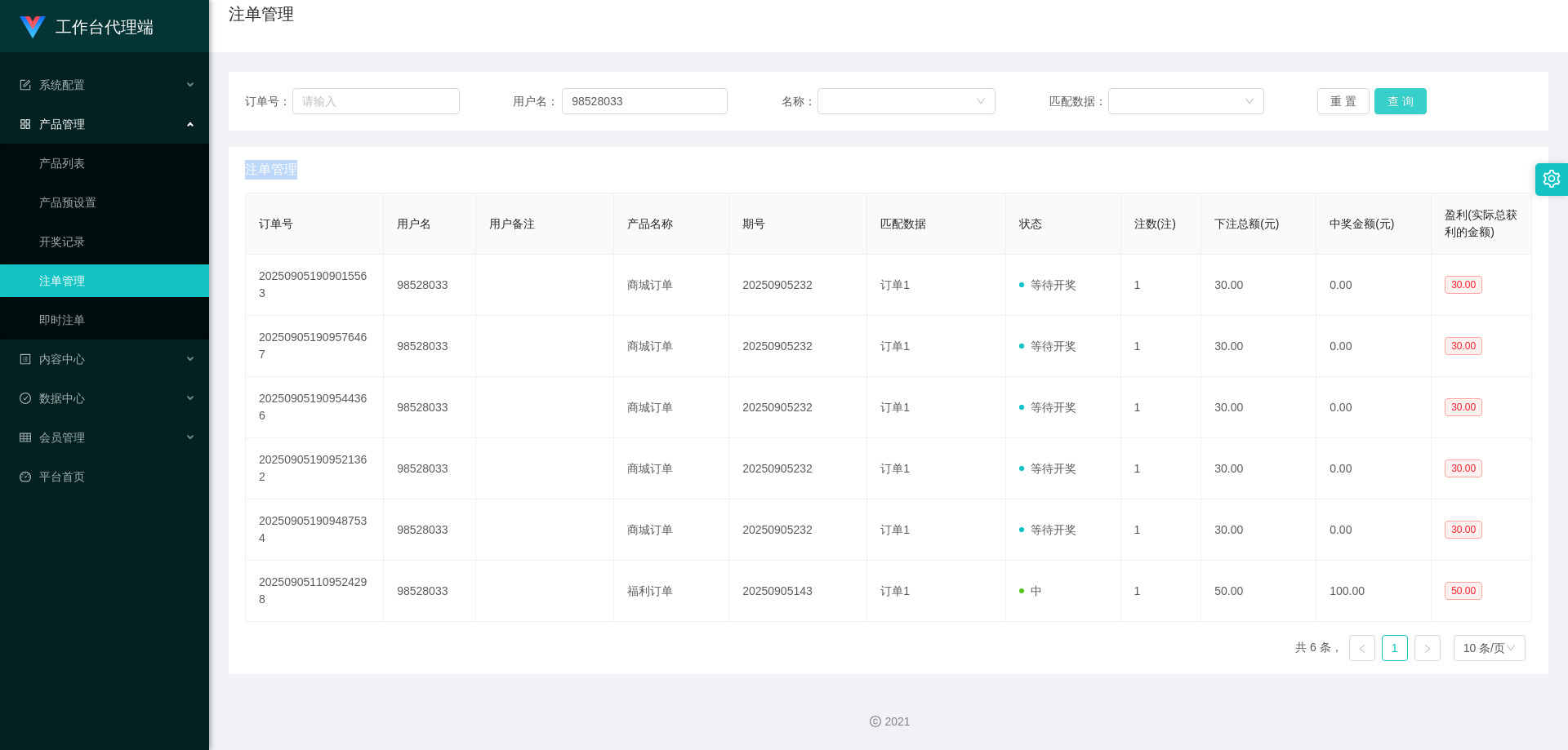
click at [1398, 106] on button "查 询" at bounding box center [1400, 101] width 53 height 26
click at [1398, 106] on button "查 询" at bounding box center [1409, 101] width 70 height 26
click at [1398, 106] on div "重 置 查 询" at bounding box center [1424, 101] width 215 height 26
click at [1398, 106] on button "查 询" at bounding box center [1400, 101] width 53 height 26
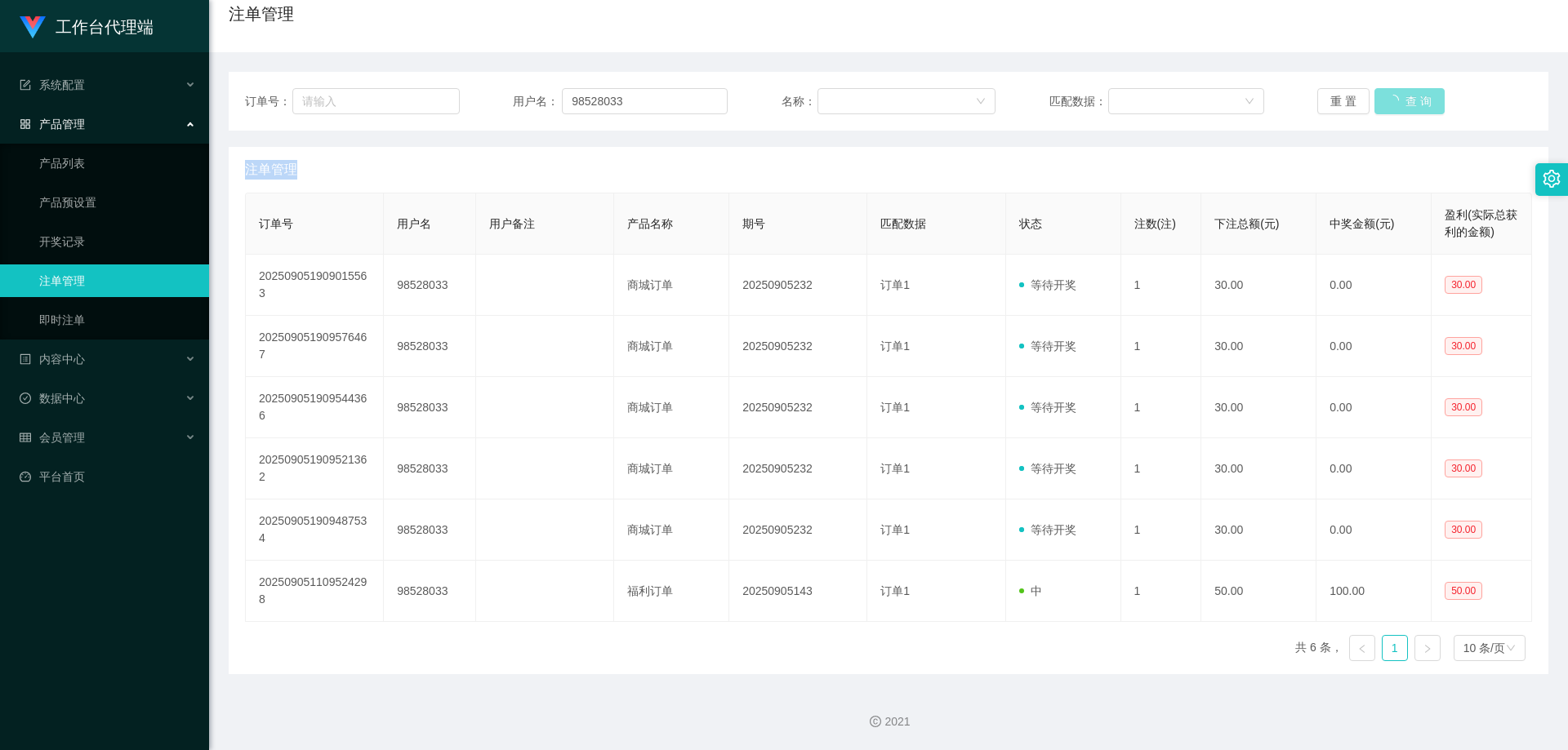
click at [1398, 106] on button "查 询" at bounding box center [1409, 101] width 70 height 26
click at [1398, 106] on div "重 置 查 询" at bounding box center [1424, 101] width 215 height 26
click at [1394, 104] on button "查 询" at bounding box center [1400, 101] width 53 height 26
click at [1394, 104] on div "重 置 查 询" at bounding box center [1424, 101] width 215 height 26
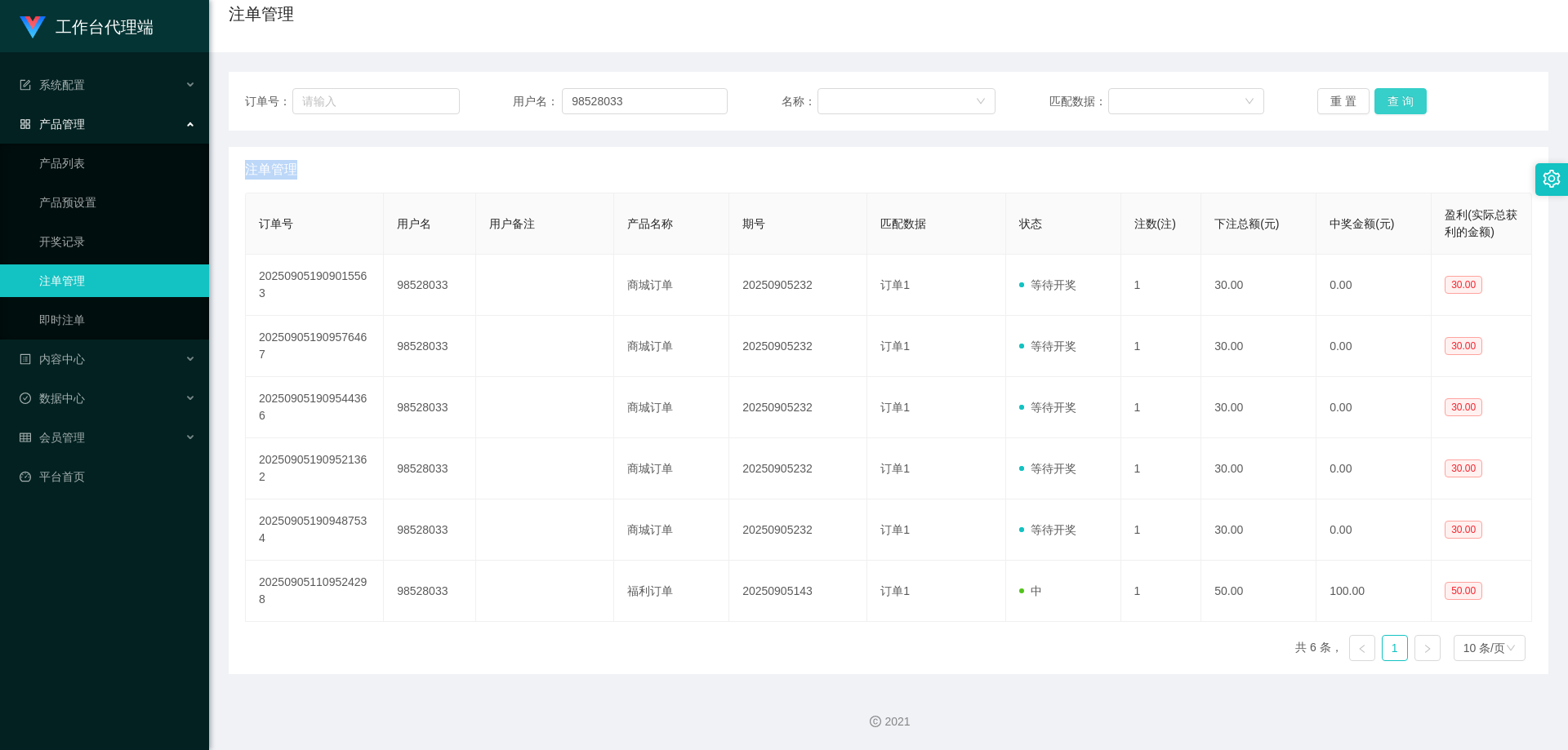
click at [1394, 104] on button "查 询" at bounding box center [1400, 101] width 53 height 26
click at [1394, 104] on div "重 置 查 询" at bounding box center [1424, 101] width 215 height 26
click at [1394, 104] on button "查 询" at bounding box center [1400, 101] width 53 height 26
click at [1395, 104] on div "重 置 查 询" at bounding box center [1424, 101] width 215 height 26
drag, startPoint x: 1397, startPoint y: 113, endPoint x: 1393, endPoint y: 132, distance: 19.4
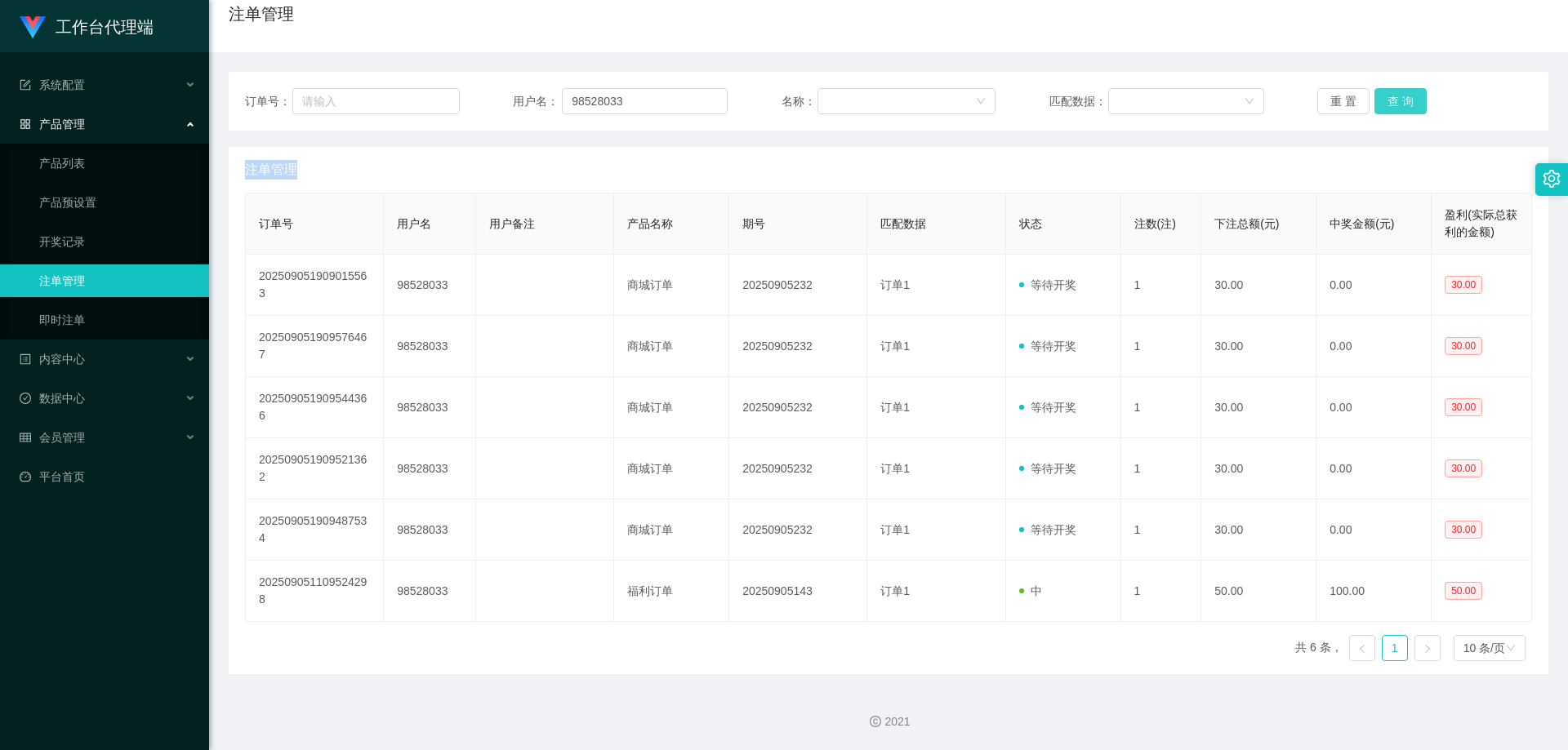
click at [1397, 112] on button "查 询" at bounding box center [1400, 101] width 53 height 26
click at [1399, 92] on button "查 询" at bounding box center [1400, 101] width 53 height 26
click at [1387, 111] on button "查 询" at bounding box center [1400, 101] width 53 height 26
click at [1387, 111] on div "重 置 查 询" at bounding box center [1424, 101] width 215 height 26
click at [1387, 110] on button "查 询" at bounding box center [1400, 101] width 53 height 26
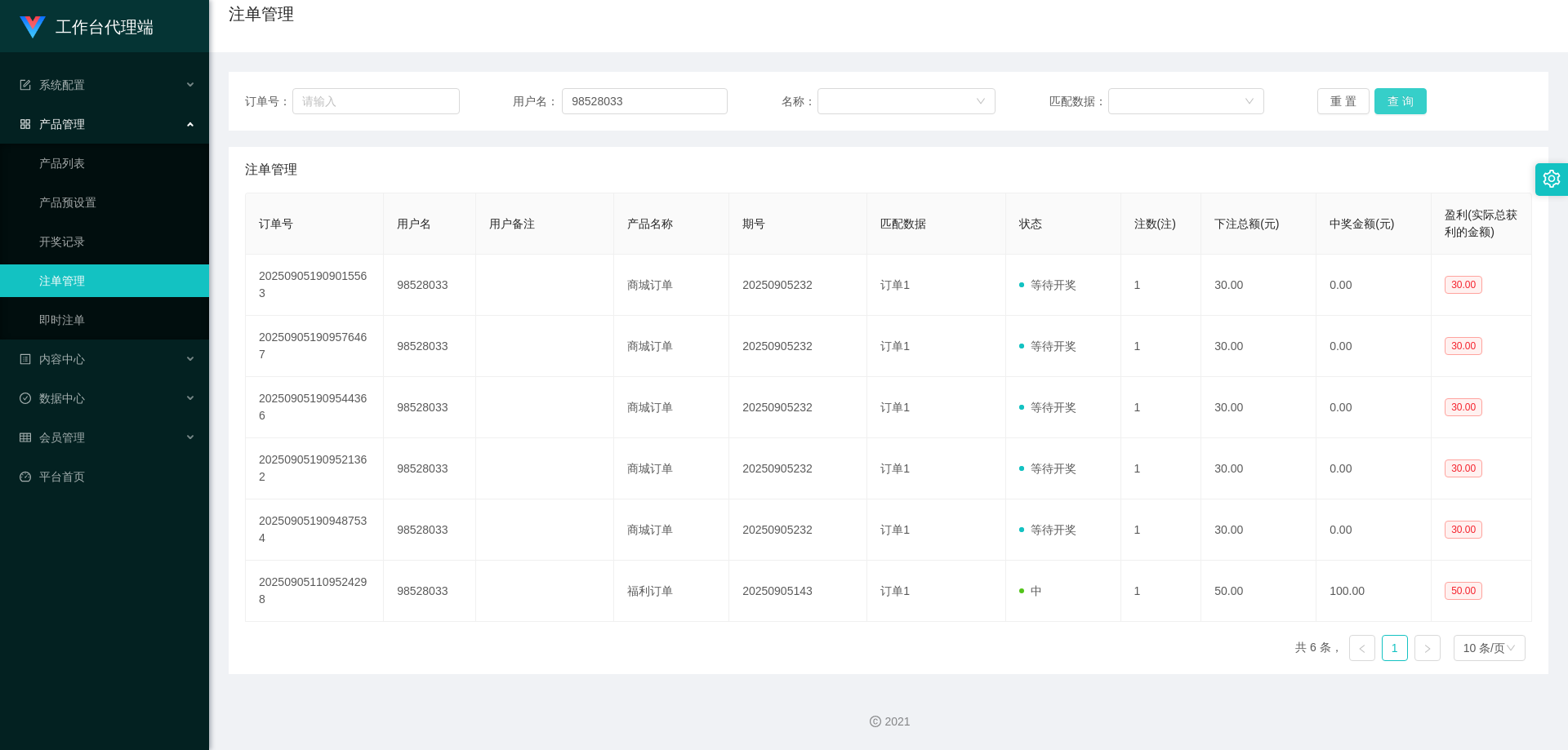
click at [1388, 102] on div "重 置 查 询" at bounding box center [1424, 101] width 215 height 26
click at [1388, 99] on button "查 询" at bounding box center [1400, 101] width 53 height 26
click at [1388, 99] on div "重 置 查 询" at bounding box center [1424, 101] width 215 height 26
click at [1389, 98] on button "查 询" at bounding box center [1400, 101] width 53 height 26
click at [1389, 98] on div "重 置 查 询" at bounding box center [1424, 101] width 215 height 26
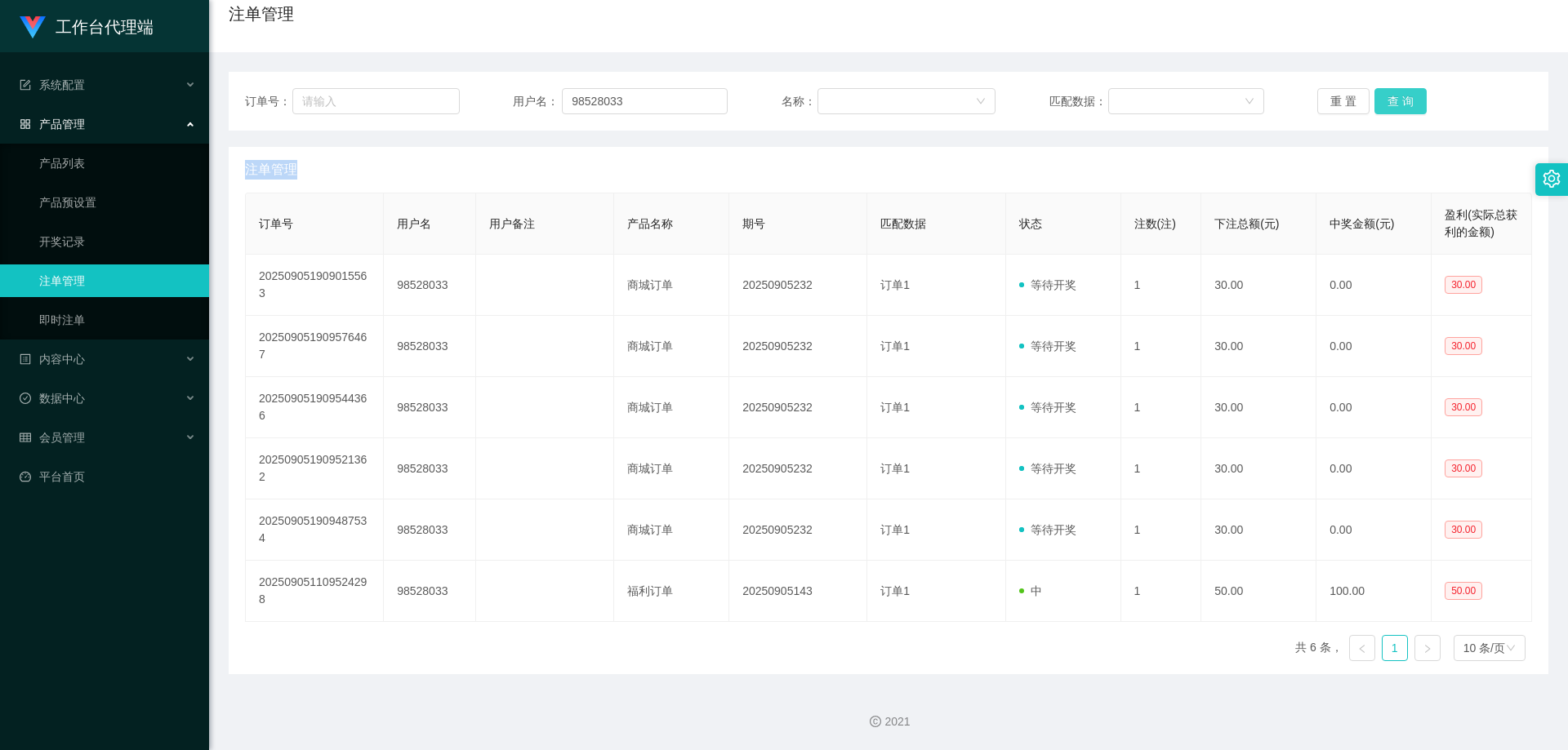
click at [1389, 98] on button "查 询" at bounding box center [1400, 101] width 53 height 26
click at [1389, 98] on div "重 置 查 询" at bounding box center [1424, 101] width 215 height 26
click at [1392, 95] on button "查 询" at bounding box center [1400, 101] width 53 height 26
click at [1396, 92] on div "重 置 查 询" at bounding box center [1424, 101] width 215 height 26
click at [1401, 91] on button "查 询" at bounding box center [1400, 101] width 53 height 26
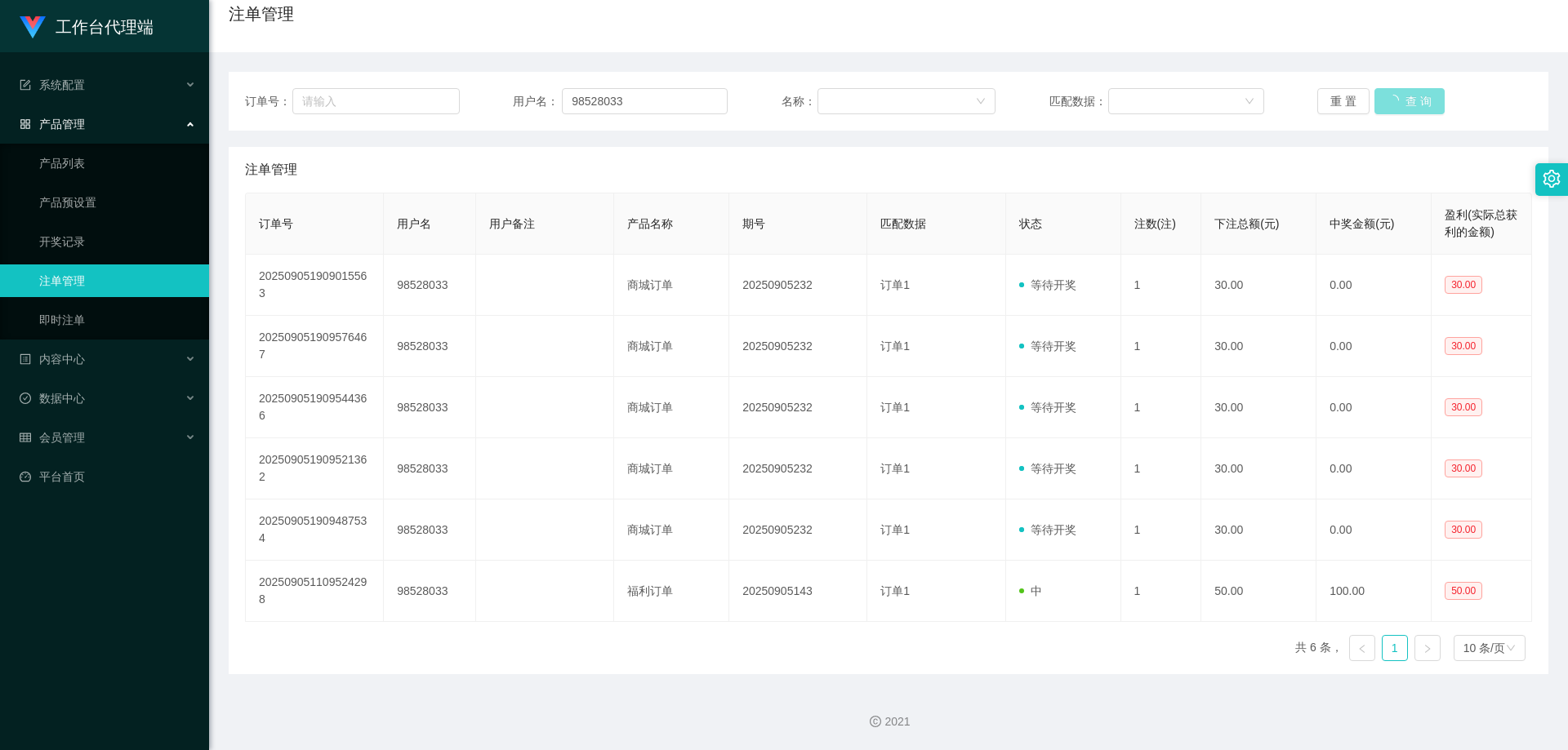
click at [1399, 97] on button "查 询" at bounding box center [1409, 101] width 70 height 26
click at [1399, 97] on div "重 置 查 询" at bounding box center [1424, 101] width 215 height 26
click at [1399, 97] on button "查 询" at bounding box center [1400, 101] width 53 height 26
click at [1399, 97] on div "重 置 查 询" at bounding box center [1424, 101] width 215 height 26
click at [1399, 97] on button "查 询" at bounding box center [1400, 101] width 53 height 26
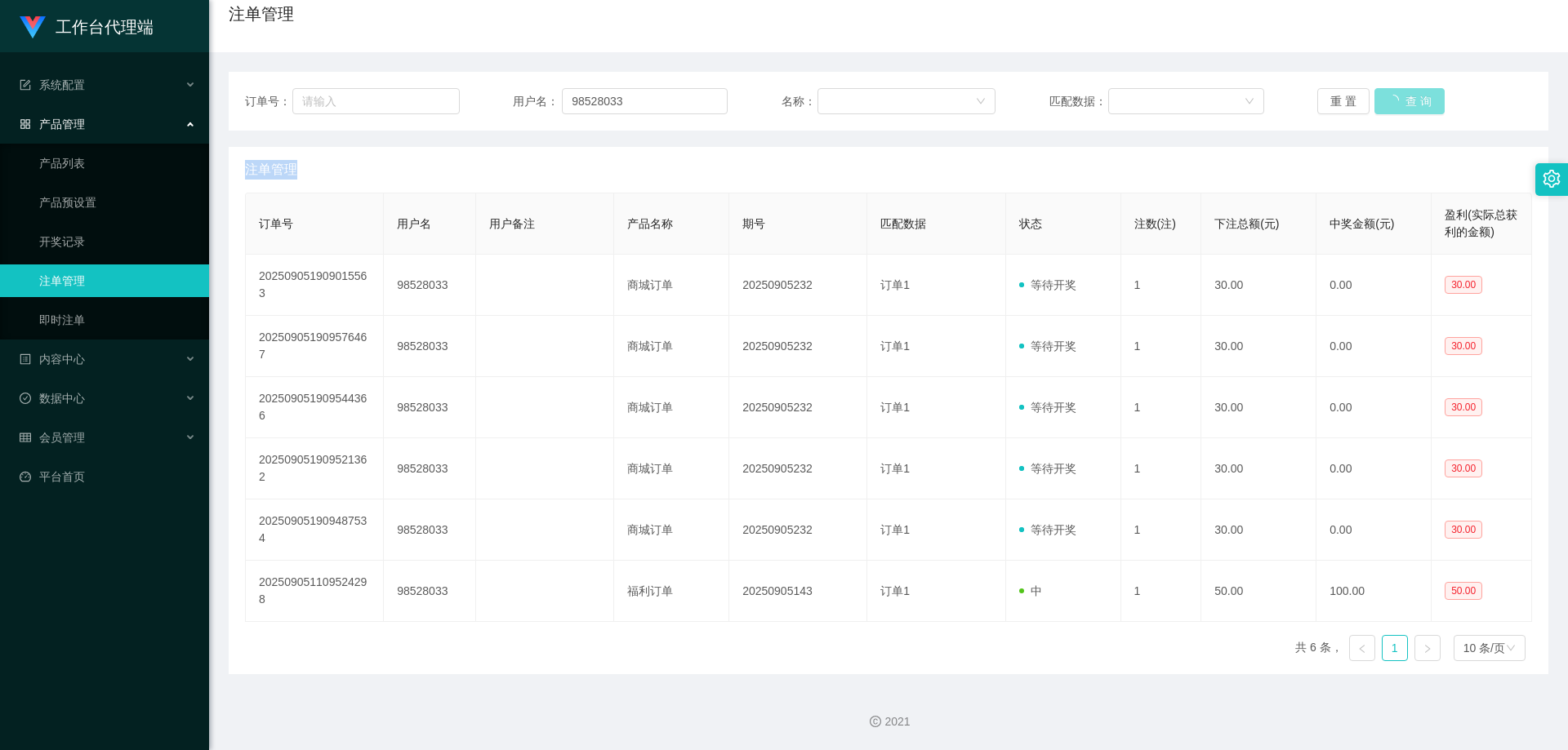
click at [1399, 97] on div "重 置 查 询" at bounding box center [1424, 101] width 215 height 26
click at [1399, 97] on button "查 询" at bounding box center [1400, 101] width 53 height 26
click at [1399, 97] on div "重 置 查 询" at bounding box center [1424, 101] width 215 height 26
drag, startPoint x: 1399, startPoint y: 97, endPoint x: 1386, endPoint y: 106, distance: 15.8
click at [1396, 98] on button "查 询" at bounding box center [1400, 101] width 53 height 26
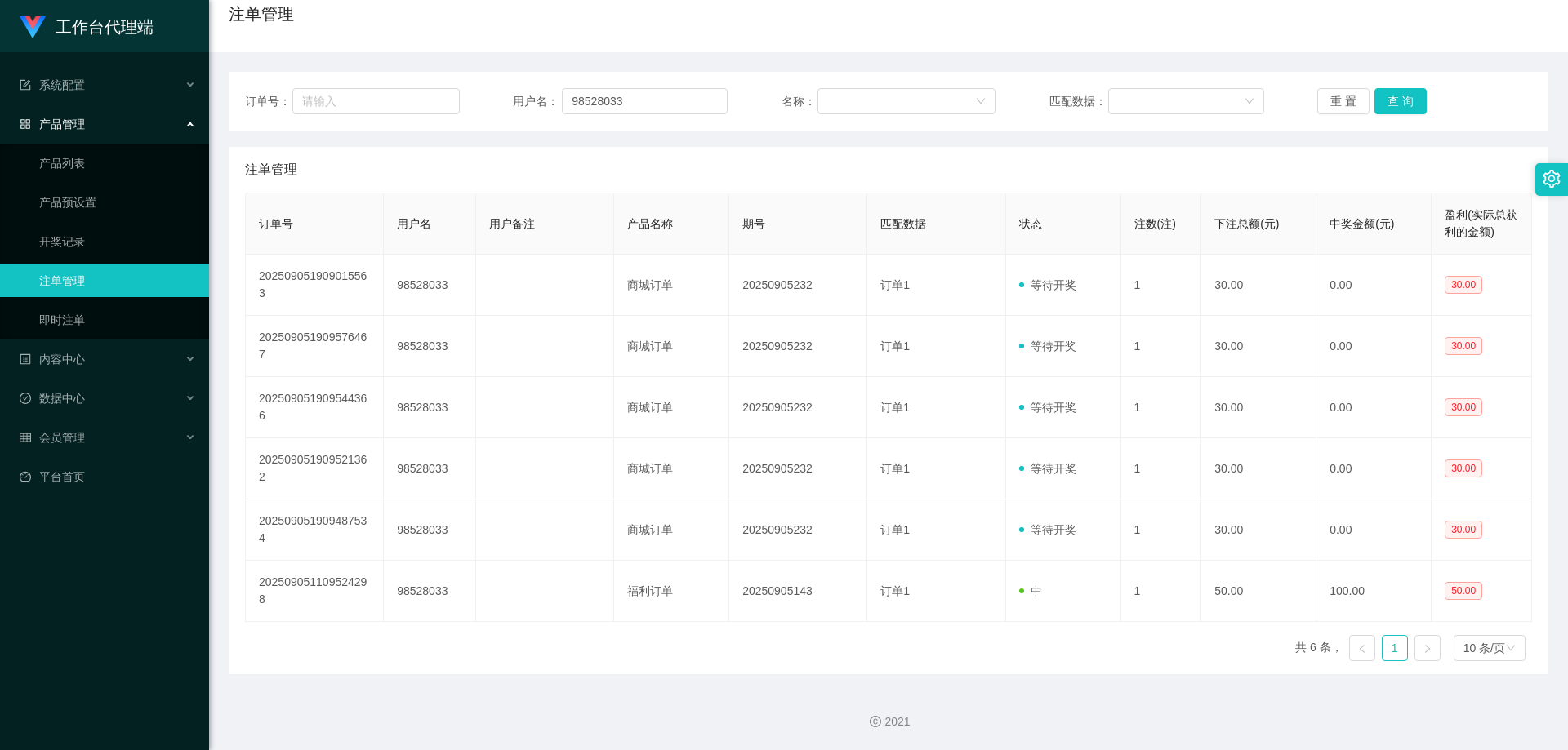
click at [1007, 211] on th "状态" at bounding box center [1063, 224] width 115 height 61
click at [1376, 98] on button "查 询" at bounding box center [1400, 101] width 53 height 26
click at [1376, 98] on div "重 置 查 询" at bounding box center [1424, 101] width 215 height 26
click at [1376, 98] on button "查 询" at bounding box center [1400, 101] width 53 height 26
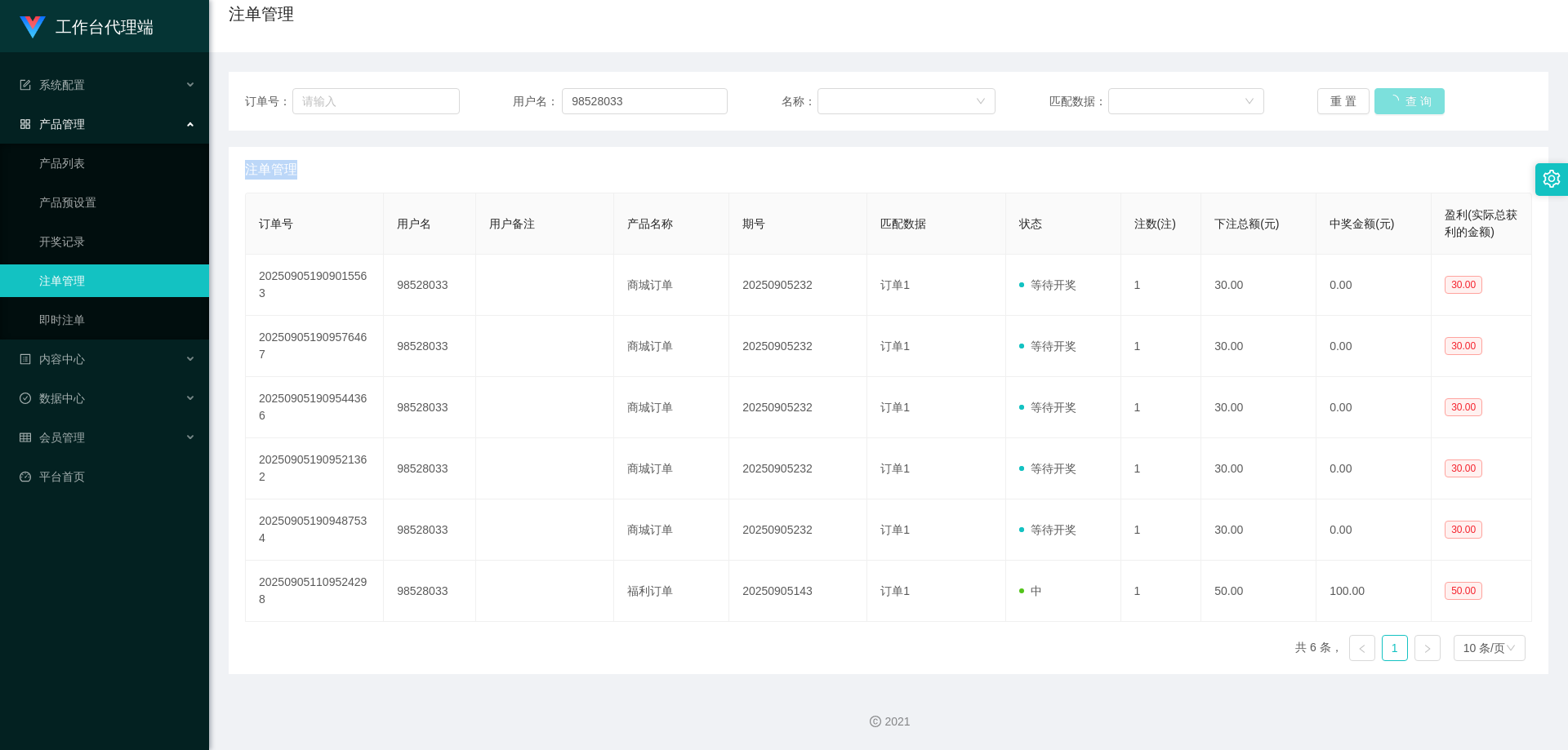
click at [1376, 98] on button "查 询" at bounding box center [1409, 101] width 70 height 26
click at [1376, 98] on div "重 置 查 询" at bounding box center [1424, 101] width 215 height 26
click at [1376, 98] on button "查 询" at bounding box center [1409, 101] width 70 height 26
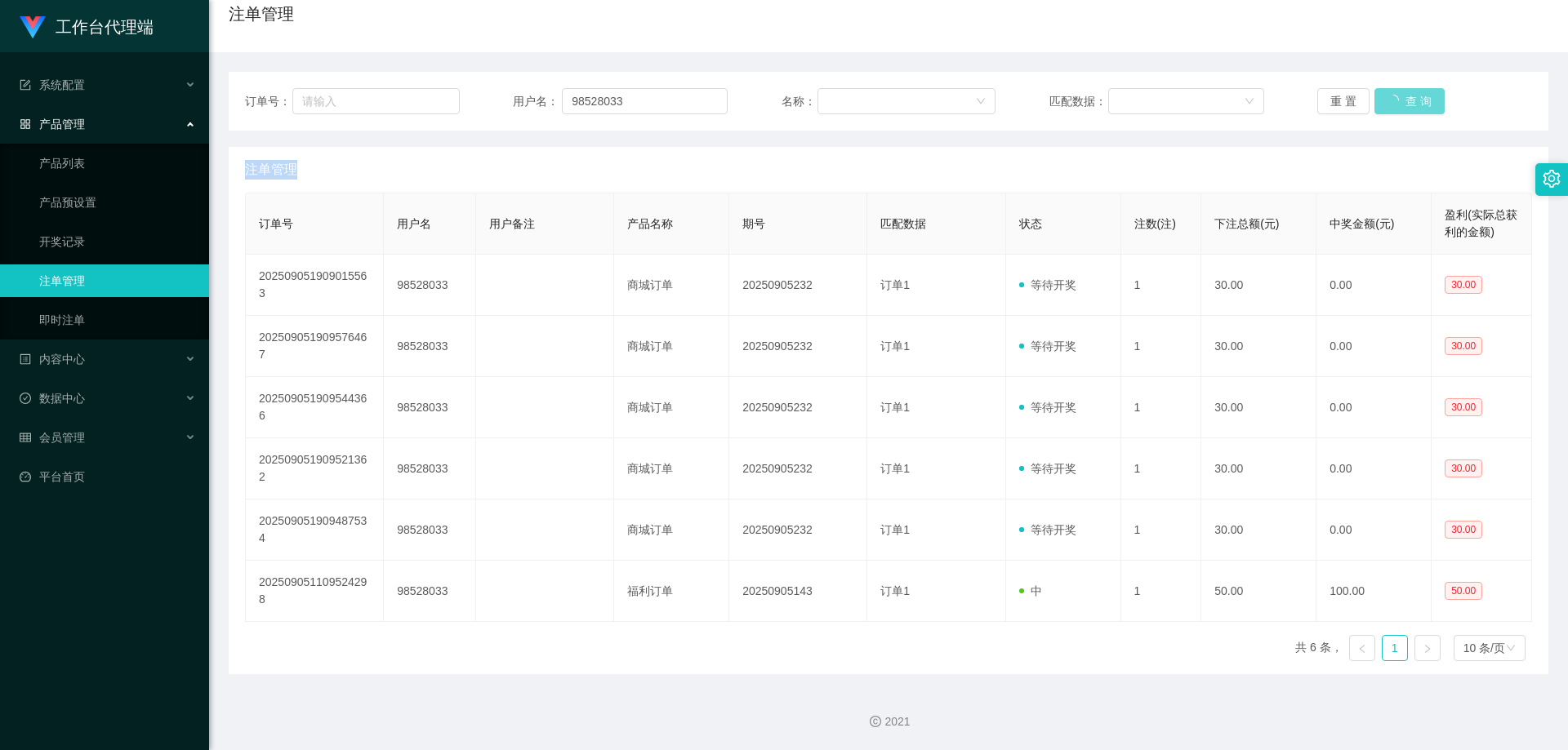
click at [1376, 98] on div "重 置 查 询" at bounding box center [1424, 101] width 215 height 26
click at [1376, 98] on button "查 询" at bounding box center [1400, 101] width 53 height 26
click at [1376, 98] on div "重 置 查 询" at bounding box center [1424, 101] width 215 height 26
click at [1376, 98] on button "查 询" at bounding box center [1400, 101] width 53 height 26
click at [1376, 98] on div "重 置 查 询" at bounding box center [1424, 101] width 215 height 26
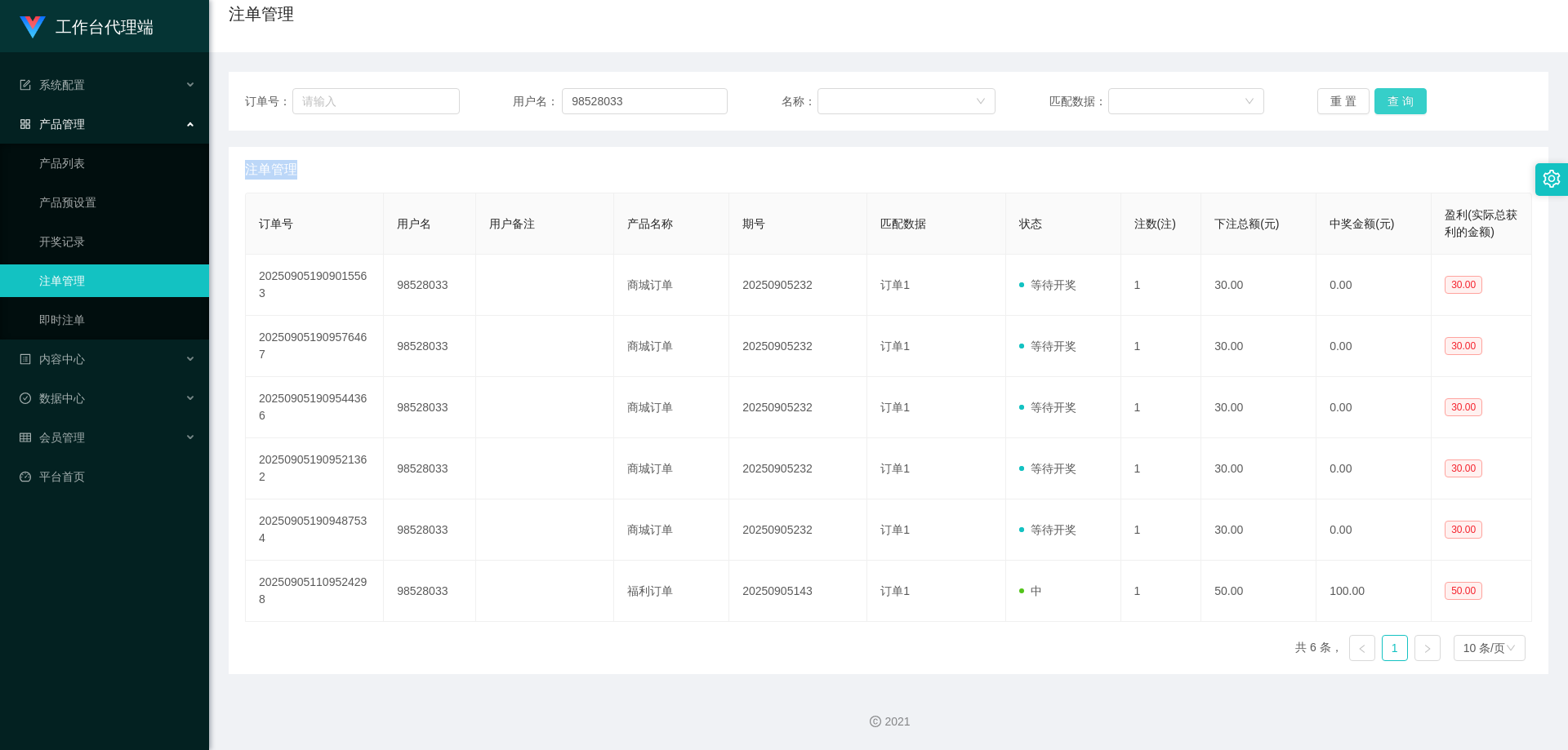
click at [1376, 98] on button "查 询" at bounding box center [1400, 101] width 53 height 26
click at [1376, 98] on div "重 置 查 询" at bounding box center [1424, 101] width 215 height 26
click at [1384, 100] on div "重 置 查 询" at bounding box center [1424, 101] width 215 height 26
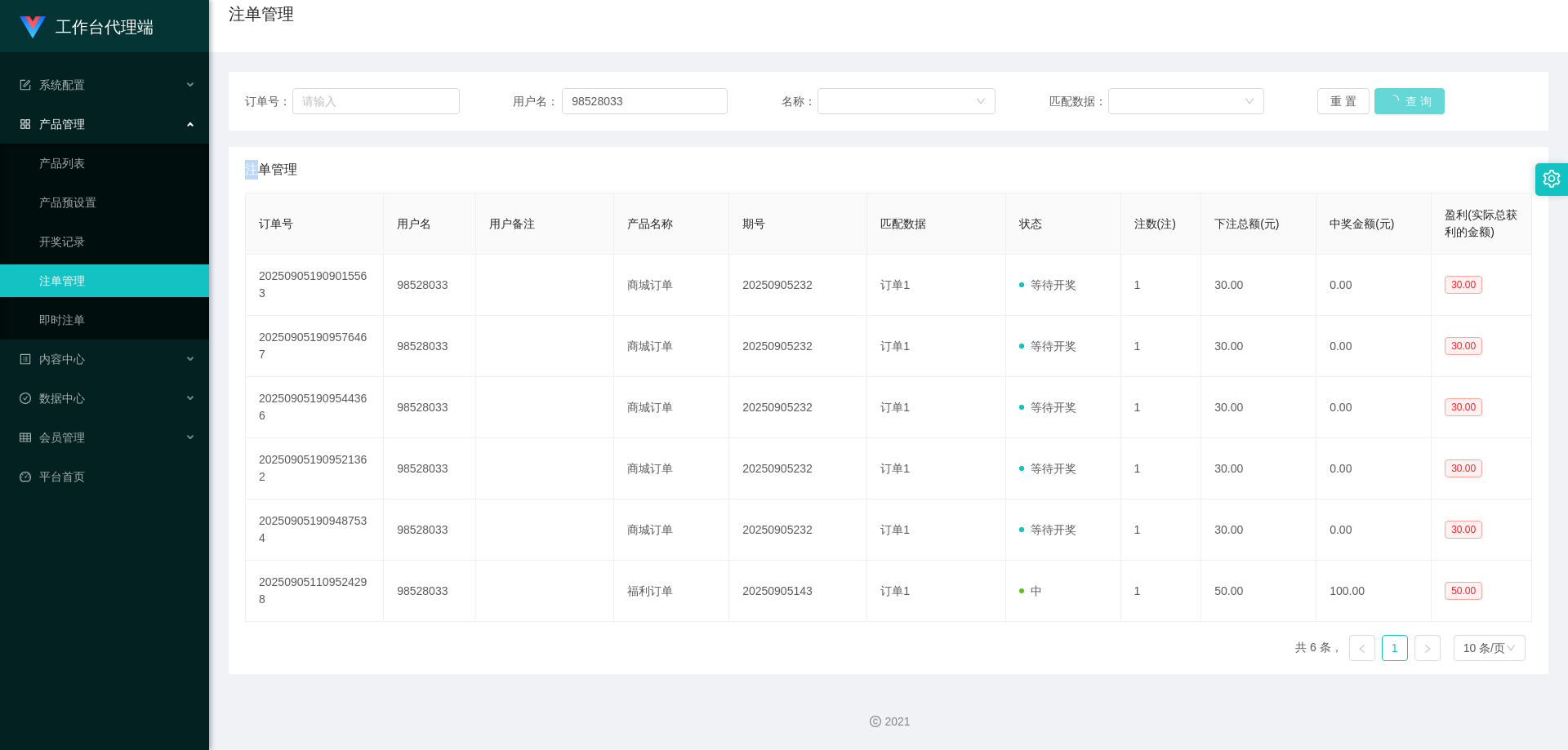
click at [1384, 100] on div "重 置 查 询" at bounding box center [1424, 101] width 215 height 26
drag, startPoint x: 1475, startPoint y: 109, endPoint x: 1422, endPoint y: 107, distance: 53.0
click at [1464, 109] on div "重 置 查 询" at bounding box center [1424, 101] width 215 height 26
click at [1381, 106] on button "查 询" at bounding box center [1400, 101] width 53 height 26
click at [1384, 102] on button "查 询" at bounding box center [1400, 101] width 53 height 26
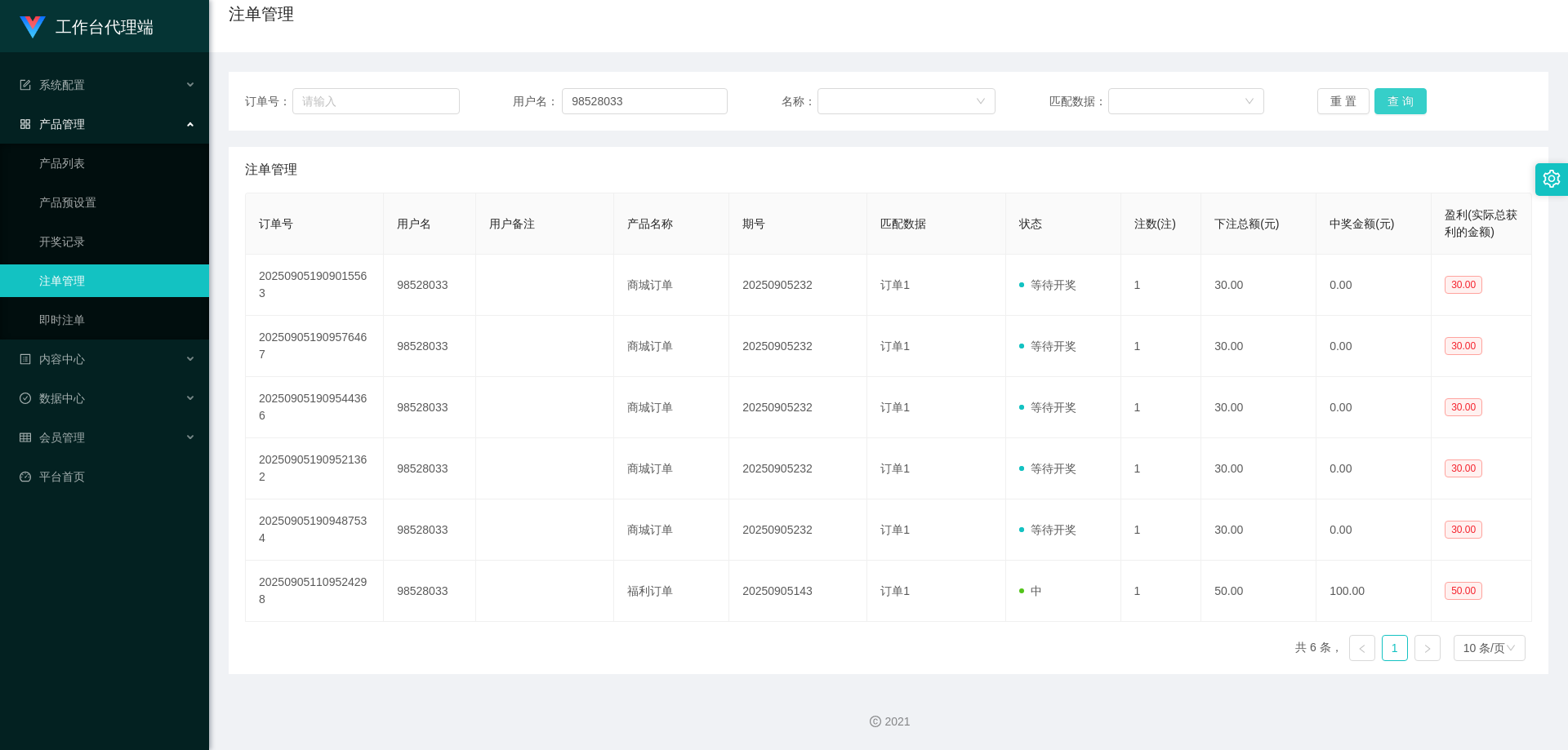
click at [1384, 102] on button "查 询" at bounding box center [1400, 101] width 53 height 26
click at [1384, 102] on div "重 置 查 询" at bounding box center [1424, 101] width 215 height 26
click at [1384, 102] on button "查 询" at bounding box center [1400, 101] width 53 height 26
click at [1384, 102] on div "重 置 查 询" at bounding box center [1424, 101] width 215 height 26
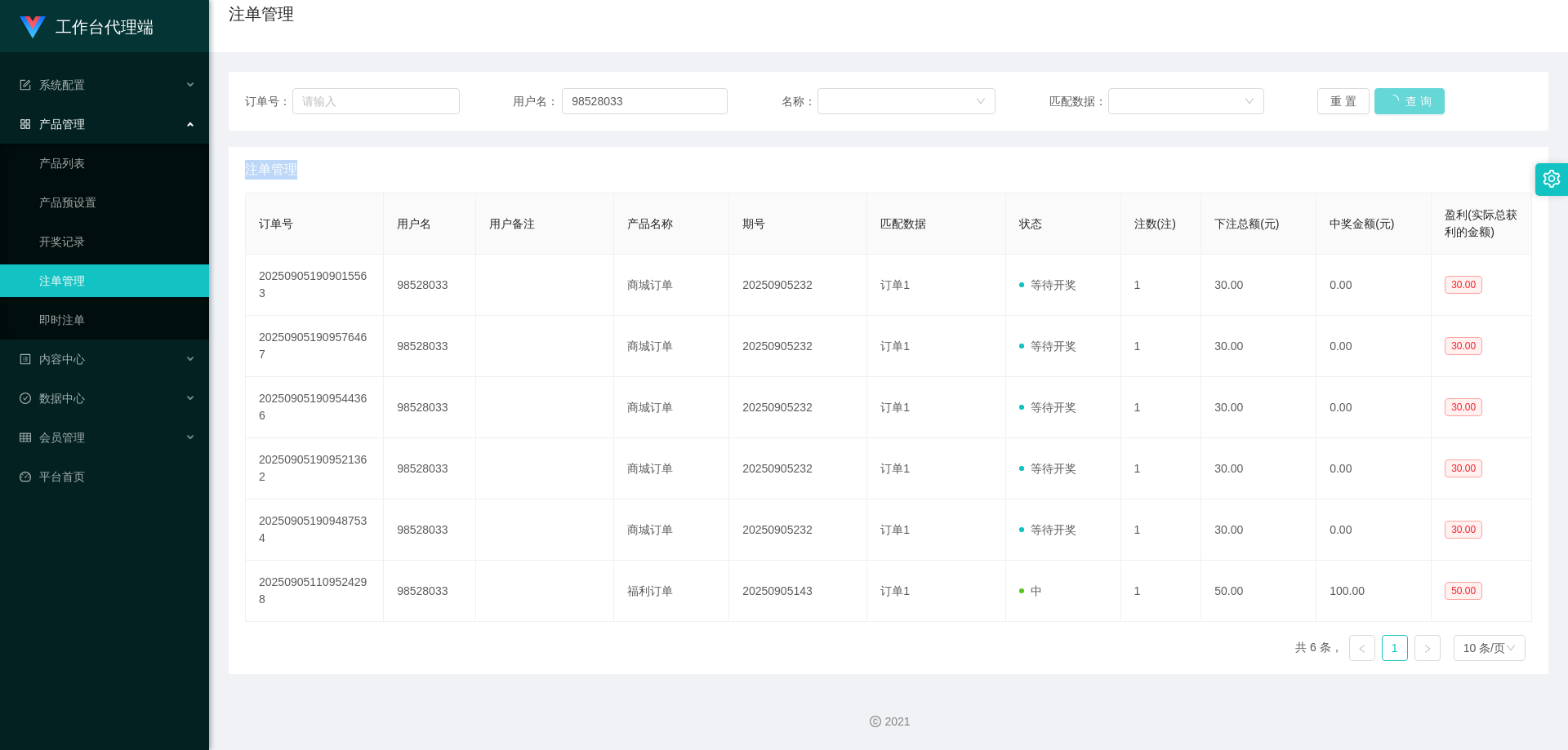
click at [1384, 102] on div "重 置 查 询" at bounding box center [1424, 101] width 215 height 26
drag, startPoint x: 1384, startPoint y: 102, endPoint x: 1299, endPoint y: 128, distance: 88.9
click at [1375, 104] on div "重 置 查 询" at bounding box center [1424, 101] width 215 height 26
click at [1177, 161] on div "注单管理" at bounding box center [888, 169] width 1287 height 46
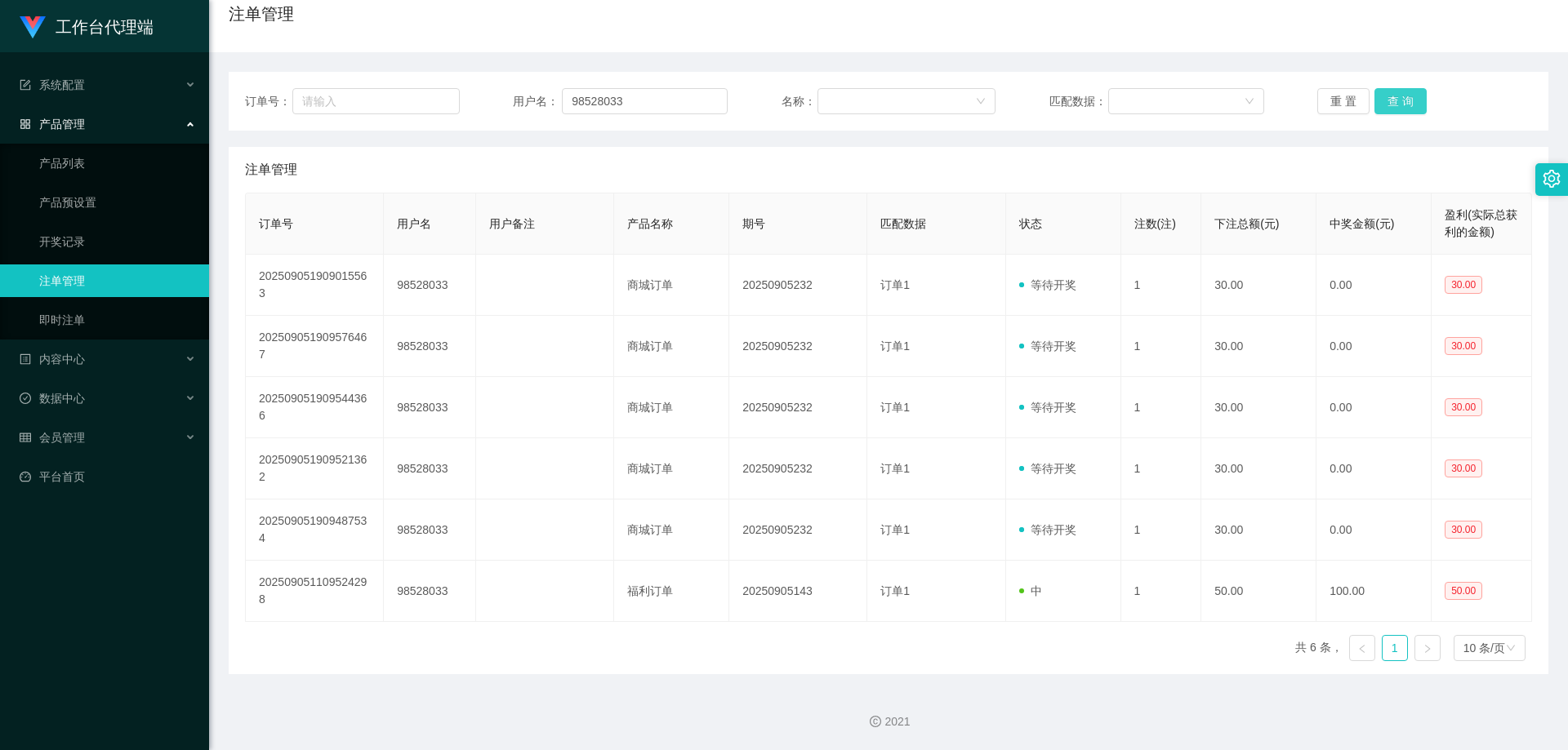
click at [1394, 98] on button "查 询" at bounding box center [1400, 101] width 53 height 26
click at [1394, 98] on div "重 置 查 询" at bounding box center [1424, 101] width 215 height 26
click at [1394, 98] on button "查 询" at bounding box center [1400, 101] width 53 height 26
click at [1394, 98] on div "重 置 查 询" at bounding box center [1424, 101] width 215 height 26
click at [1394, 98] on button "查 询" at bounding box center [1400, 101] width 53 height 26
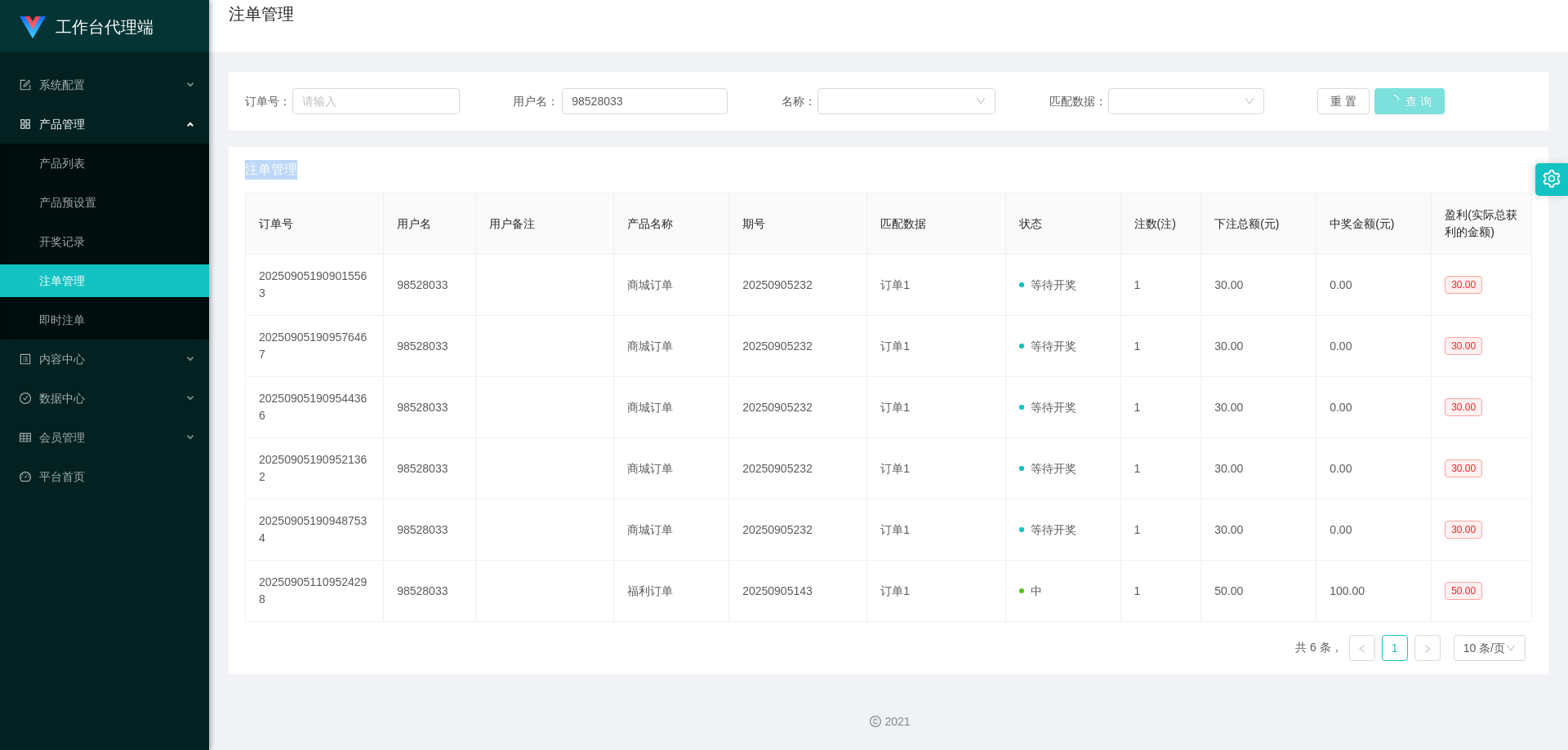
drag, startPoint x: 1394, startPoint y: 98, endPoint x: 1371, endPoint y: 91, distance: 24.0
click at [1391, 98] on div "重 置 查 询" at bounding box center [1424, 101] width 215 height 26
click at [1388, 100] on button "查 询" at bounding box center [1400, 101] width 53 height 26
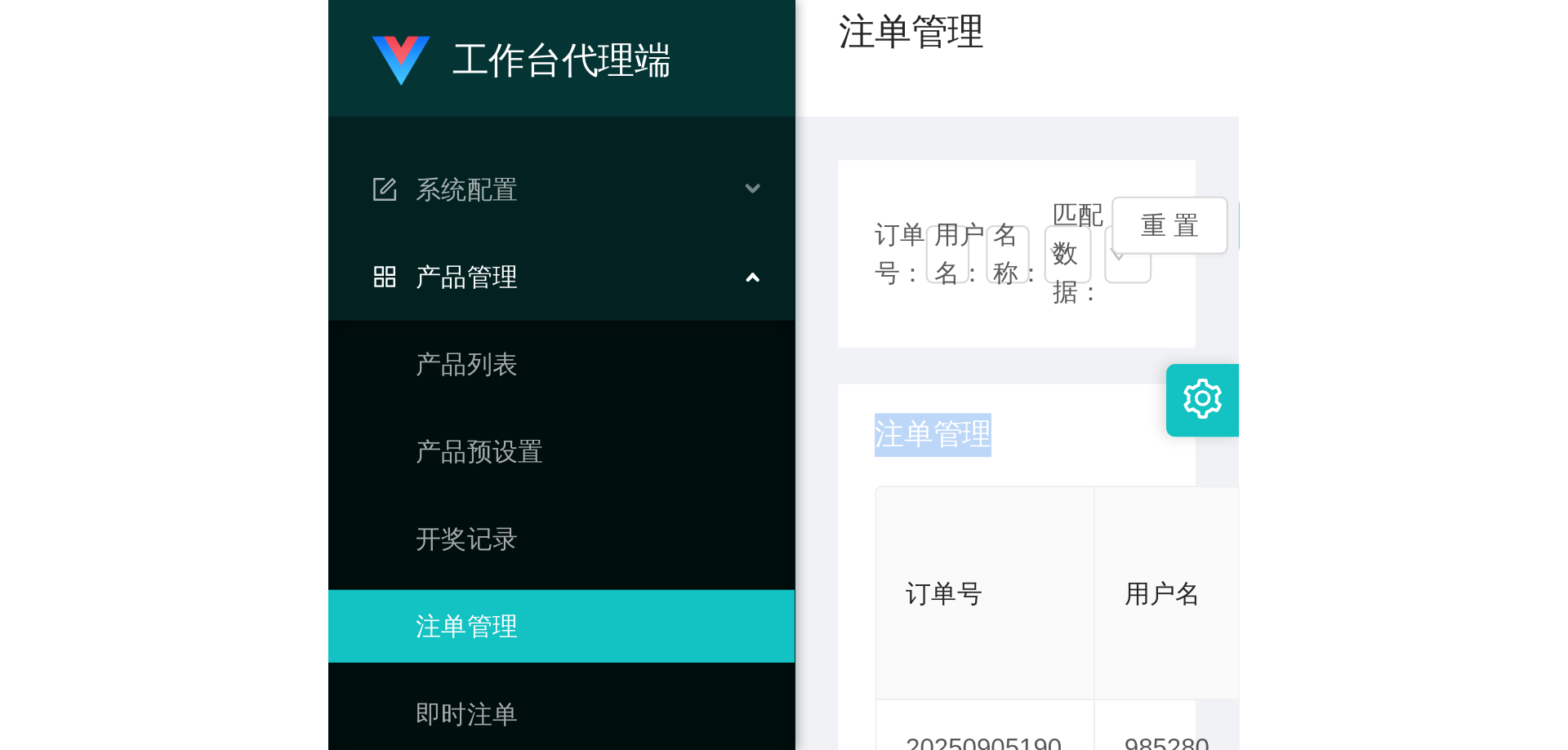
scroll to position [38, 0]
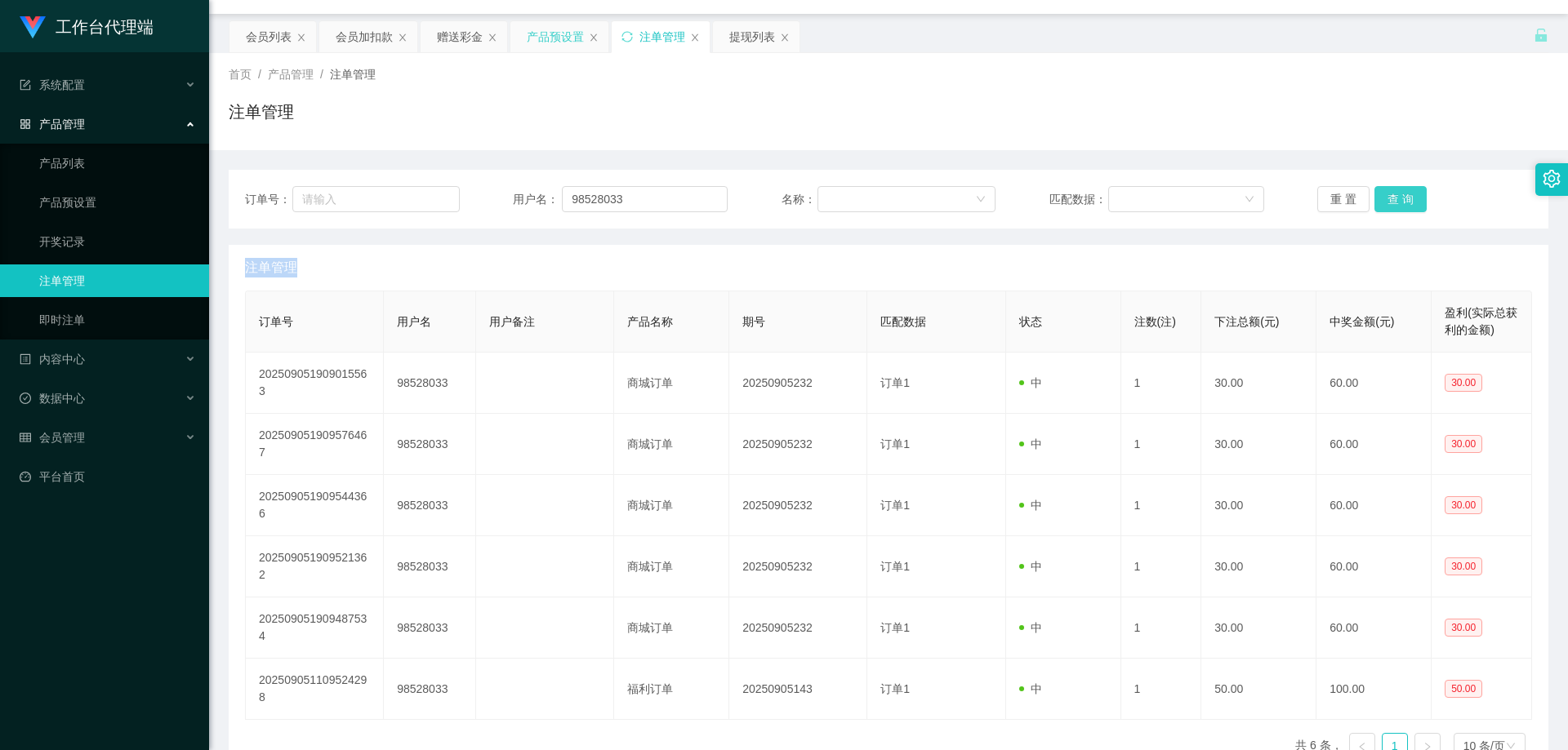
click at [1391, 203] on button "查 询" at bounding box center [1400, 199] width 53 height 26
click at [370, 42] on div "会员加扣款" at bounding box center [364, 37] width 57 height 31
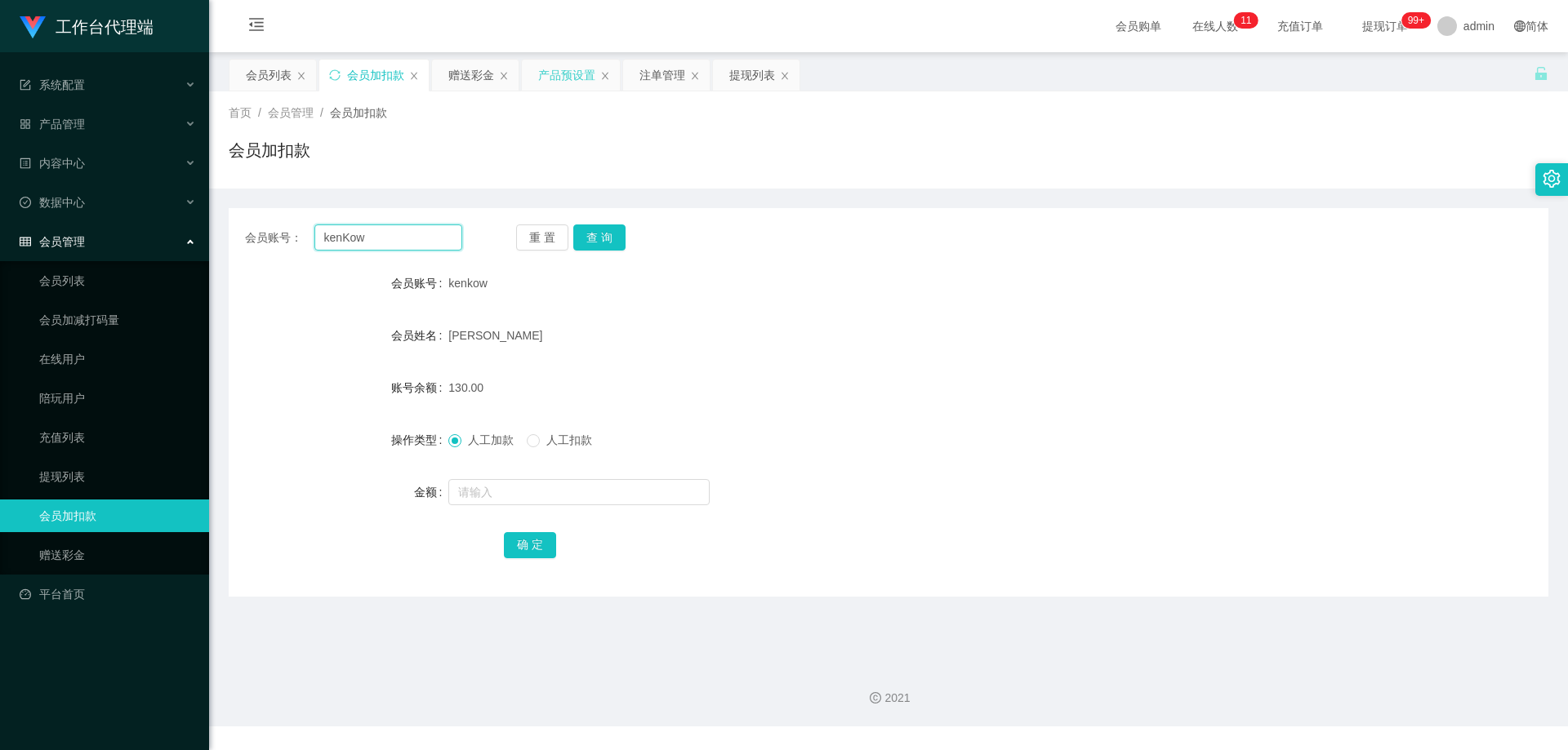
drag, startPoint x: 390, startPoint y: 242, endPoint x: 214, endPoint y: 233, distance: 176.2
click at [214, 233] on main "关闭左侧 关闭右侧 关闭其它 刷新页面 会员列表 会员加扣款 赠送彩金 产品预设置 注单管理 提现列表 首页 / 会员管理 / 会员加扣款 / 会员加扣款 会…" at bounding box center [888, 351] width 1359 height 598
paste input "98528033"
type input "98528033"
click at [598, 244] on button "查 询" at bounding box center [599, 237] width 53 height 26
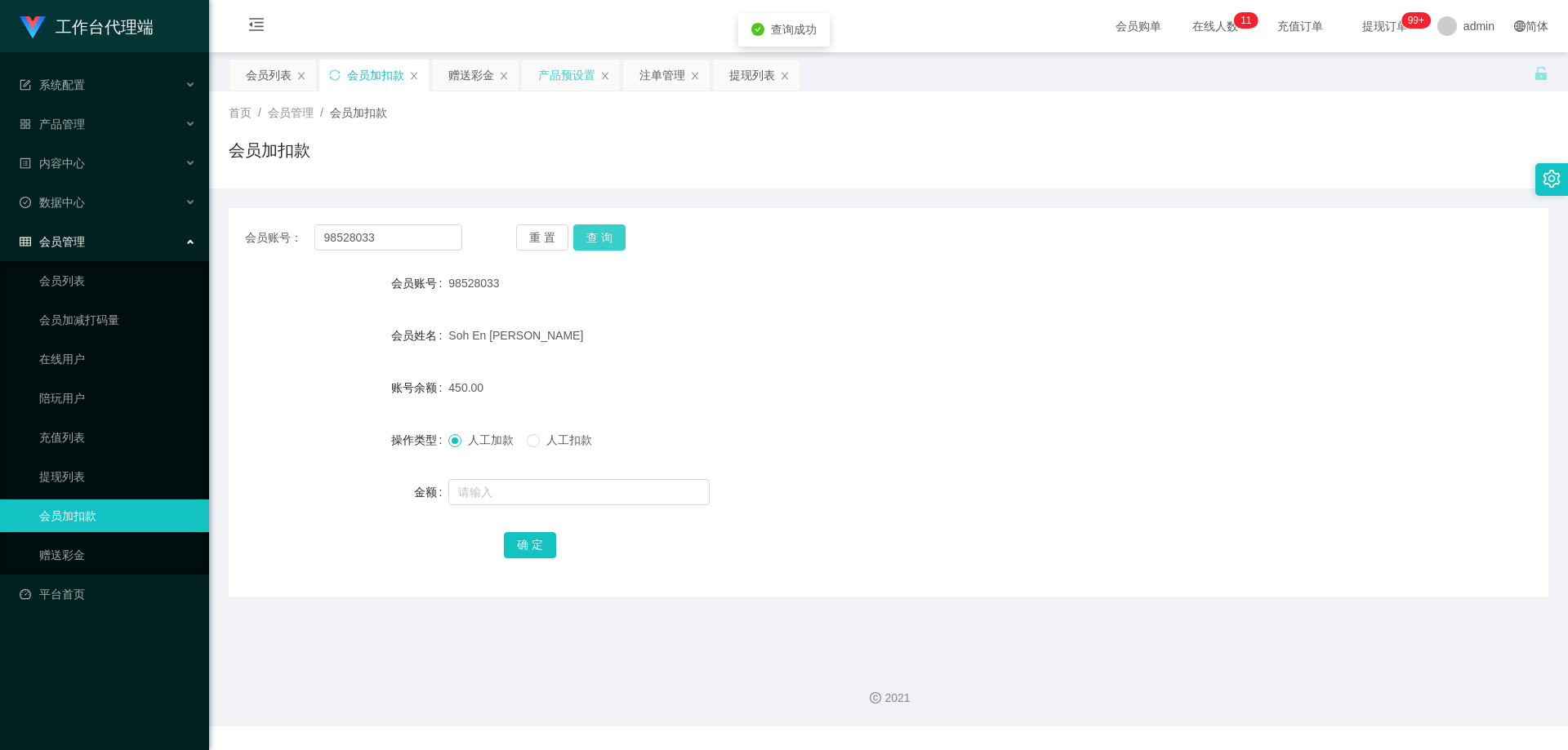
click at [598, 241] on button "查 询" at bounding box center [599, 237] width 53 height 26
click at [598, 241] on button "查 询" at bounding box center [608, 237] width 70 height 26
click at [540, 443] on span at bounding box center [533, 440] width 13 height 13
click at [534, 493] on input "text" at bounding box center [579, 492] width 262 height 26
type input "60"
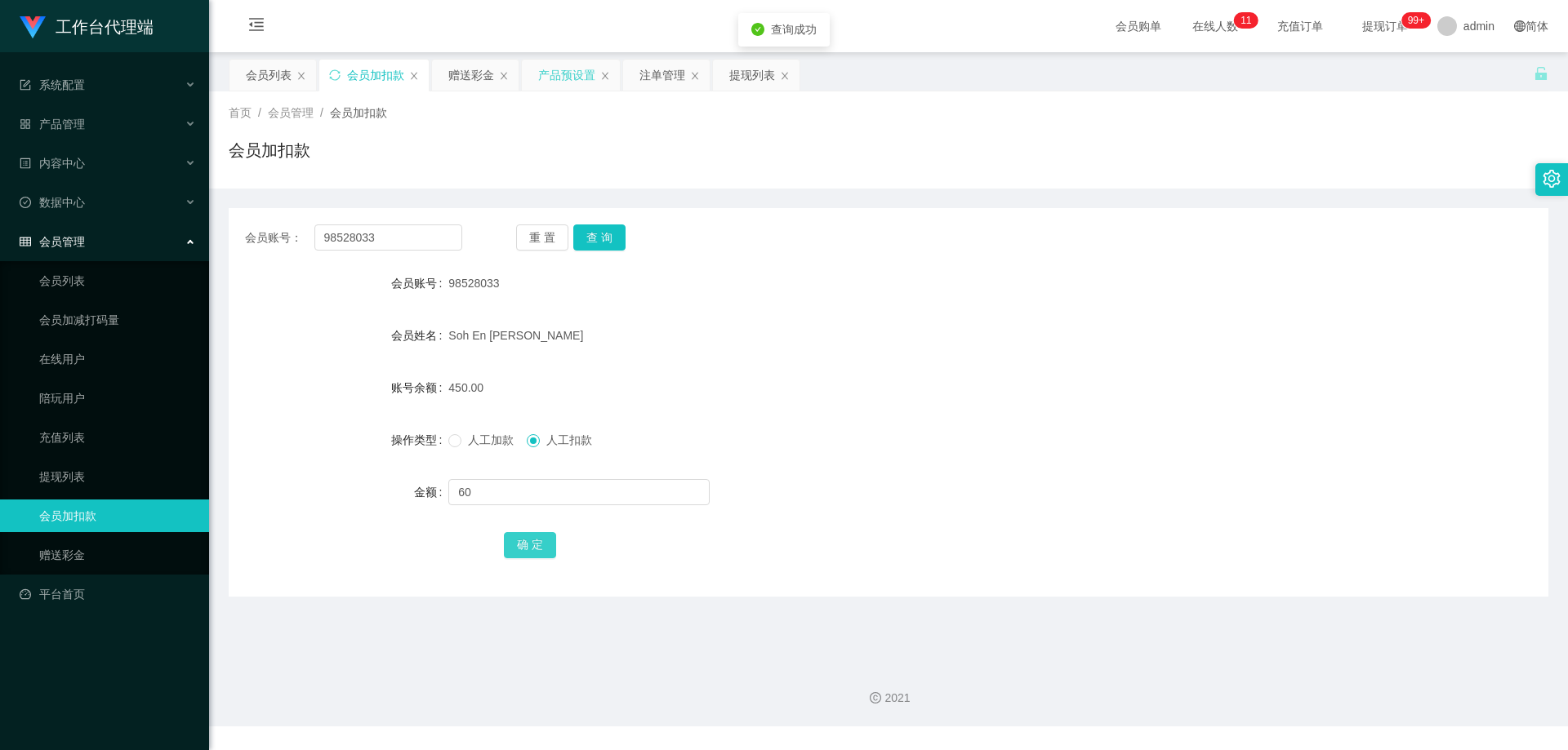
click at [534, 556] on button "确 定" at bounding box center [529, 545] width 53 height 26
click at [1030, 309] on form "会员账号 98528033 会员姓名 Soh En Qi Erica 账号余额 390.00 操作类型 人工加款 人工扣款 金额 确 定" at bounding box center [888, 413] width 1319 height 293
click at [600, 234] on button "查 询" at bounding box center [599, 237] width 53 height 26
click at [597, 234] on button "查 询" at bounding box center [599, 237] width 53 height 26
click at [602, 249] on button "查 询" at bounding box center [599, 237] width 53 height 26
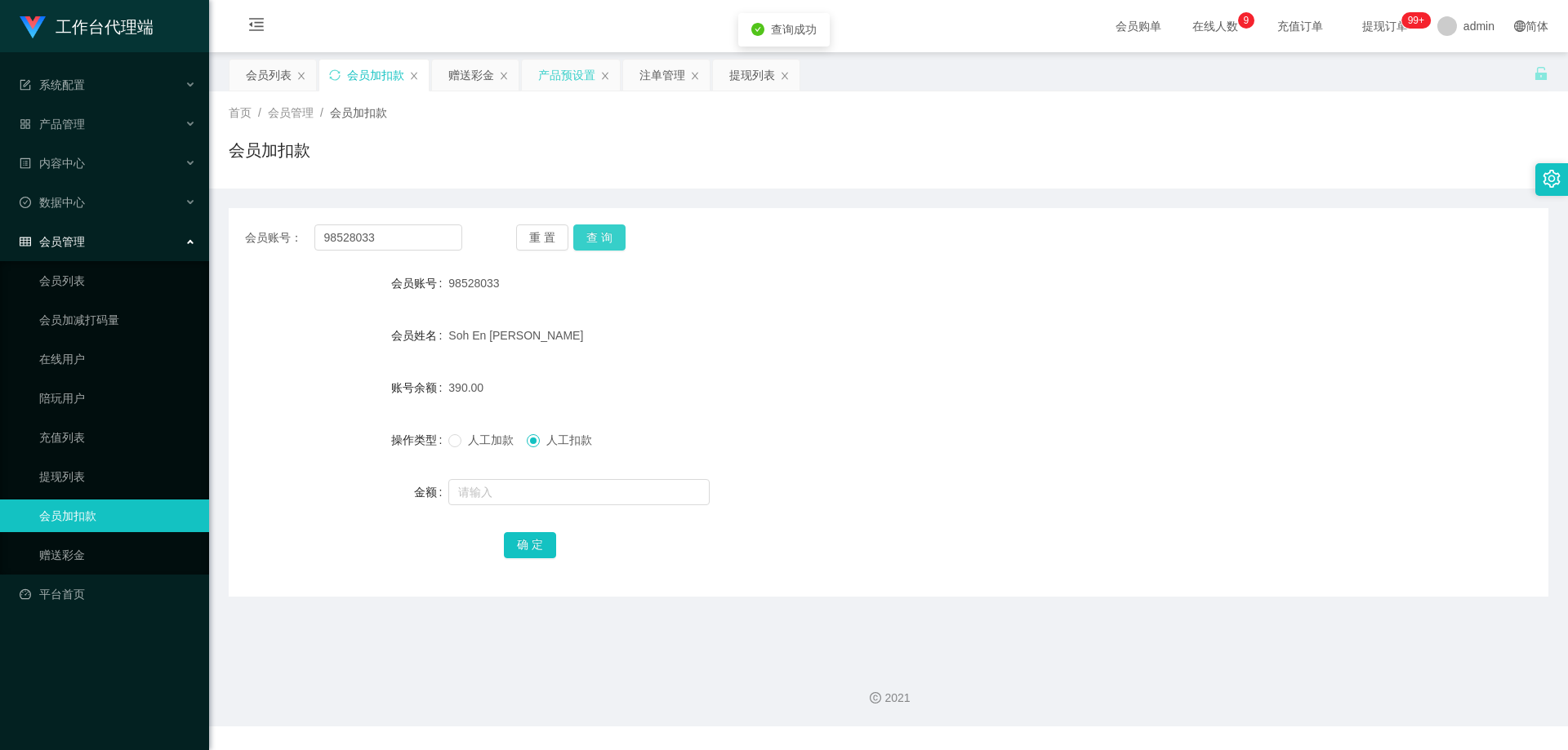
click at [607, 238] on button "查 询" at bounding box center [599, 237] width 53 height 26
drag, startPoint x: 398, startPoint y: 238, endPoint x: 269, endPoint y: 233, distance: 129.1
click at [269, 233] on div "会员账号： 98528033" at bounding box center [354, 237] width 218 height 26
click at [1376, 16] on span "提现订单 99+" at bounding box center [1385, 26] width 85 height 53
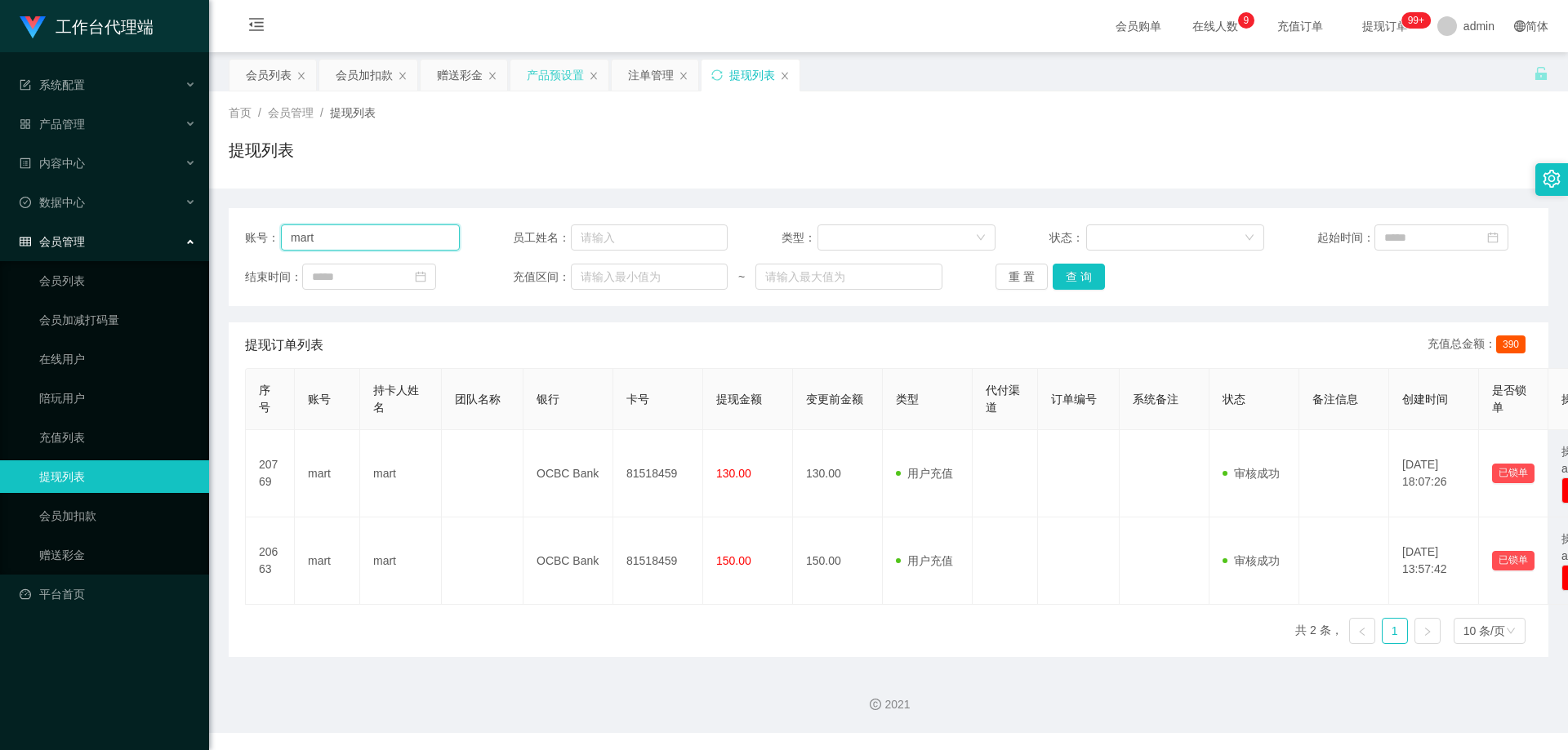
drag, startPoint x: 350, startPoint y: 236, endPoint x: 249, endPoint y: 237, distance: 101.0
click at [249, 237] on div "账号： mart" at bounding box center [352, 237] width 215 height 26
paste input "98528033"
type input "98528033"
click at [1084, 280] on button "查 询" at bounding box center [1078, 276] width 53 height 26
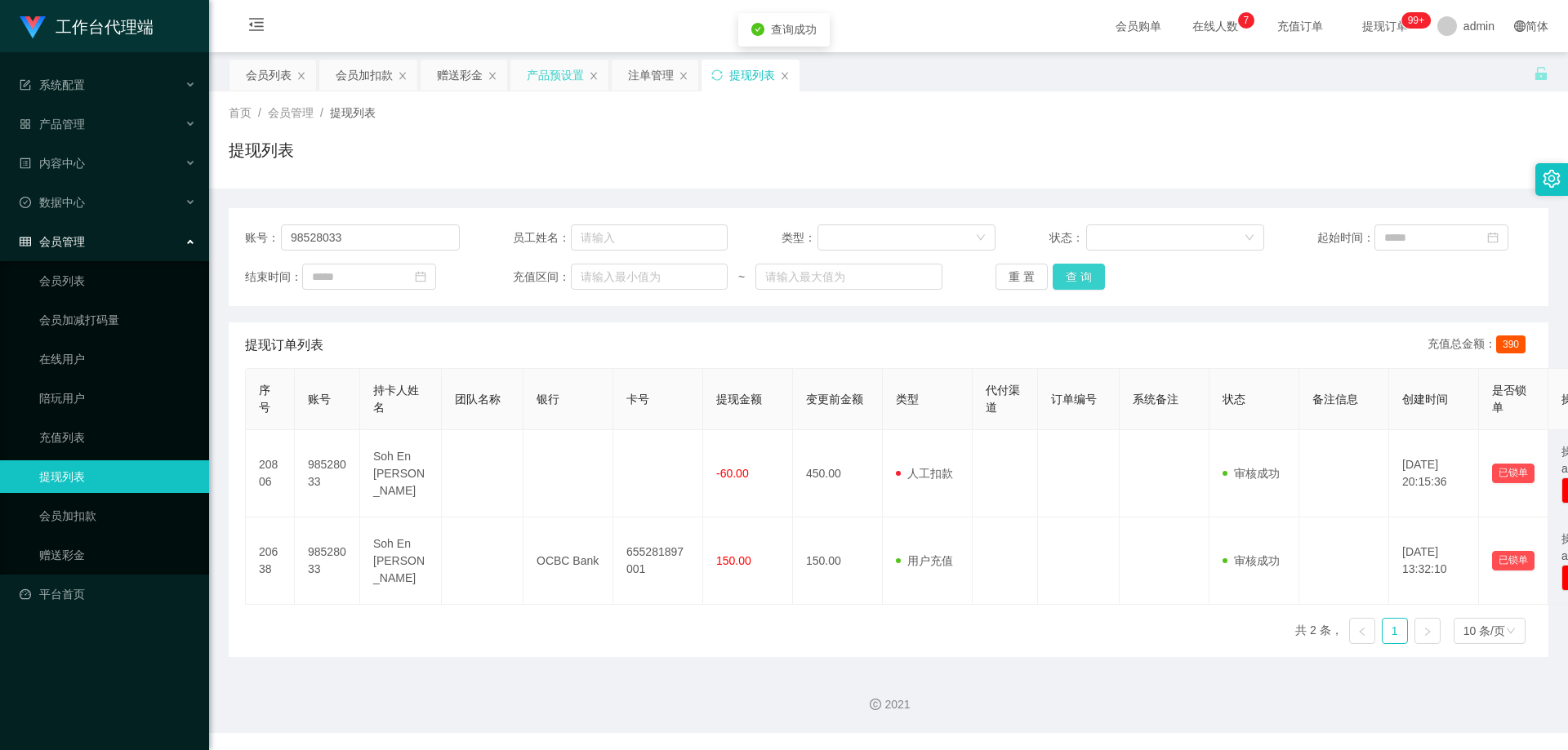
click at [1084, 280] on button "查 询" at bounding box center [1078, 276] width 53 height 26
click at [1079, 274] on button "查 询" at bounding box center [1078, 276] width 53 height 26
click at [1079, 274] on button "查 询" at bounding box center [1087, 276] width 70 height 26
click at [1075, 274] on button "查 询" at bounding box center [1078, 276] width 53 height 26
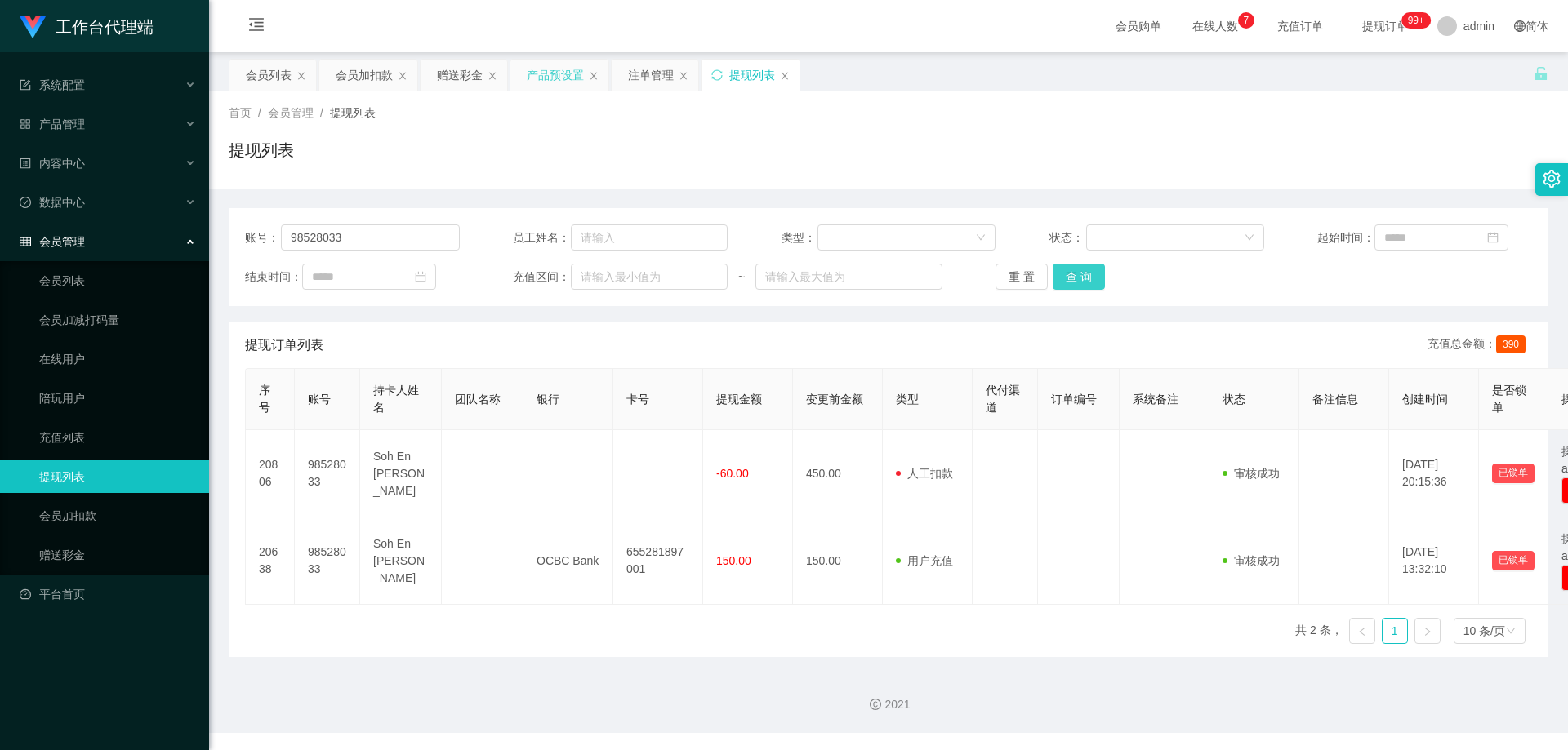
click at [1074, 274] on button "查 询" at bounding box center [1078, 276] width 53 height 26
click at [1084, 285] on button "查 询" at bounding box center [1078, 276] width 53 height 26
click at [1089, 281] on button "查 询" at bounding box center [1078, 276] width 53 height 26
click at [1089, 280] on button "查 询" at bounding box center [1078, 276] width 53 height 26
click at [1089, 280] on div "重 置 查 询" at bounding box center [1103, 276] width 215 height 26
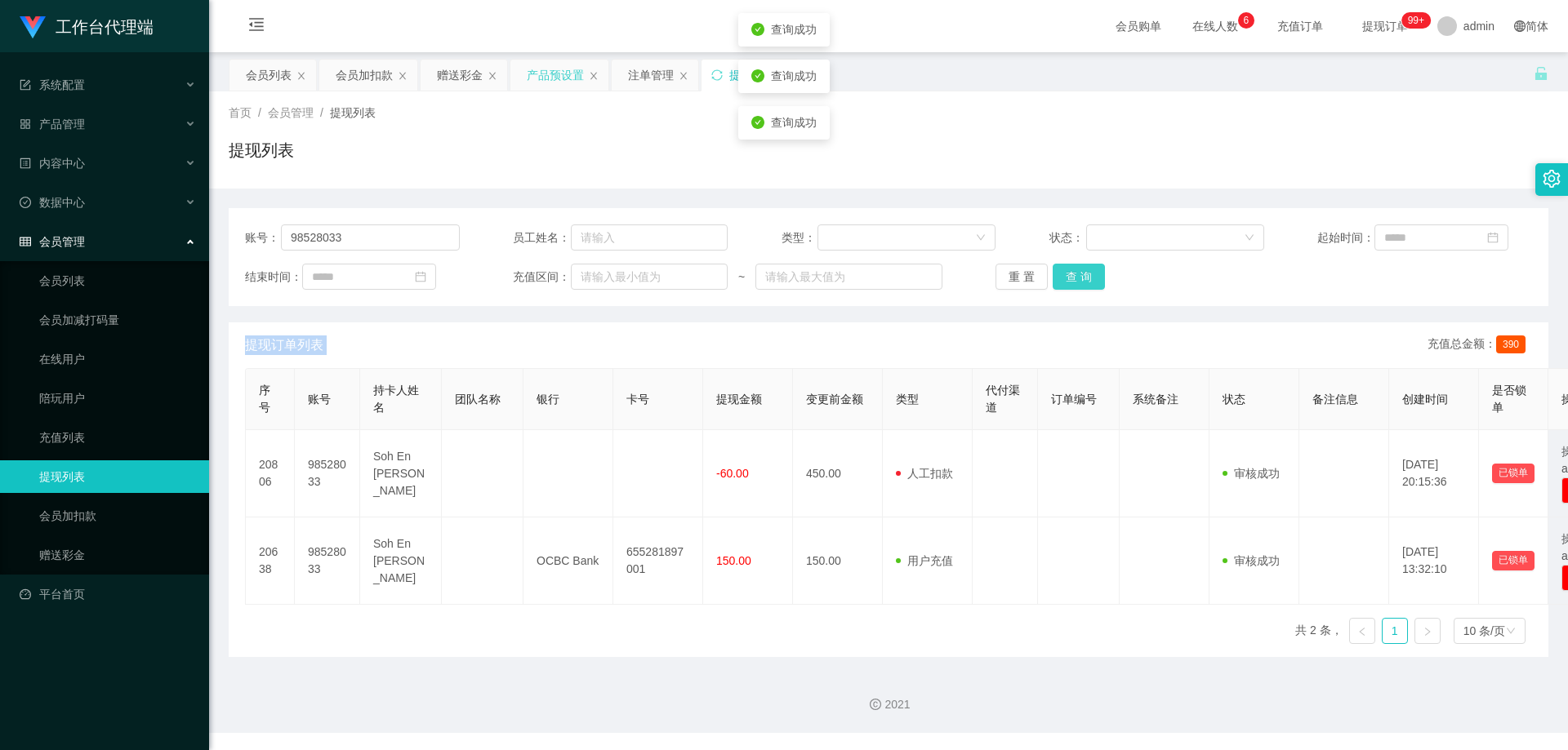
click at [1089, 280] on button "查 询" at bounding box center [1078, 276] width 53 height 26
click at [1089, 280] on div "重 置 查 询" at bounding box center [1103, 276] width 215 height 26
click at [1089, 280] on button "查 询" at bounding box center [1078, 276] width 53 height 26
click at [1089, 280] on div "重 置 查 询" at bounding box center [1103, 276] width 215 height 26
click at [1088, 280] on button "查 询" at bounding box center [1078, 276] width 53 height 26
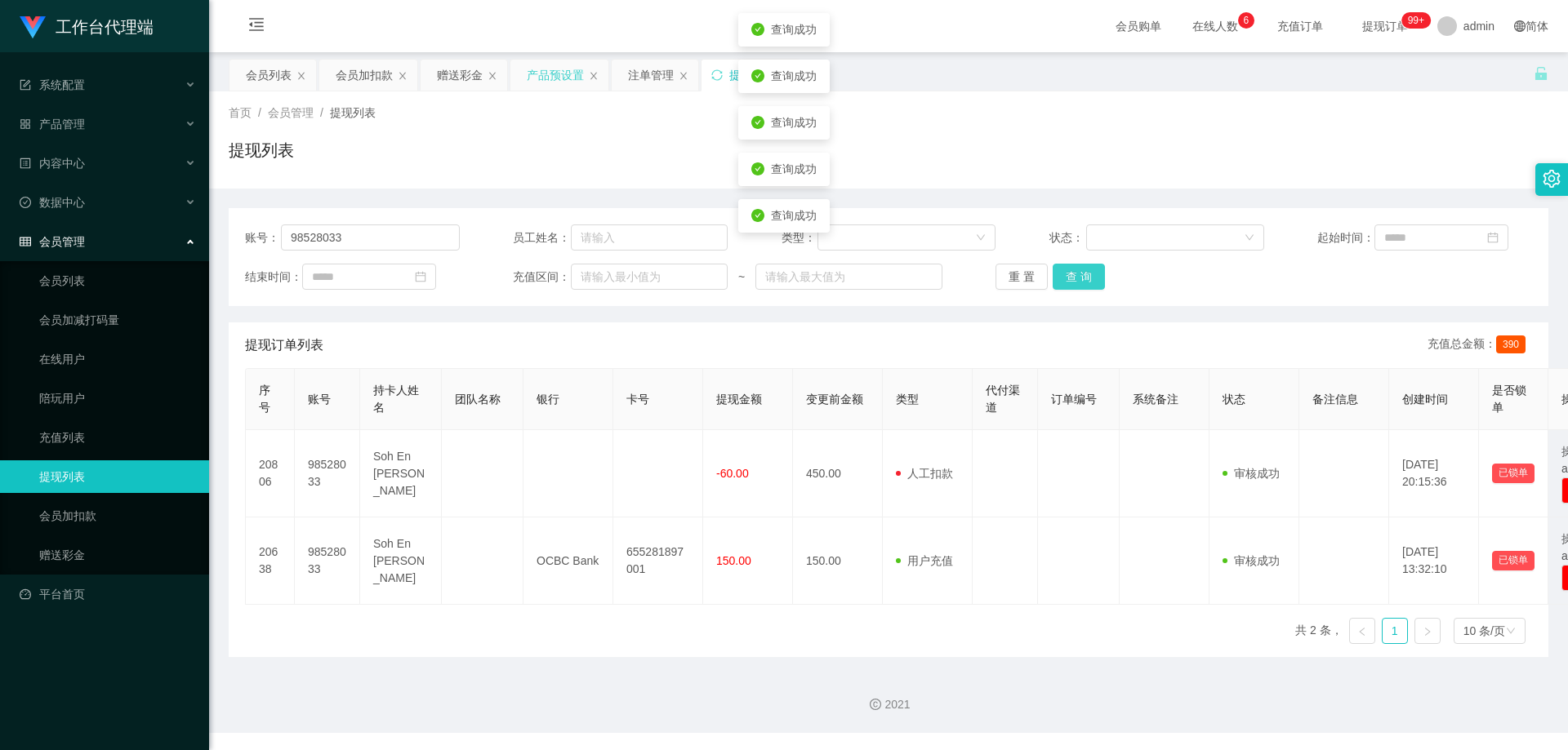
click at [1087, 278] on div "重 置 查 询" at bounding box center [1103, 276] width 215 height 26
click at [1087, 277] on button "查 询" at bounding box center [1078, 276] width 53 height 26
click at [1085, 274] on div "重 置 查 询" at bounding box center [1103, 276] width 215 height 26
click at [525, 328] on div "提现订单列表 充值总金额： 390" at bounding box center [888, 345] width 1287 height 46
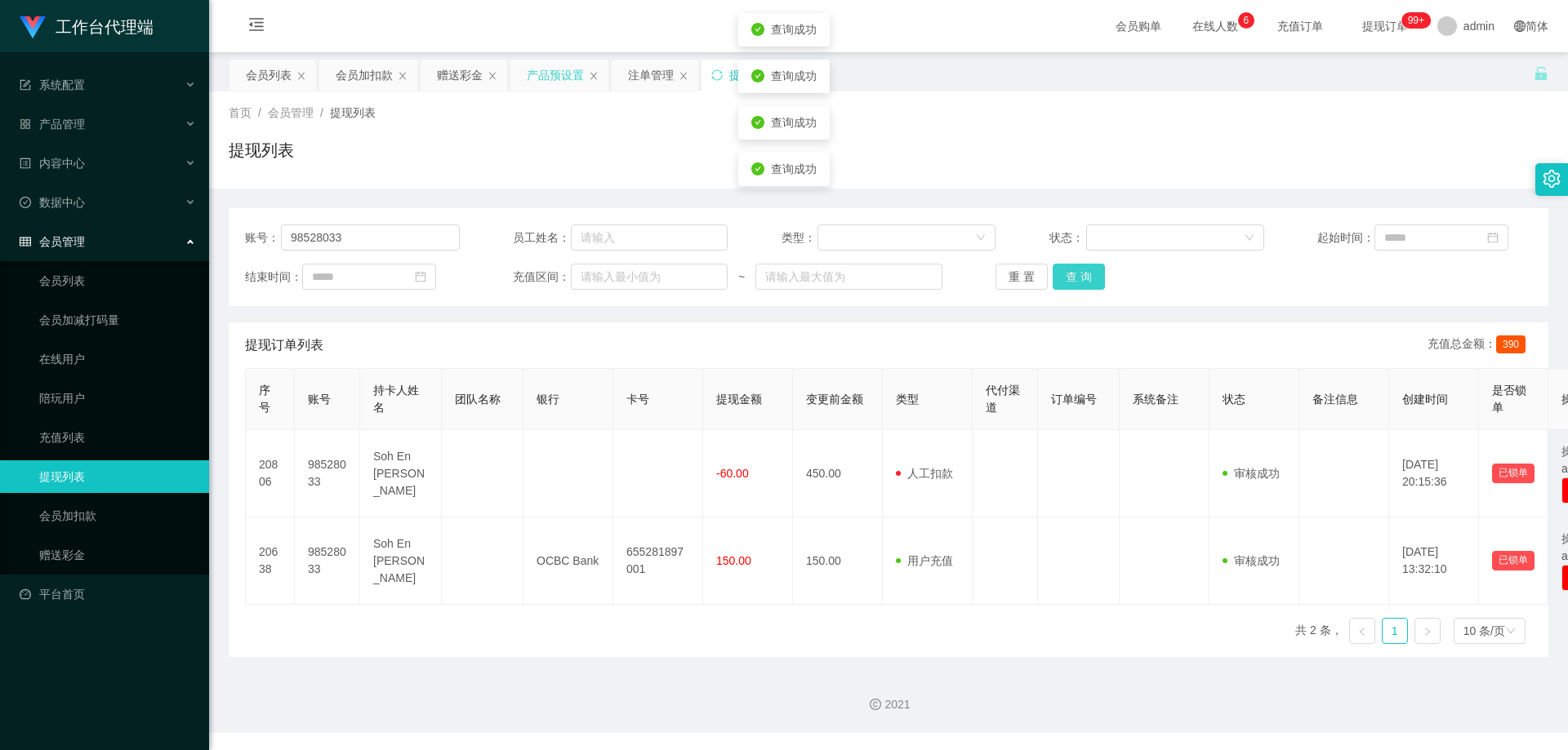
click at [1074, 278] on button "查 询" at bounding box center [1078, 276] width 53 height 26
click at [1074, 278] on button "查 询" at bounding box center [1087, 276] width 70 height 26
click at [1074, 278] on div "重 置 查 询" at bounding box center [1103, 276] width 215 height 26
click at [1074, 278] on button "查 询" at bounding box center [1078, 276] width 53 height 26
click at [1074, 278] on div "重 置 查 询" at bounding box center [1103, 276] width 215 height 26
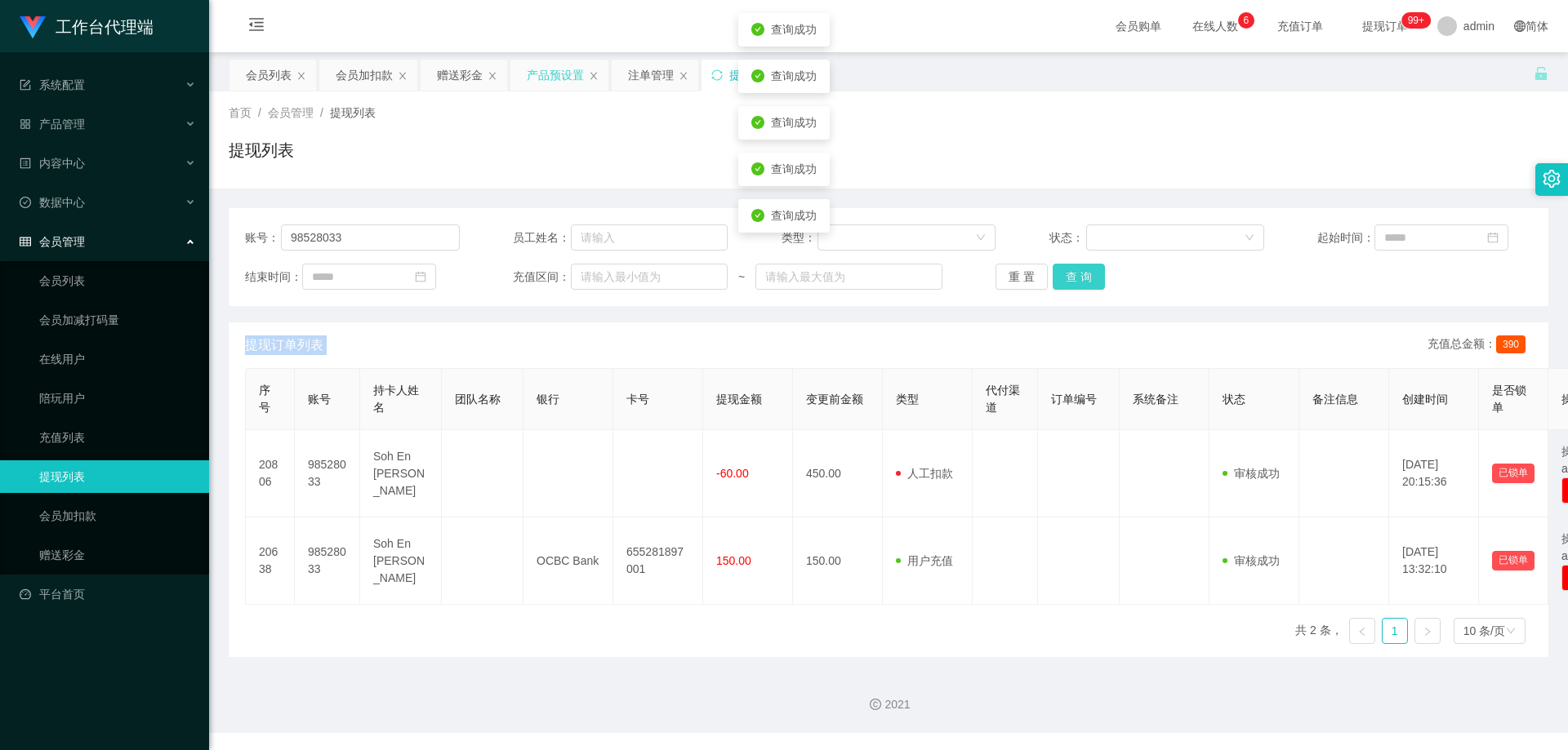
click at [1074, 278] on button "查 询" at bounding box center [1078, 276] width 53 height 26
click at [1074, 278] on div "重 置 查 询" at bounding box center [1103, 276] width 215 height 26
click at [389, 350] on div "提现订单列表 充值总金额： 390" at bounding box center [888, 345] width 1287 height 46
drag, startPoint x: 250, startPoint y: 343, endPoint x: 276, endPoint y: 342, distance: 26.0
click at [330, 353] on div "提现订单列表 充值总金额： 390" at bounding box center [888, 345] width 1287 height 46
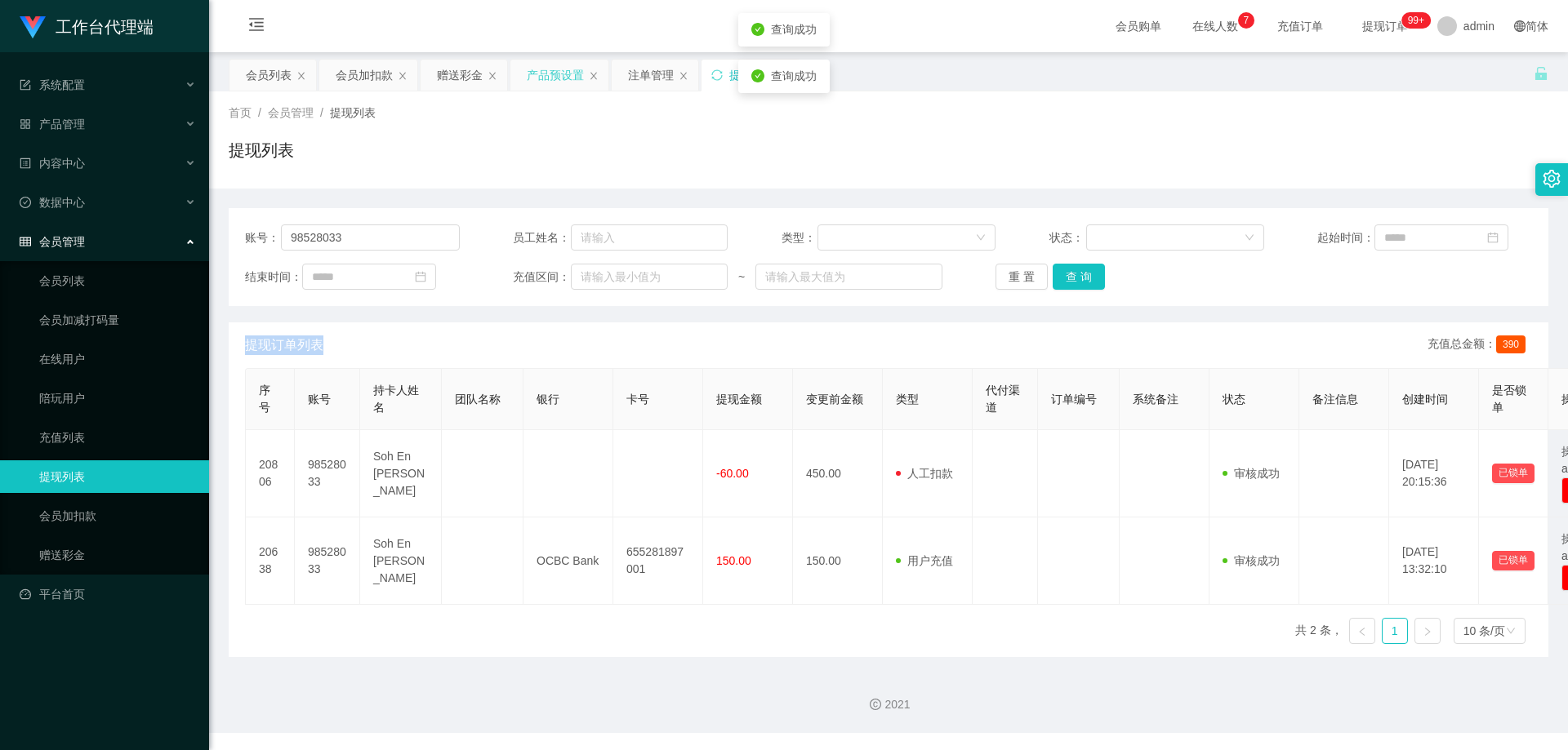
click at [277, 343] on span "提现订单列表" at bounding box center [284, 345] width 79 height 20
click at [307, 354] on span "提现订单列表" at bounding box center [284, 345] width 79 height 20
drag, startPoint x: 326, startPoint y: 350, endPoint x: 244, endPoint y: 345, distance: 82.2
click at [244, 345] on div "提现订单列表 充值总金额： 390 序号 账号 持卡人姓名 团队名称 银行 卡号 提现金额 变更前金额 类型 代付渠道 订单编号 系统备注 状态 备注信息 创…" at bounding box center [888, 490] width 1319 height 335
click at [340, 351] on div "提现订单列表 充值总金额： 390" at bounding box center [888, 345] width 1287 height 46
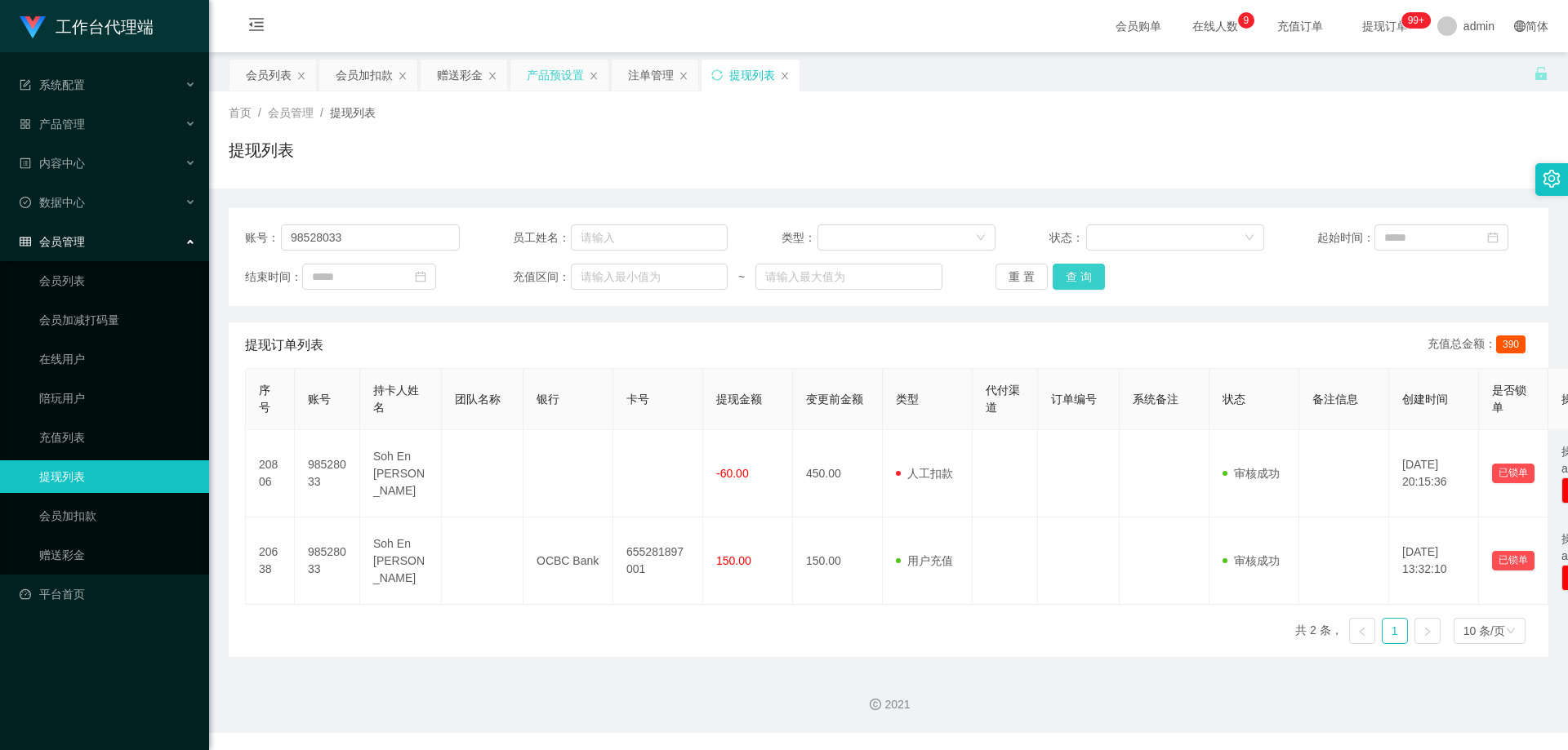
click at [1053, 276] on button "查 询" at bounding box center [1078, 276] width 53 height 26
click at [1064, 276] on button "查 询" at bounding box center [1078, 276] width 53 height 26
click at [1064, 276] on div "重 置 查 询" at bounding box center [1103, 276] width 215 height 26
click at [1064, 276] on button "查 询" at bounding box center [1078, 276] width 53 height 26
drag, startPoint x: 371, startPoint y: 249, endPoint x: 117, endPoint y: 237, distance: 254.3
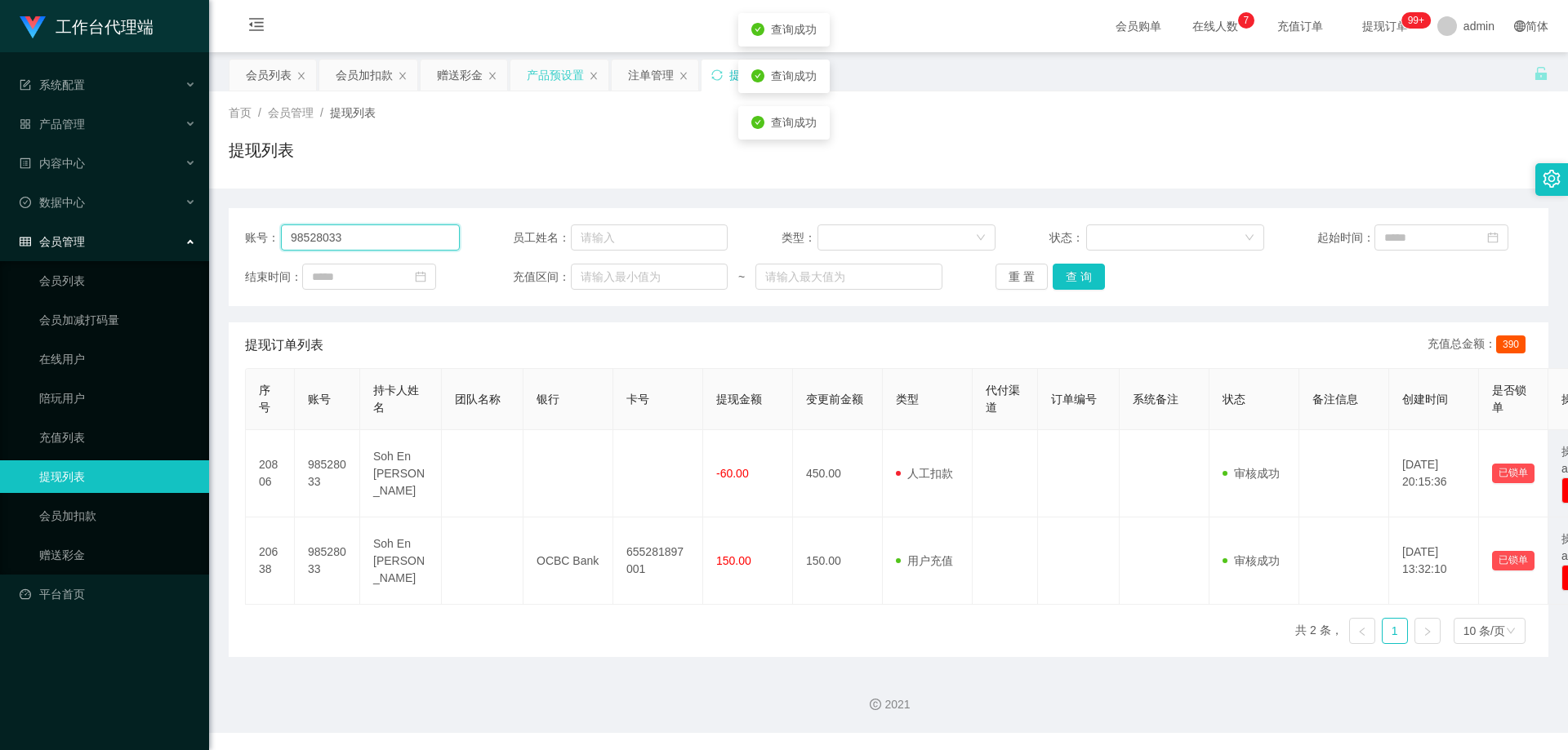
click at [117, 237] on section "工作台代理端 系统配置 产品管理 产品列表 产品预设置 开奖记录 注单管理 即时注单 内容中心 数据中心 会员管理 会员列表 会员加减打码量 在线用户 陪玩用…" at bounding box center [784, 366] width 1568 height 733
click at [268, 85] on div "会员列表" at bounding box center [269, 75] width 46 height 31
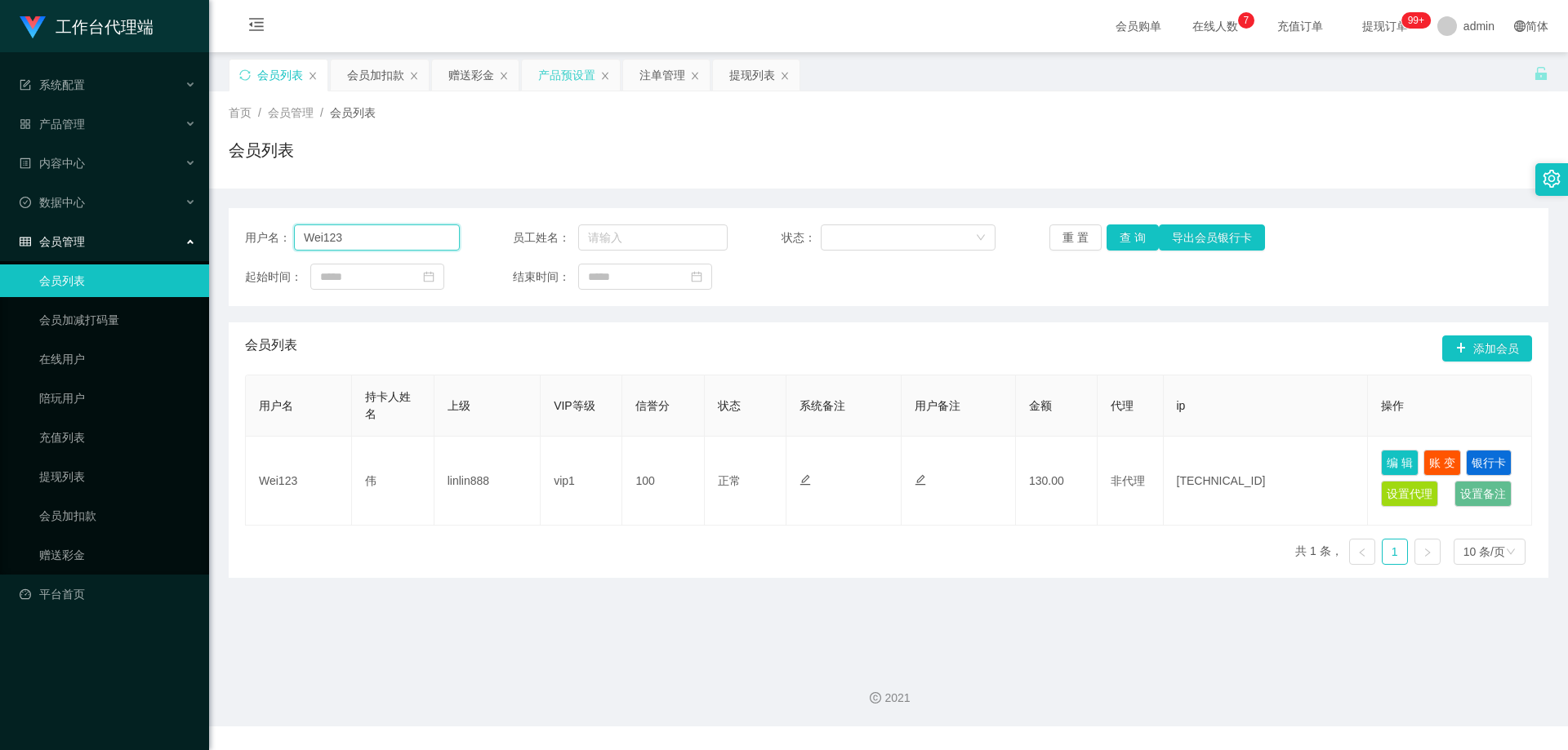
drag, startPoint x: 372, startPoint y: 242, endPoint x: 189, endPoint y: 235, distance: 183.1
click at [177, 235] on section "工作台代理端 系统配置 产品管理 产品列表 产品预设置 开奖记录 注单管理 即时注单 内容中心 数据中心 会员管理 会员列表 会员加减打码量 在线用户 陪玩用…" at bounding box center [784, 363] width 1568 height 727
paste input "9852803"
type input "98528033"
click at [1135, 235] on button "查 询" at bounding box center [1132, 237] width 53 height 26
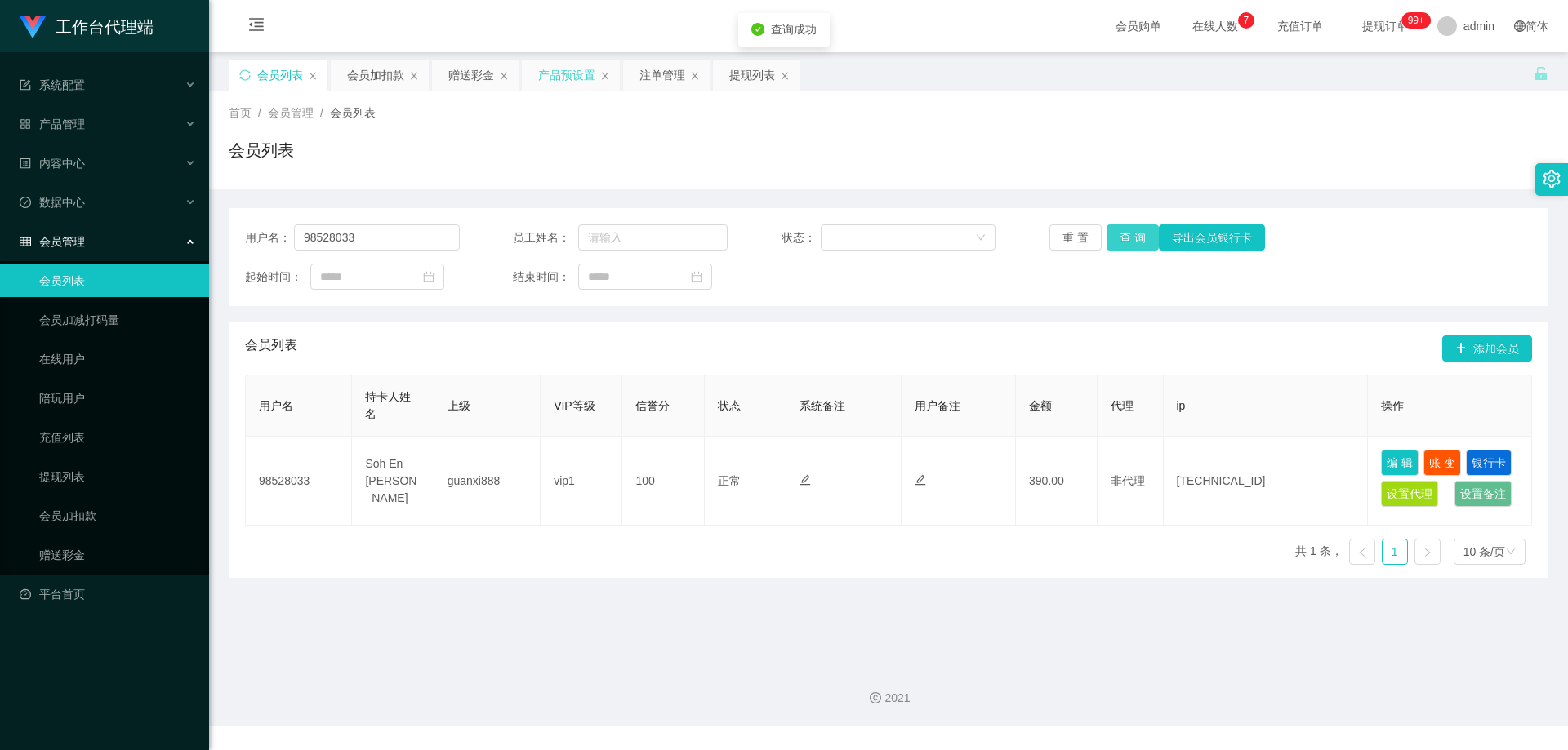
click at [1135, 235] on button "查 询" at bounding box center [1132, 237] width 53 height 26
click at [1135, 235] on div "重 置 查 询 导出会员银行卡" at bounding box center [1156, 237] width 215 height 26
click at [983, 282] on div "起始时间： 结束时间：" at bounding box center [888, 276] width 1287 height 26
